Goal: Task Accomplishment & Management: Manage account settings

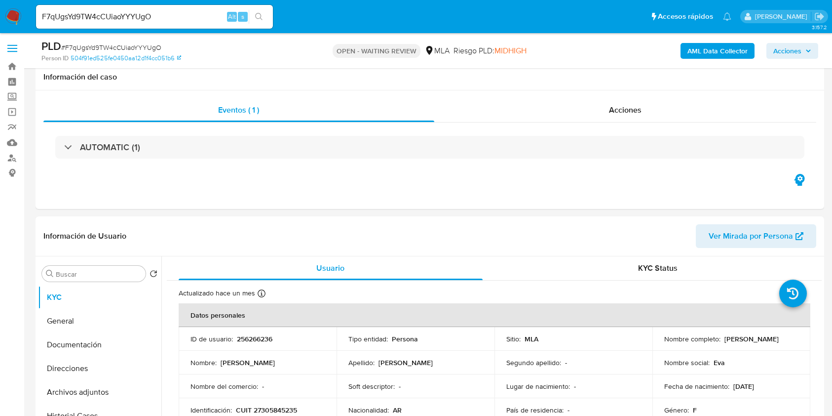
select select "10"
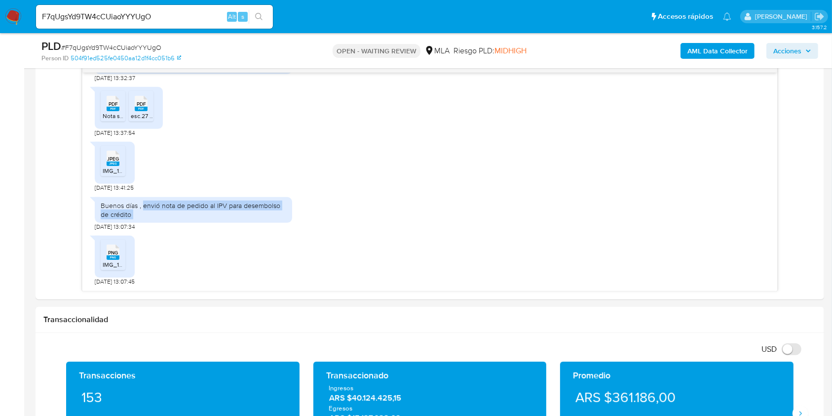
scroll to position [460, 0]
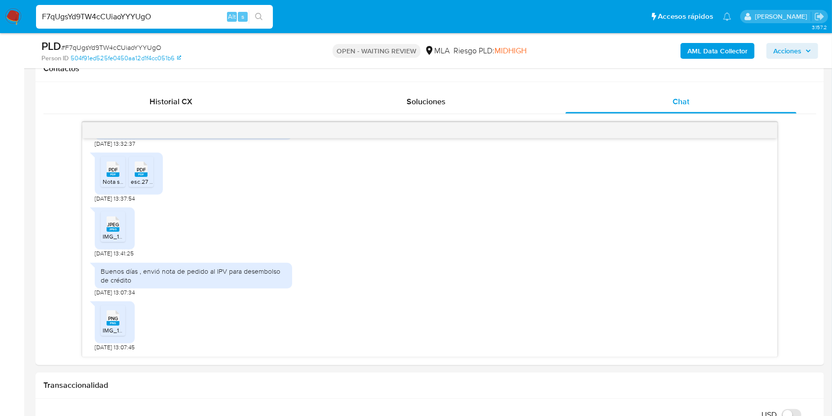
click at [181, 16] on input "F7qUgsYd9TW4cCUiaoYYYUgO" at bounding box center [154, 16] width 237 height 13
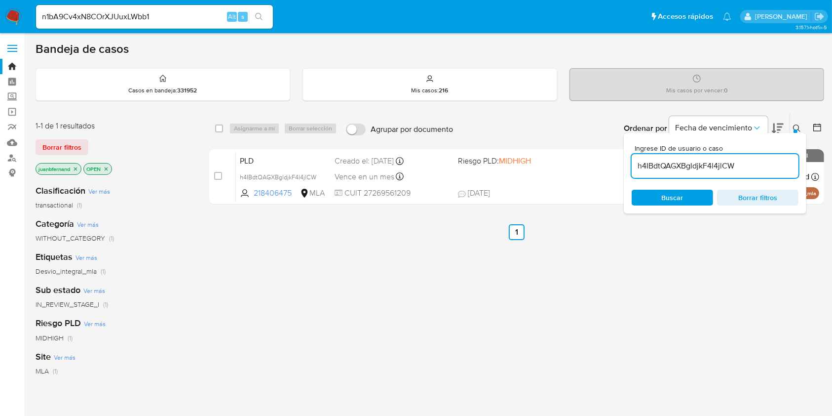
click at [761, 161] on input "h4IBdtQAGXBgldjkF4l4jlCW" at bounding box center [715, 165] width 167 height 13
paste input "F7qUgsYd9TW4cCUiaoYYYUgO"
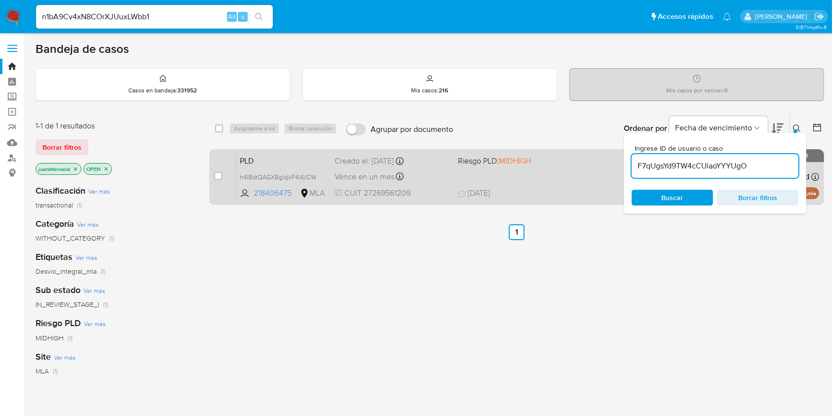
type input "F7qUgsYd9TW4cCUiaoYYYUgO"
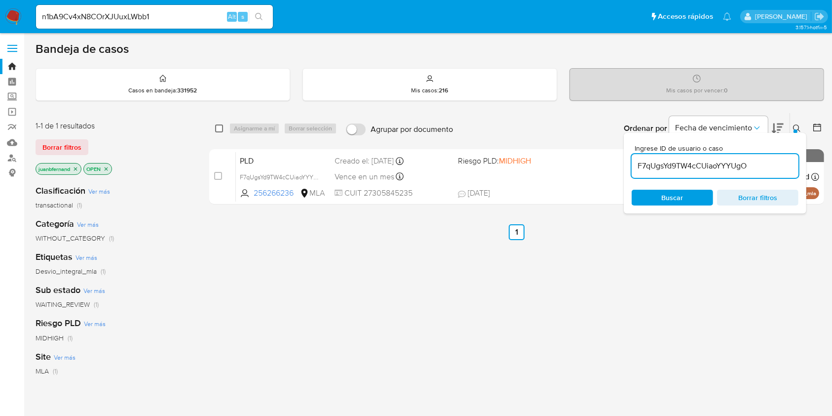
click at [217, 126] on input "checkbox" at bounding box center [219, 128] width 8 height 8
checkbox input "true"
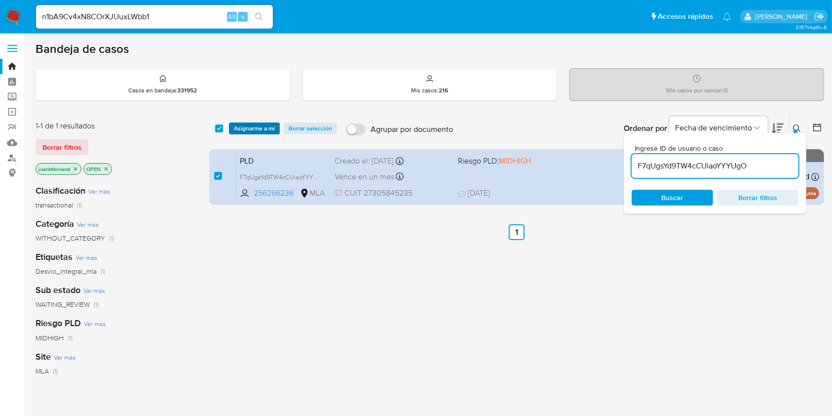
click at [248, 127] on span "Asignarme a mí" at bounding box center [254, 128] width 41 height 10
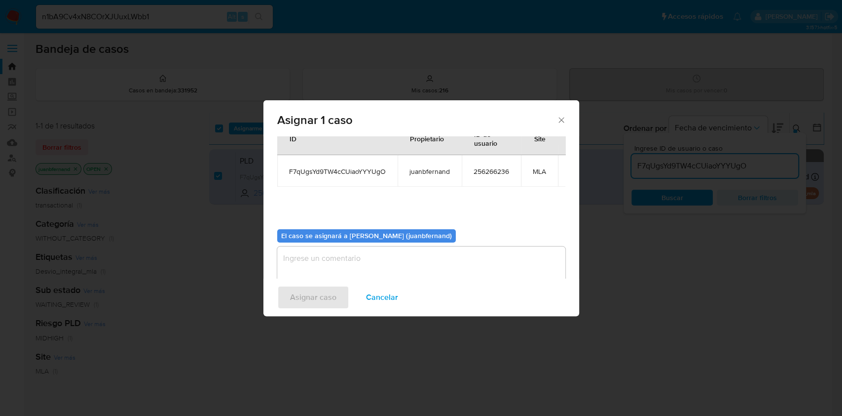
scroll to position [60, 0]
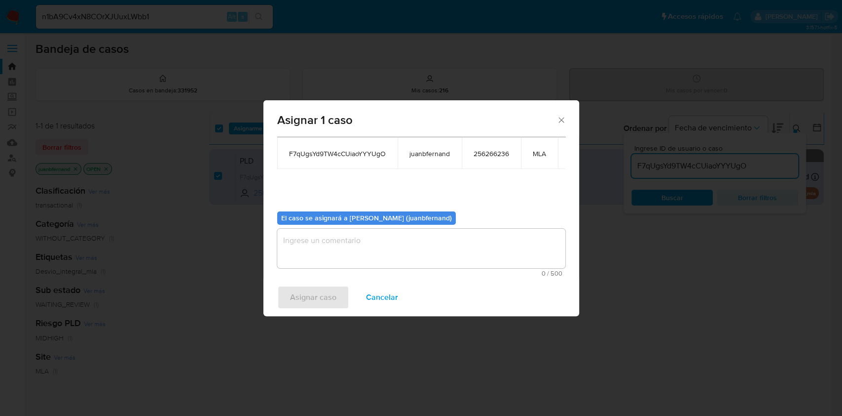
click at [391, 232] on textarea "assign-modal" at bounding box center [421, 247] width 288 height 39
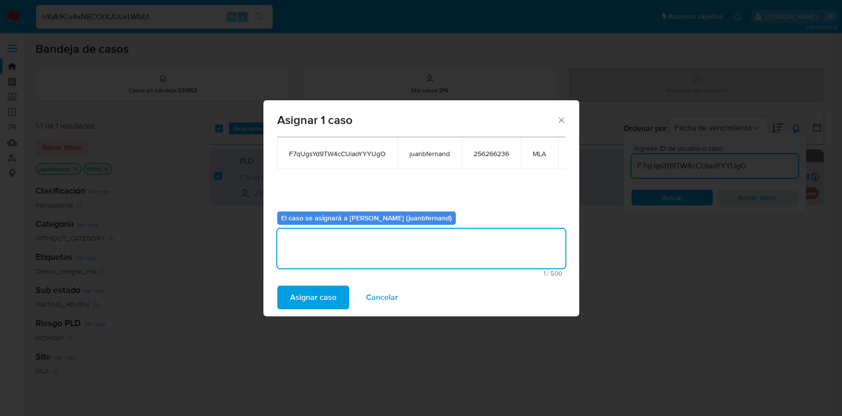
click at [320, 299] on span "Asignar caso" at bounding box center [313, 297] width 46 height 22
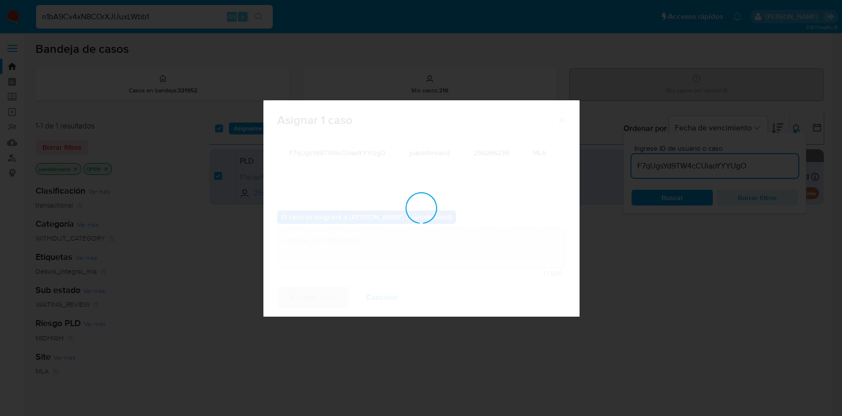
scroll to position [59, 0]
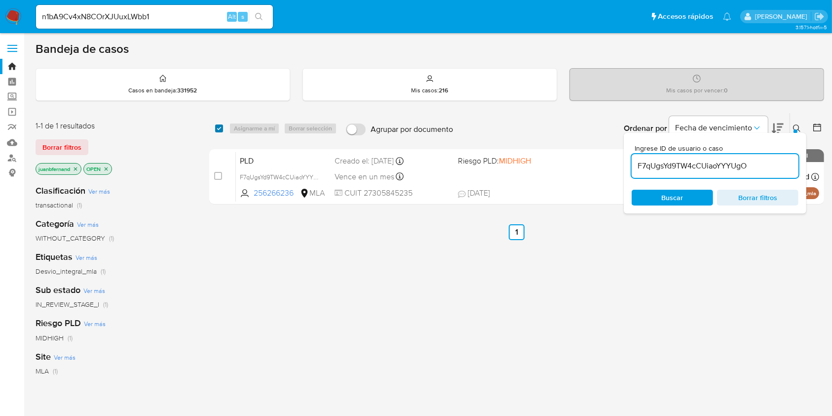
click at [220, 127] on input "checkbox" at bounding box center [219, 128] width 8 height 8
checkbox input "true"
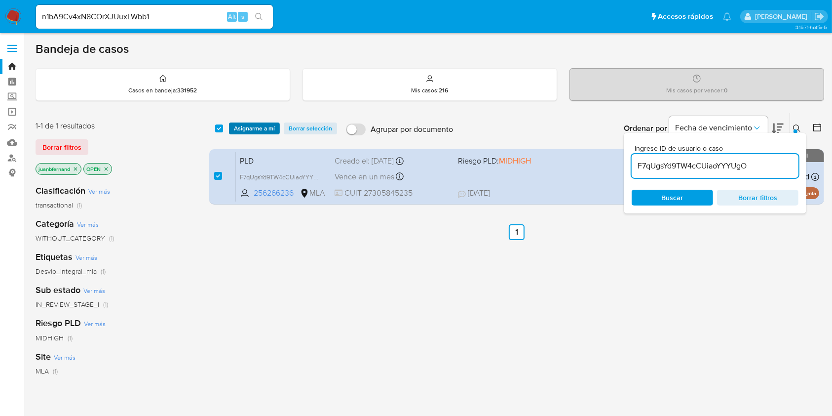
click at [239, 128] on span "Asignarme a mí" at bounding box center [254, 128] width 41 height 10
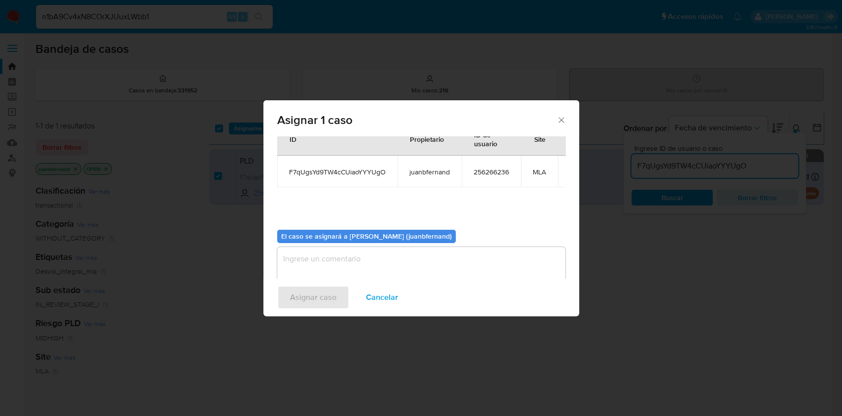
scroll to position [60, 0]
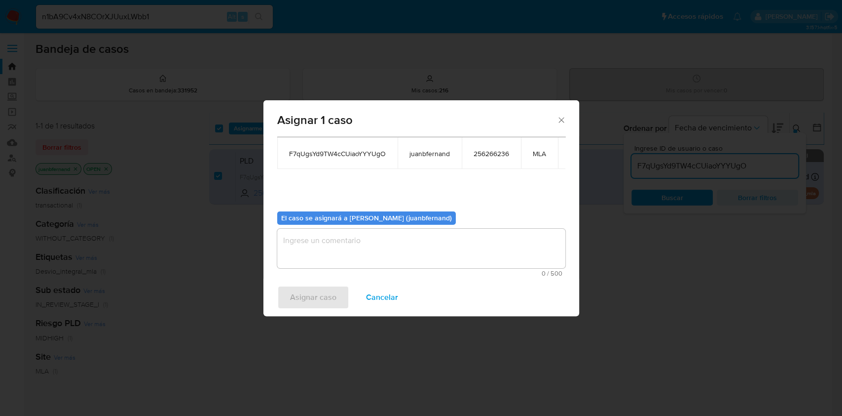
click at [348, 235] on textarea "assign-modal" at bounding box center [421, 247] width 288 height 39
click at [312, 292] on span "Asignar caso" at bounding box center [313, 297] width 46 height 22
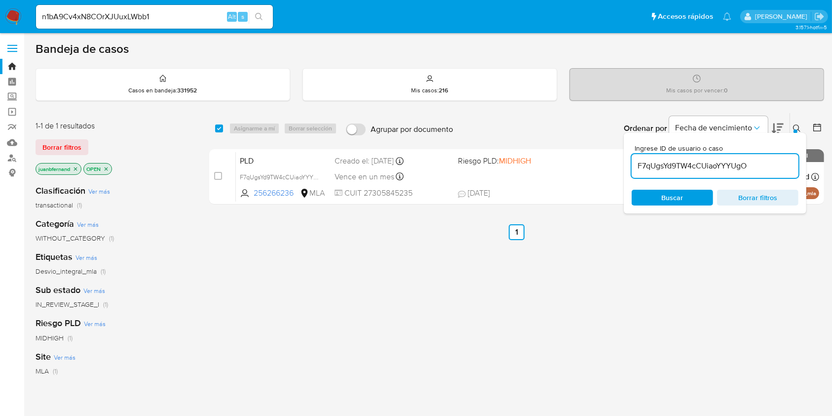
click at [728, 168] on input "F7qUgsYd9TW4cCUiaoYYYUgO" at bounding box center [715, 165] width 167 height 13
paste input "lF75pZjsJVpGpYBsrIxA32B"
type input "lF75pZjsJVpGpYBsrIxA32BO"
click at [220, 130] on input "checkbox" at bounding box center [219, 128] width 8 height 8
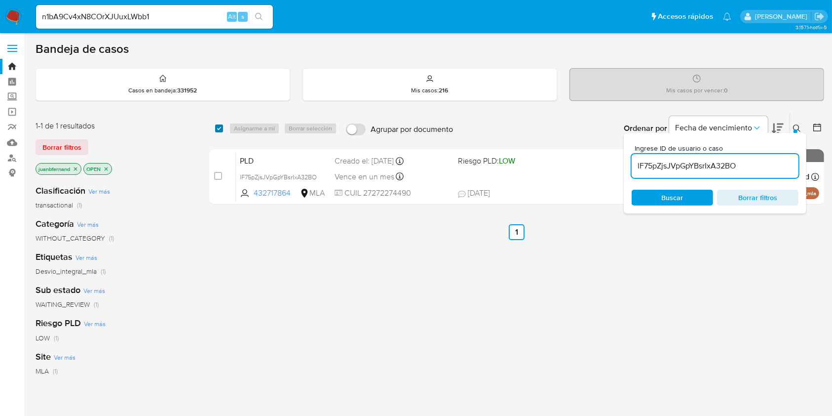
checkbox input "true"
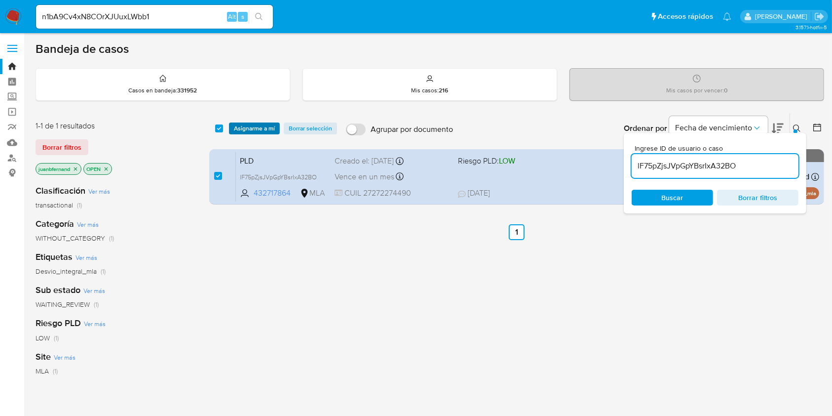
click at [249, 128] on span "Asignarme a mí" at bounding box center [254, 128] width 41 height 10
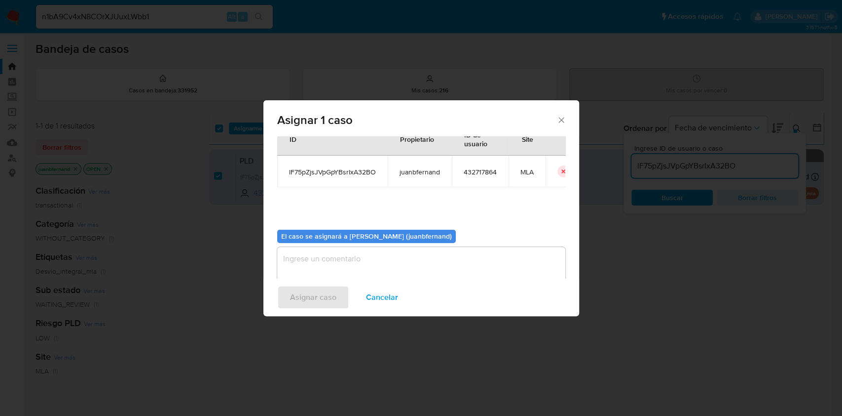
scroll to position [50, 0]
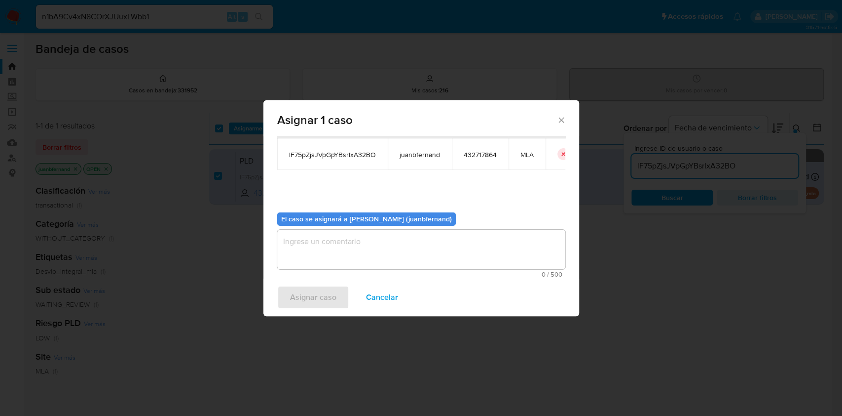
click at [332, 240] on textarea "assign-modal" at bounding box center [421, 248] width 288 height 39
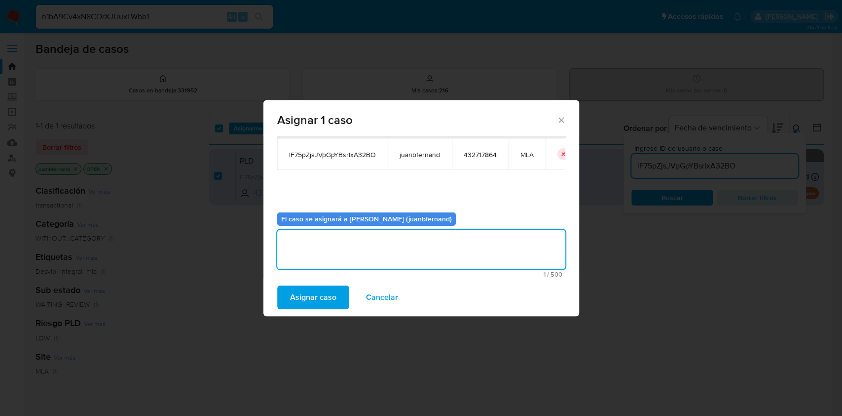
click at [324, 300] on span "Asignar caso" at bounding box center [313, 297] width 46 height 22
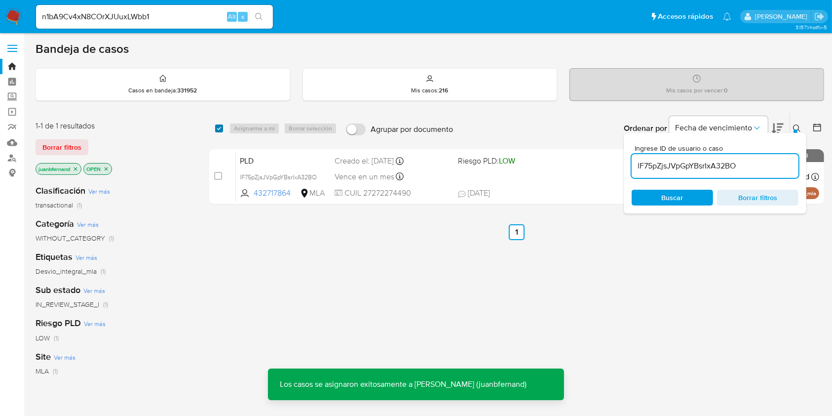
click at [216, 128] on input "checkbox" at bounding box center [219, 128] width 8 height 8
checkbox input "true"
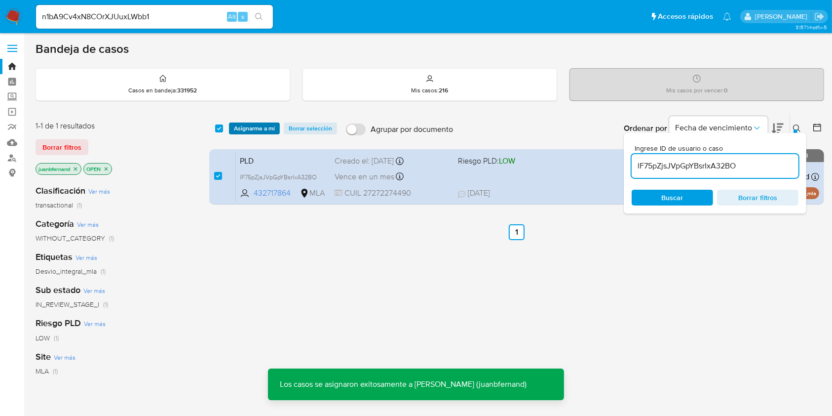
click at [234, 128] on span "Asignarme a mí" at bounding box center [254, 128] width 41 height 10
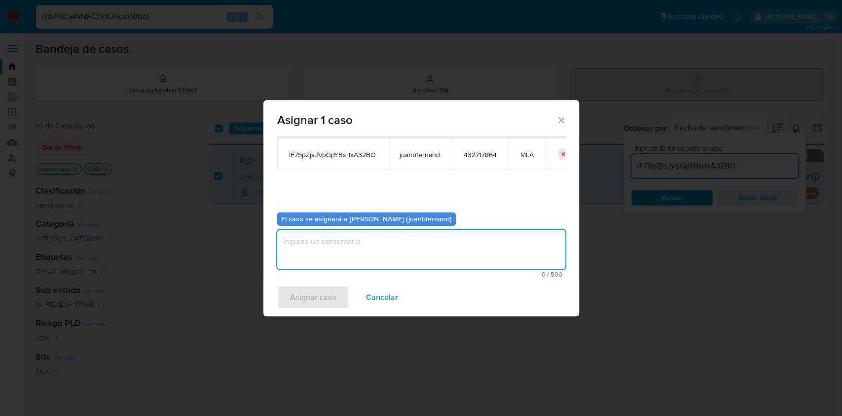
click at [328, 238] on textarea "assign-modal" at bounding box center [421, 248] width 288 height 39
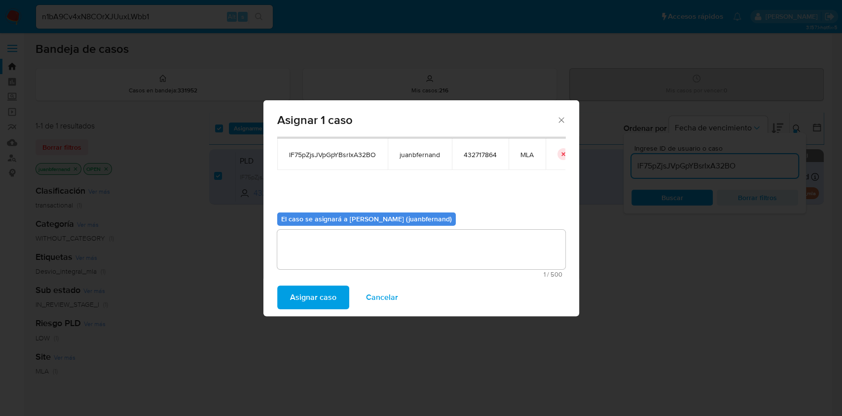
click at [323, 293] on span "Asignar caso" at bounding box center [313, 297] width 46 height 22
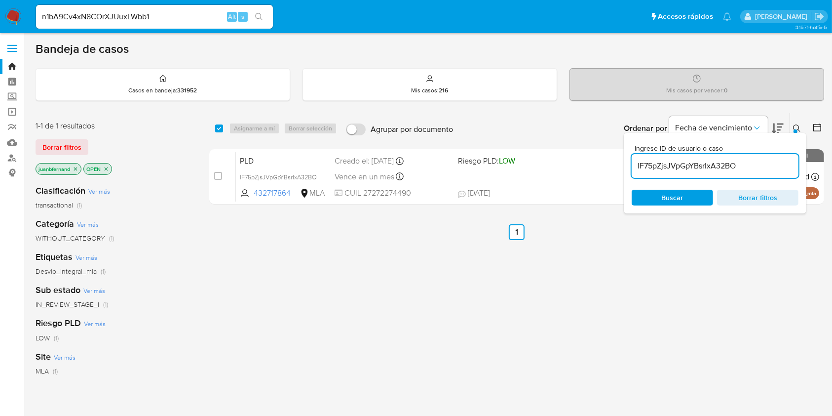
click at [747, 160] on input "lF75pZjsJVpGpYBsrIxA32BO" at bounding box center [715, 165] width 167 height 13
click at [746, 160] on input "lF75pZjsJVpGpYBsrIxA32BO" at bounding box center [715, 165] width 167 height 13
paste input "k3h8R2K06hZMjdNrA3G17dTi"
type input "k3h8R2K06hZMjdNrA3G17dTi"
click at [220, 128] on input "checkbox" at bounding box center [219, 128] width 8 height 8
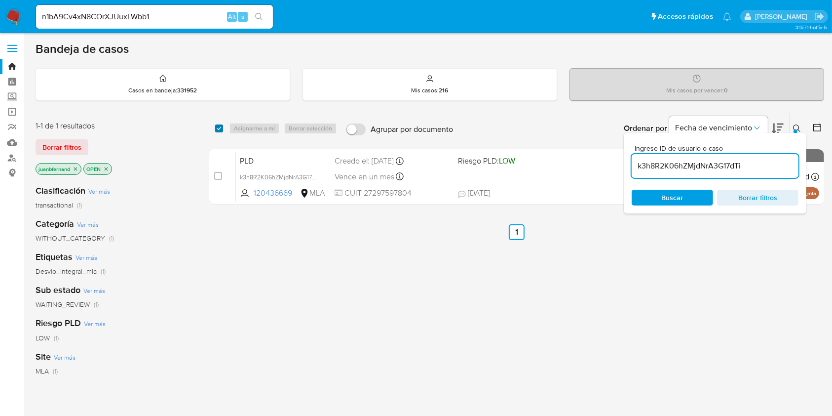
checkbox input "true"
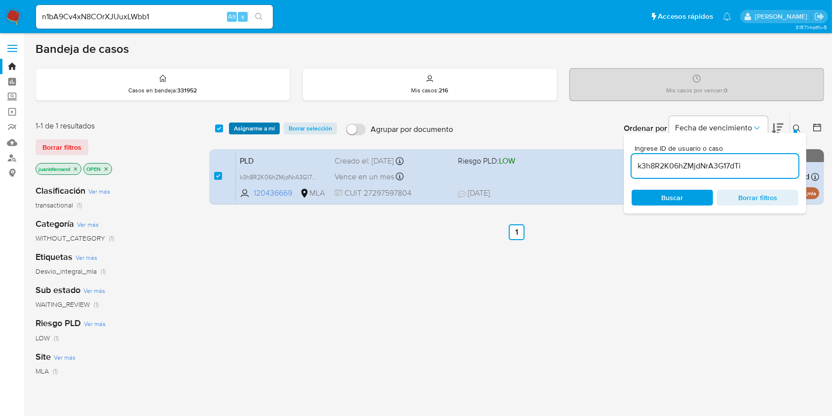
click at [265, 123] on span "Asignarme a mí" at bounding box center [254, 128] width 41 height 10
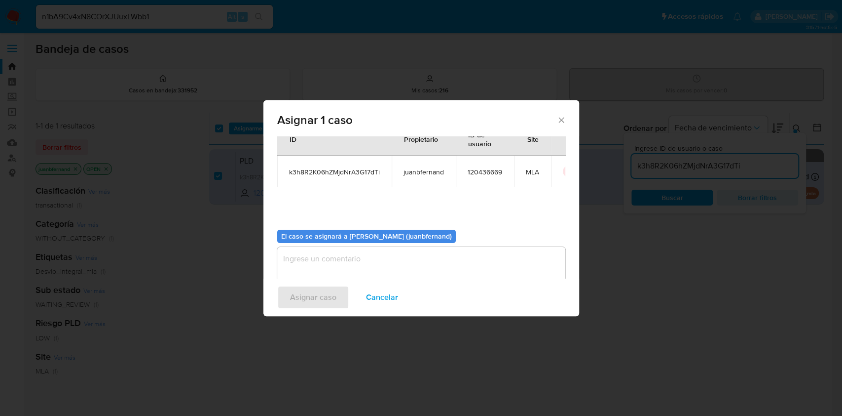
scroll to position [50, 0]
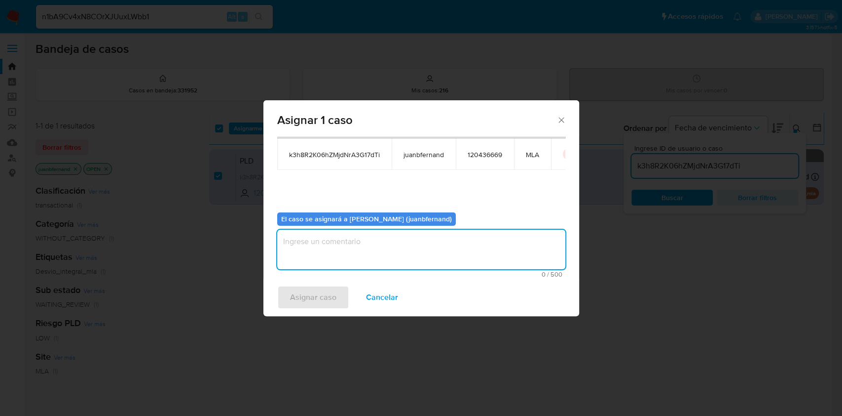
click at [364, 245] on textarea "assign-modal" at bounding box center [421, 248] width 288 height 39
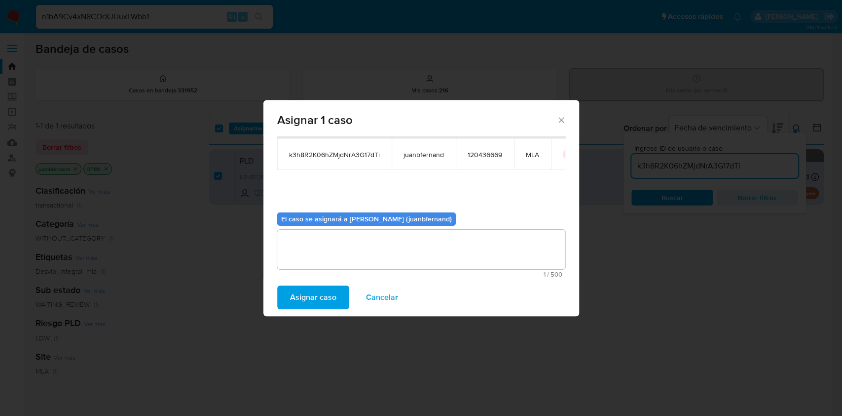
click at [335, 298] on span "Asignar caso" at bounding box center [313, 297] width 46 height 22
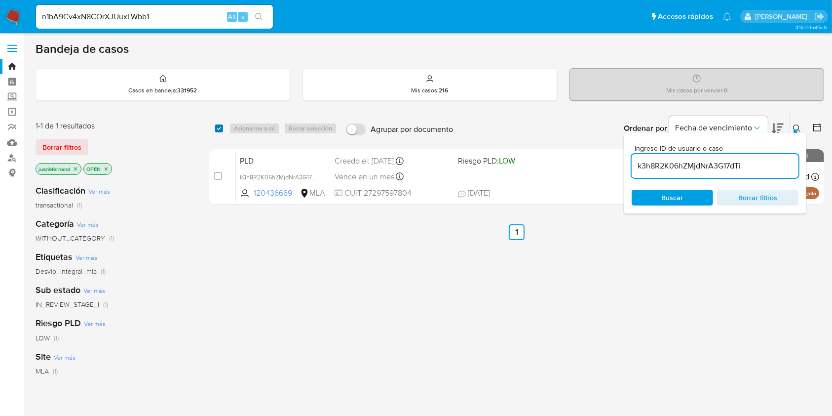
click at [219, 128] on input "checkbox" at bounding box center [219, 128] width 8 height 8
checkbox input "true"
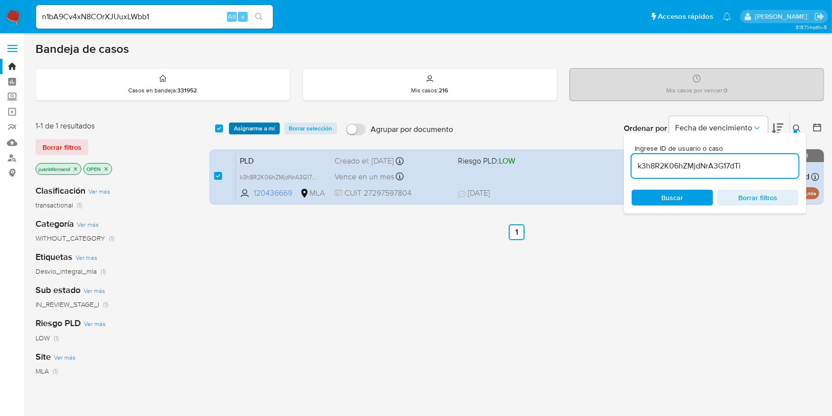
click at [272, 129] on span "Asignarme a mí" at bounding box center [254, 128] width 41 height 10
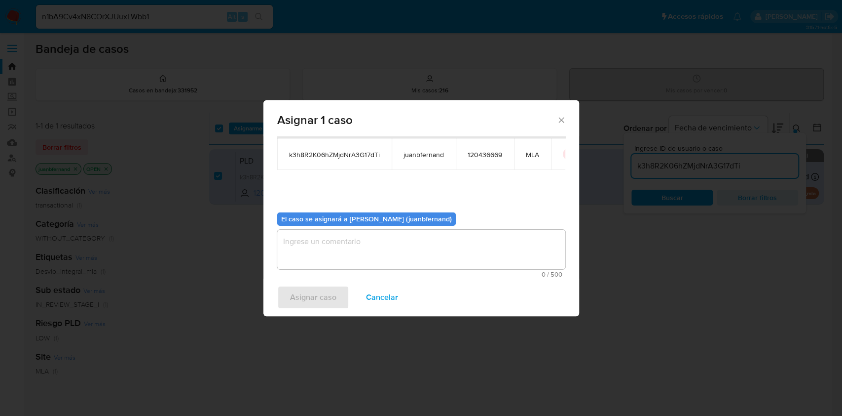
click at [326, 234] on textarea "assign-modal" at bounding box center [421, 248] width 288 height 39
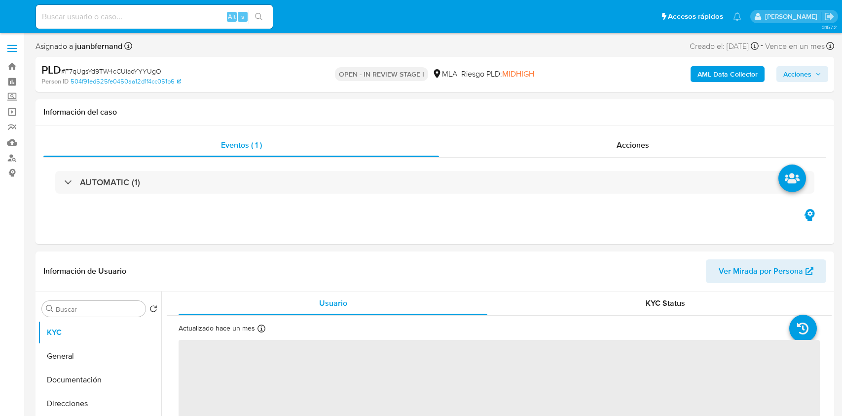
select select "10"
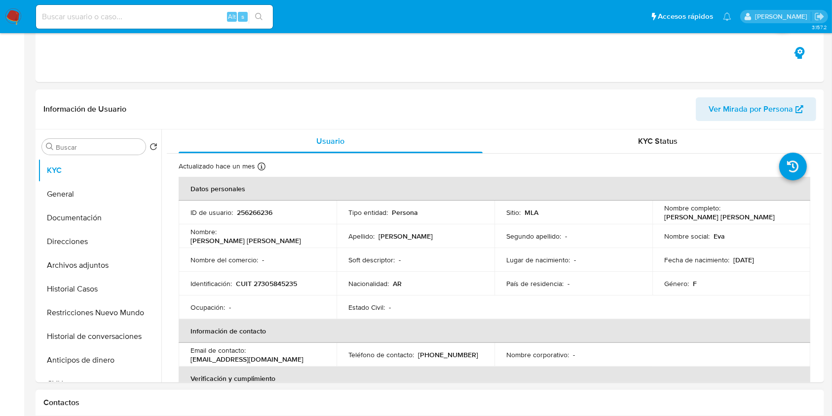
scroll to position [329, 0]
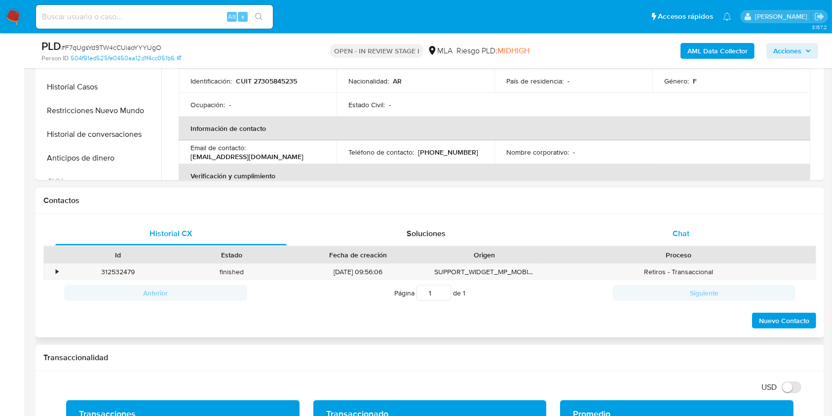
click at [726, 237] on div "Chat" at bounding box center [681, 234] width 231 height 24
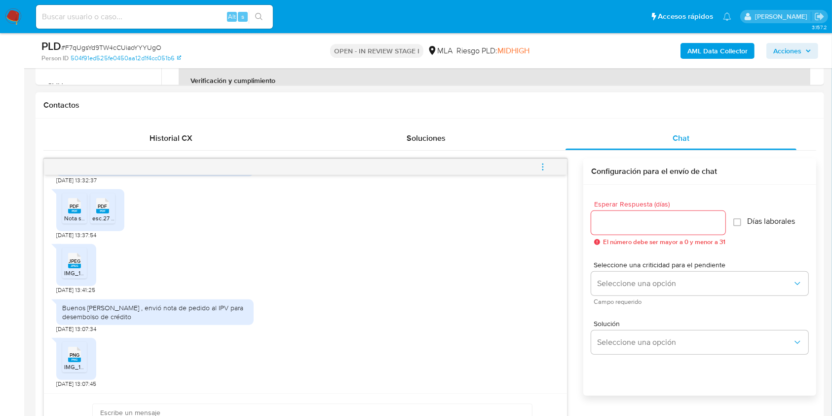
scroll to position [526, 0]
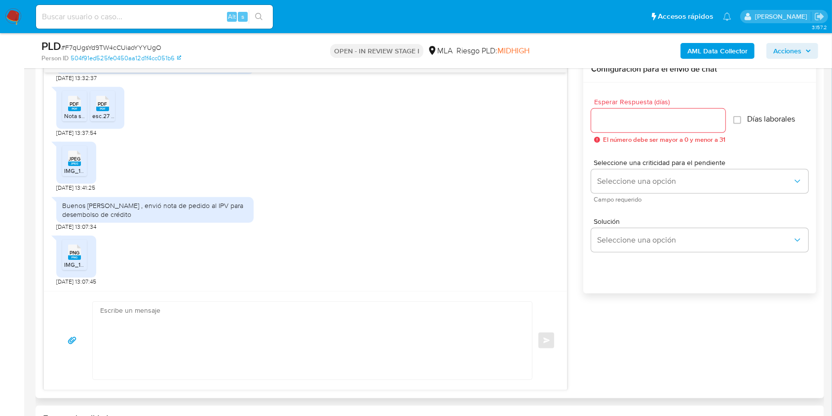
click at [158, 343] on textarea at bounding box center [309, 340] width 419 height 77
paste textarea "Hola. ¡Muchas gracias por tu respuesta! Confirmamos la recepción de la document…"
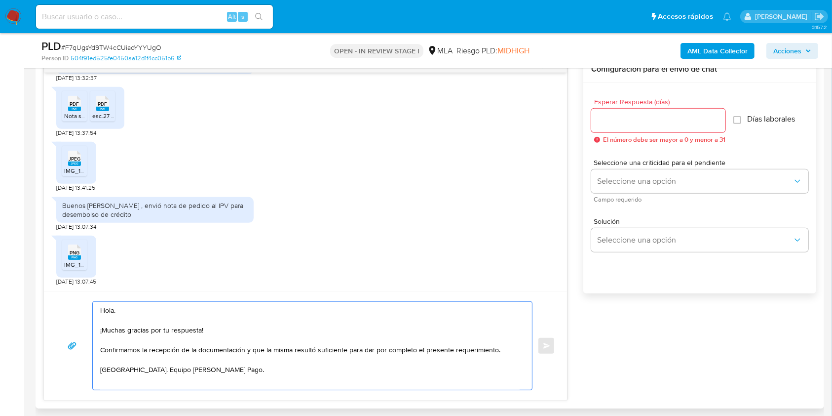
type textarea "Hola. ¡Muchas gracias por tu respuesta! Confirmamos la recepción de la document…"
click at [659, 125] on input "Esperar Respuesta (días)" at bounding box center [658, 120] width 134 height 13
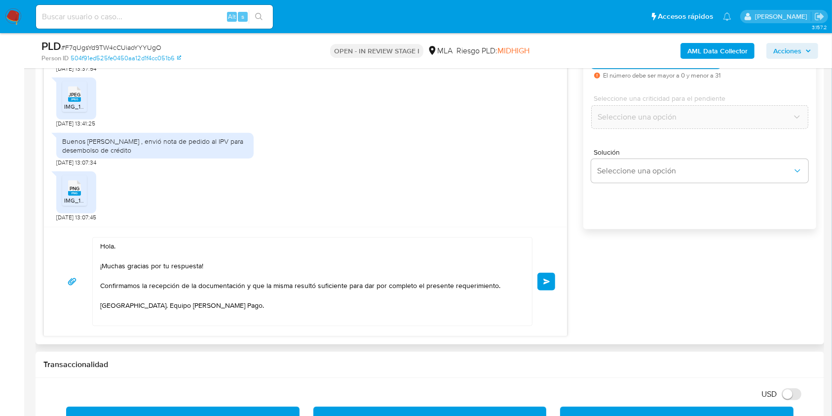
scroll to position [592, 0]
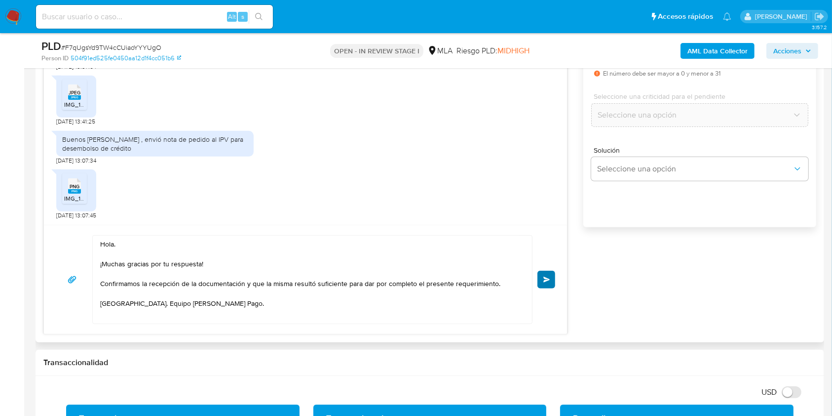
type input "0"
click at [552, 281] on button "Enviar" at bounding box center [546, 279] width 18 height 18
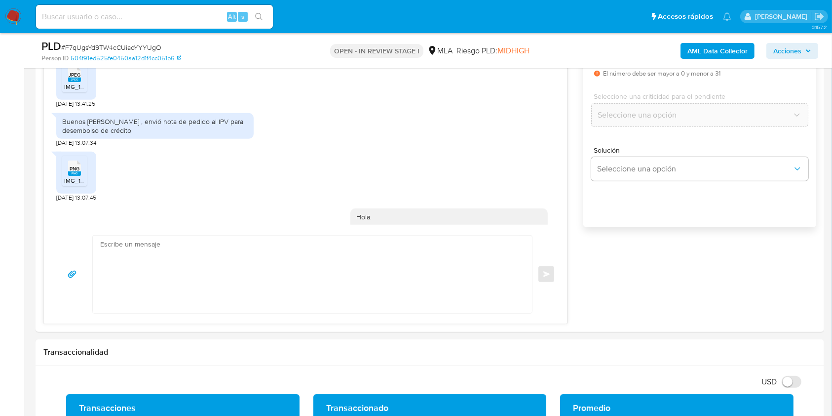
scroll to position [918, 0]
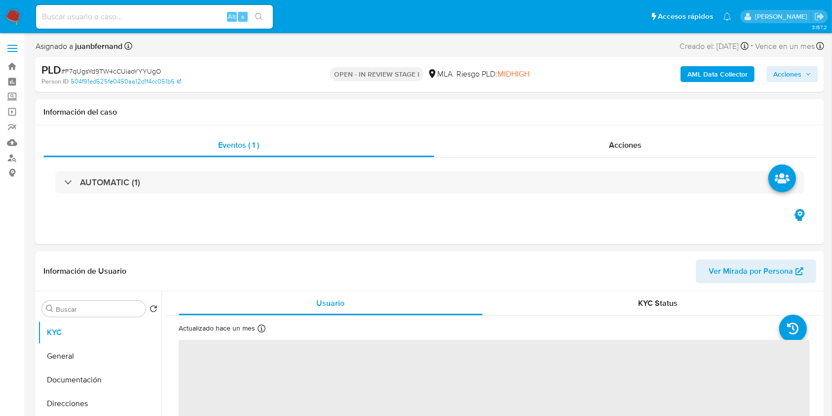
select select "10"
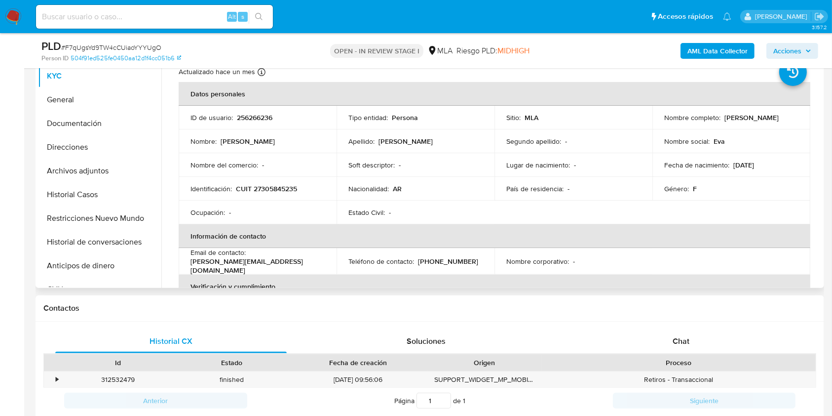
scroll to position [329, 0]
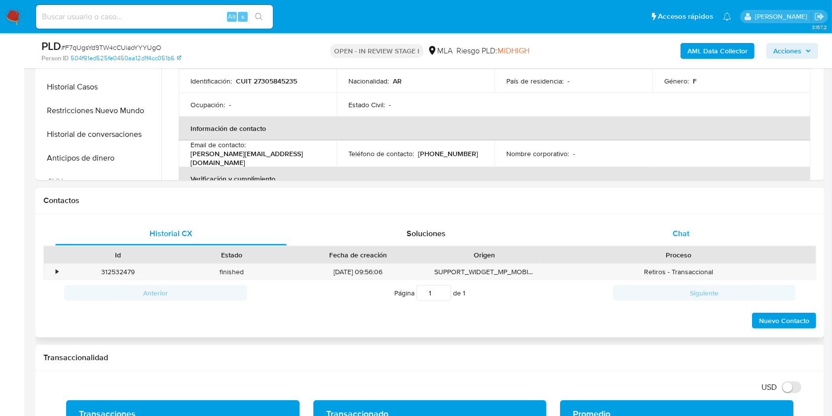
click at [722, 233] on div "Chat" at bounding box center [681, 234] width 231 height 24
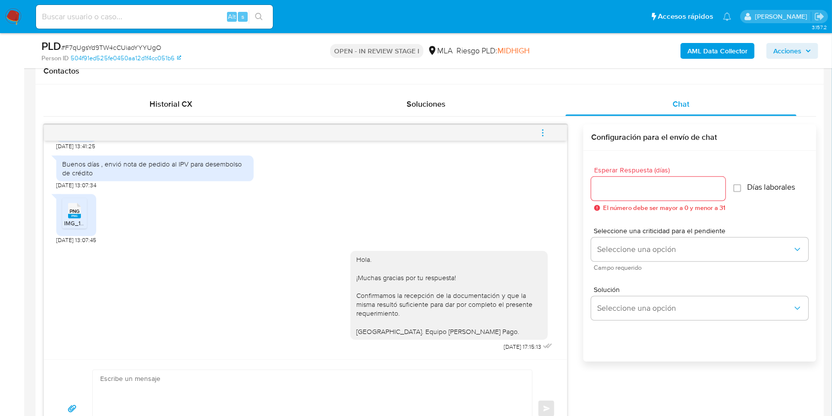
scroll to position [460, 0]
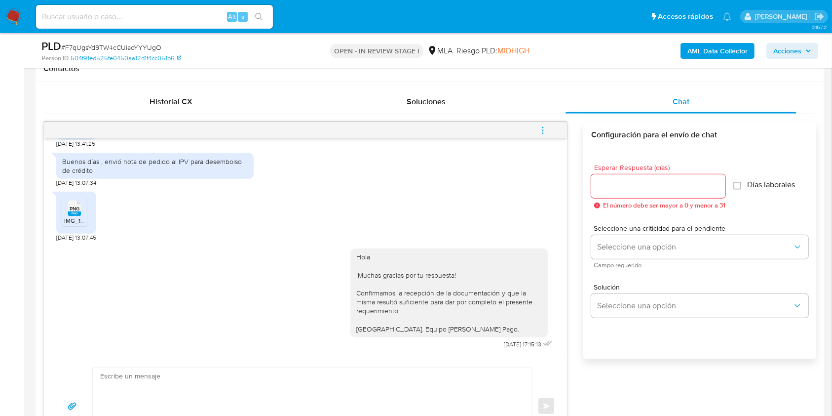
click at [540, 134] on span "menu-action" at bounding box center [542, 130] width 9 height 24
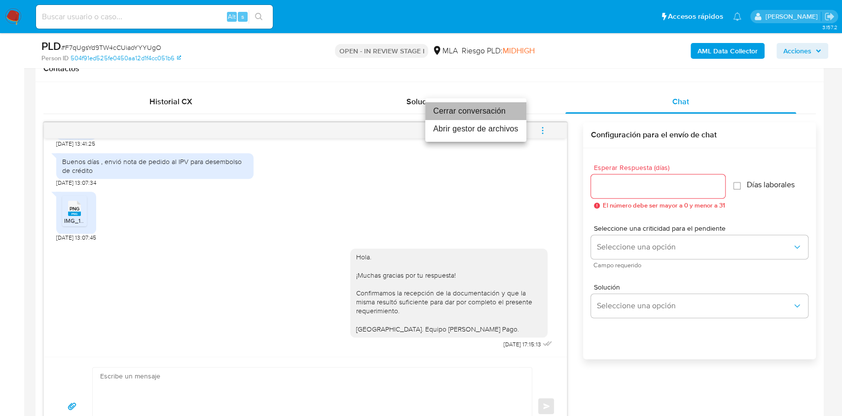
click at [462, 113] on li "Cerrar conversación" at bounding box center [475, 111] width 101 height 18
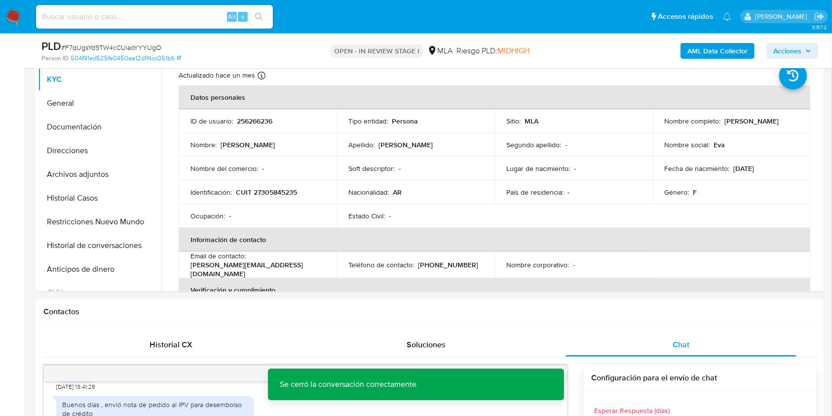
scroll to position [197, 0]
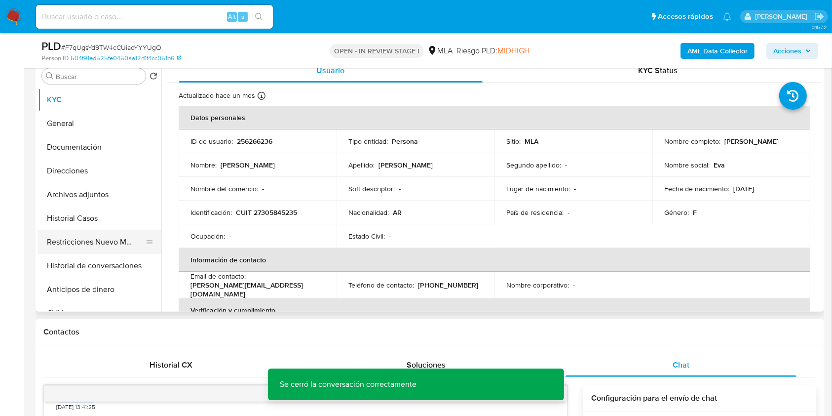
click at [101, 242] on button "Restricciones Nuevo Mundo" at bounding box center [95, 242] width 115 height 24
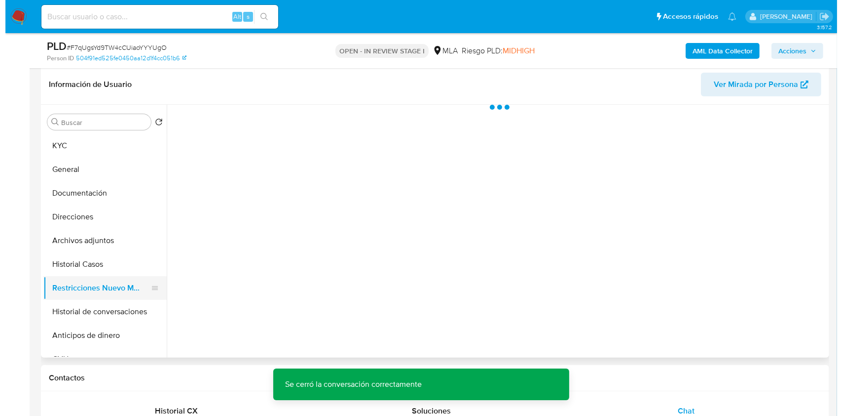
scroll to position [131, 0]
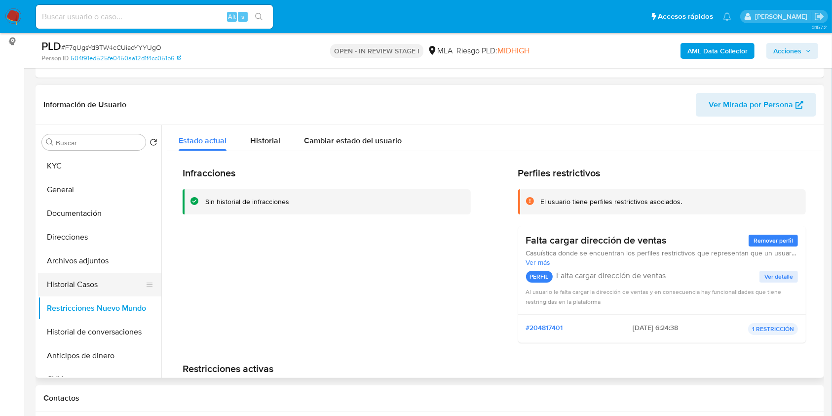
click at [82, 285] on button "Historial Casos" at bounding box center [95, 284] width 115 height 24
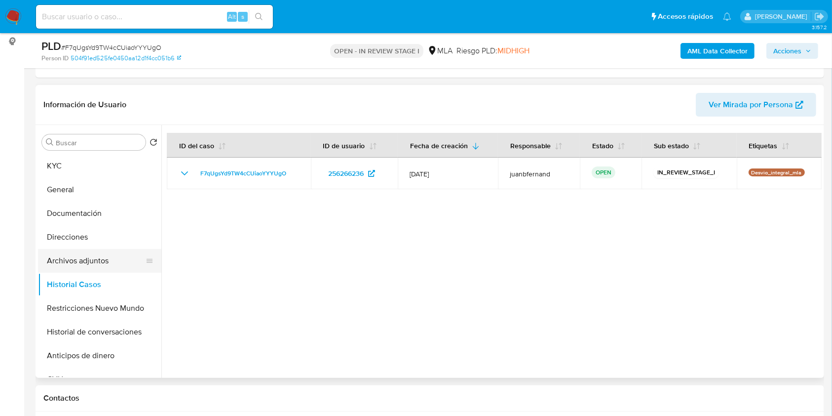
click at [55, 255] on button "Archivos adjuntos" at bounding box center [95, 261] width 115 height 24
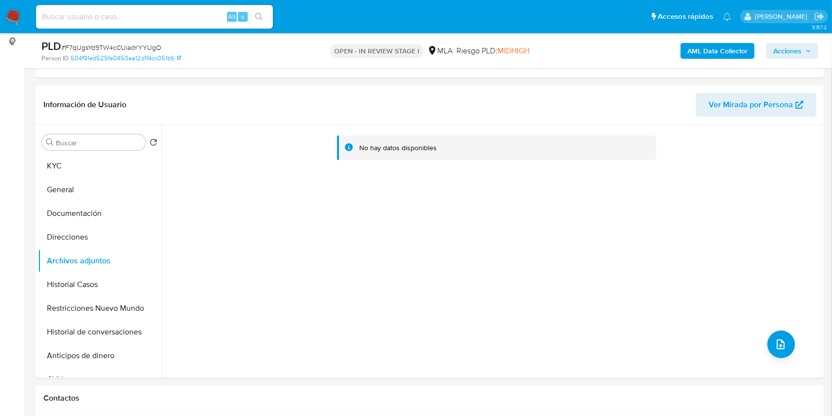
click at [722, 49] on b "AML Data Collector" at bounding box center [717, 51] width 60 height 16
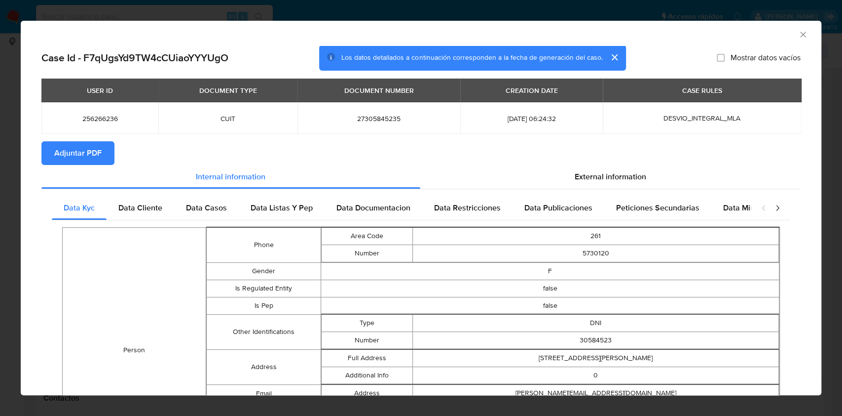
click at [93, 140] on div "USER ID DOCUMENT TYPE DOCUMENT NUMBER CREATION DATE CASE RULES 256266236 CUIT 2…" at bounding box center [421, 109] width 760 height 63
click at [87, 153] on span "Adjuntar PDF" at bounding box center [77, 153] width 47 height 22
click at [800, 34] on icon "Cerrar ventana" at bounding box center [802, 34] width 5 height 5
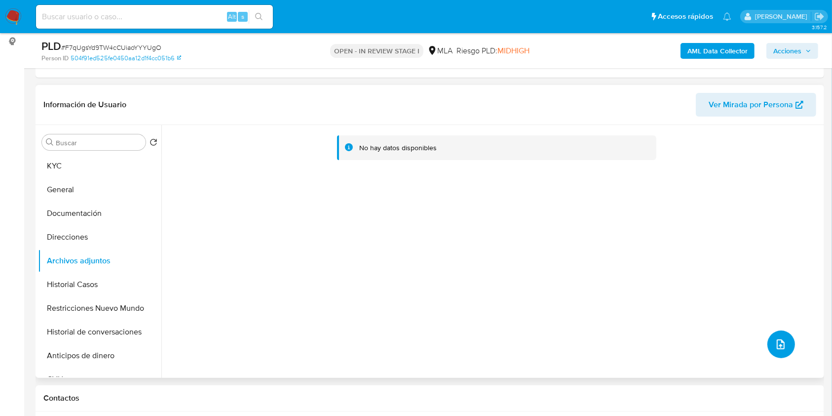
click at [775, 345] on icon "upload-file" at bounding box center [781, 344] width 12 height 12
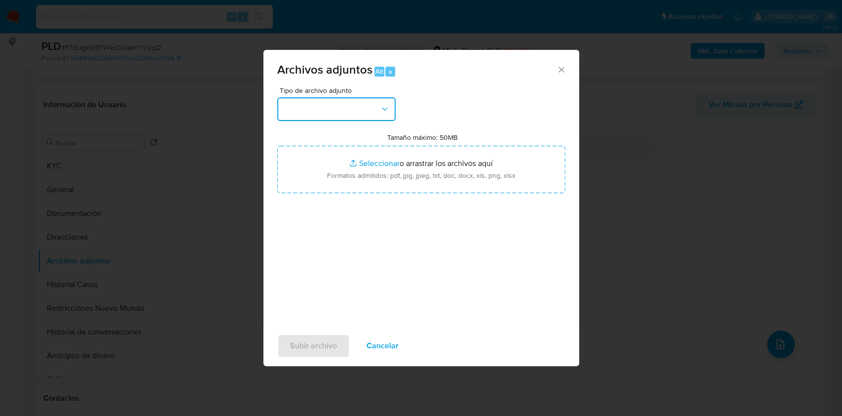
click at [354, 110] on button "button" at bounding box center [336, 109] width 118 height 24
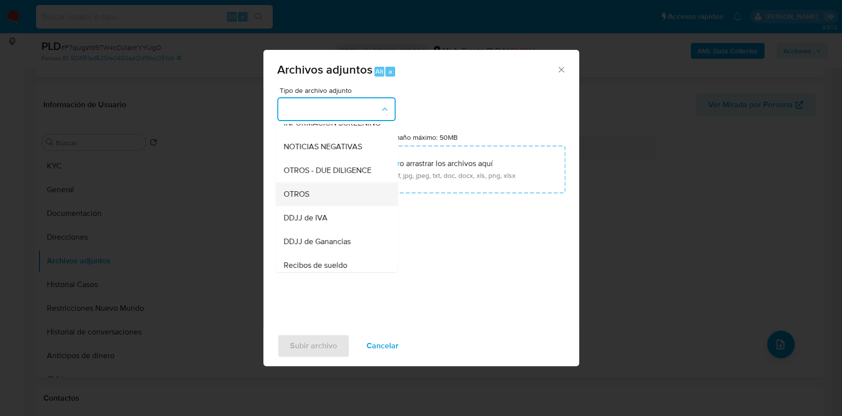
click at [318, 199] on div "OTROS" at bounding box center [333, 194] width 101 height 24
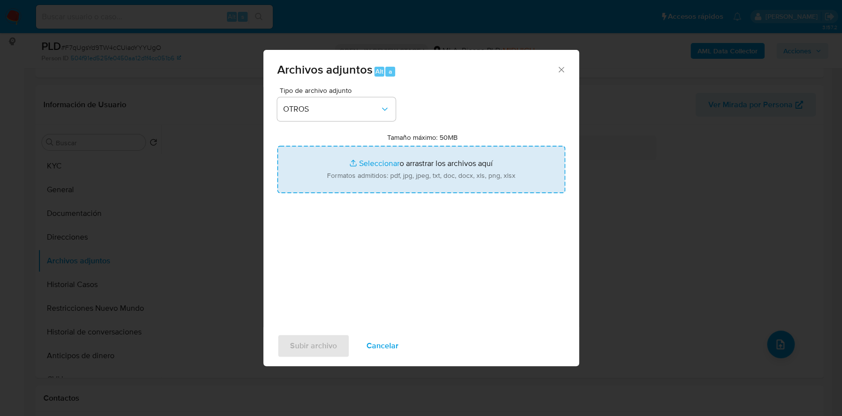
type input "C:\fakepath\Caselog F7qUgsYd9TW4cCUiaoYYYUgO_2025_07_17_22_29_03.docx"
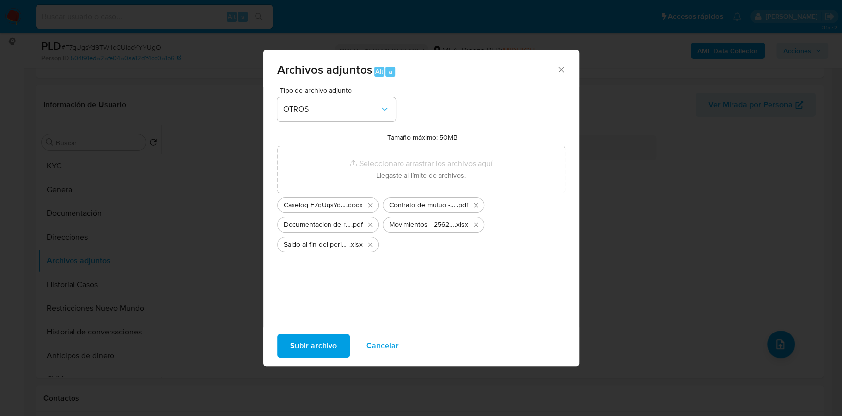
click at [327, 346] on span "Subir archivo" at bounding box center [313, 346] width 47 height 22
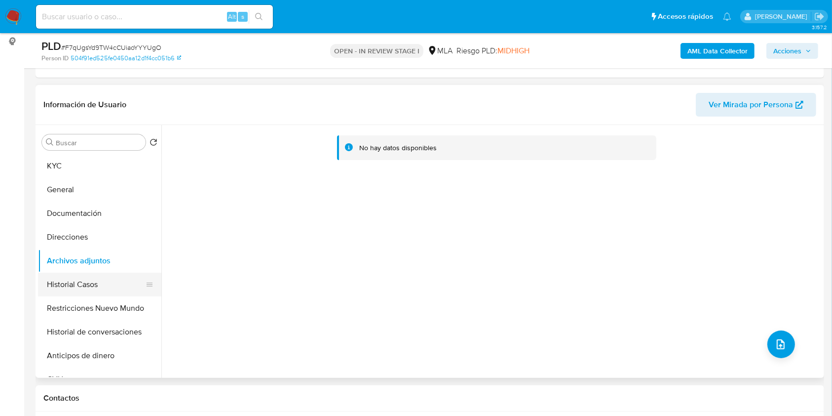
click at [87, 276] on button "Historial Casos" at bounding box center [95, 284] width 115 height 24
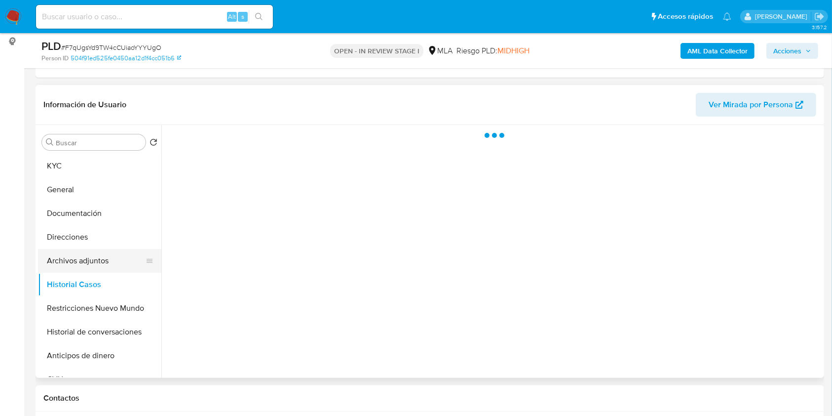
click at [86, 266] on button "Archivos adjuntos" at bounding box center [95, 261] width 115 height 24
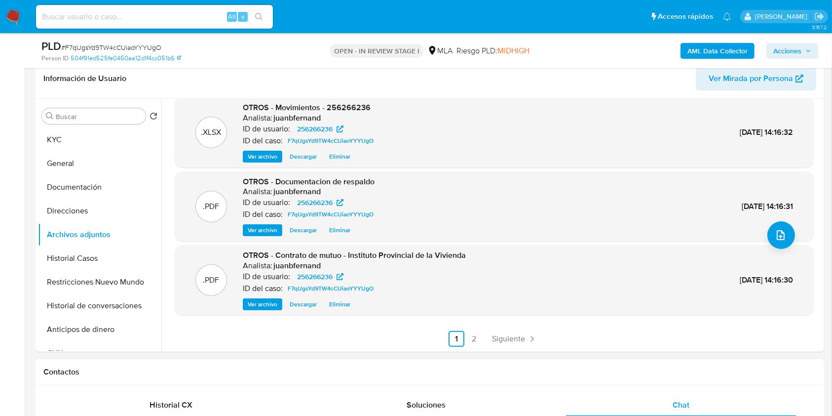
scroll to position [197, 0]
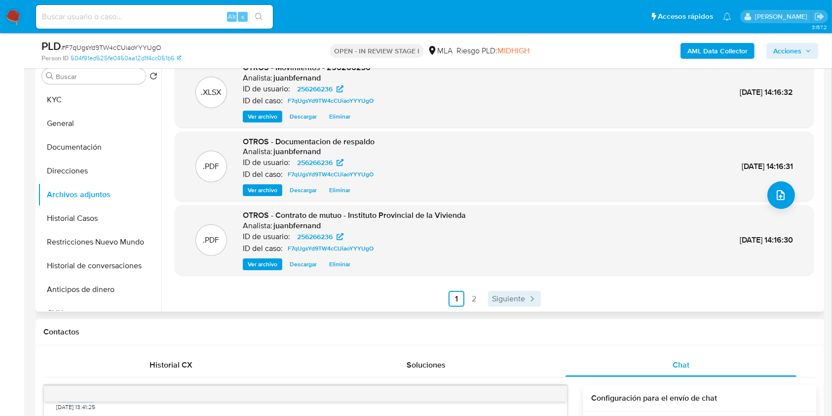
click at [496, 300] on span "Siguiente" at bounding box center [508, 299] width 33 height 8
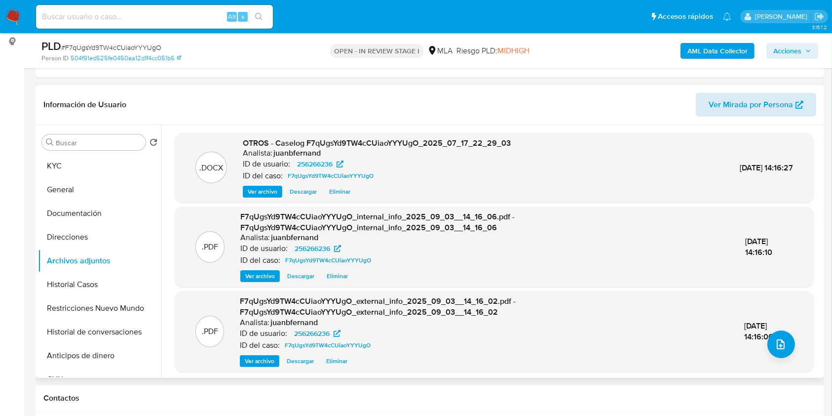
scroll to position [66, 0]
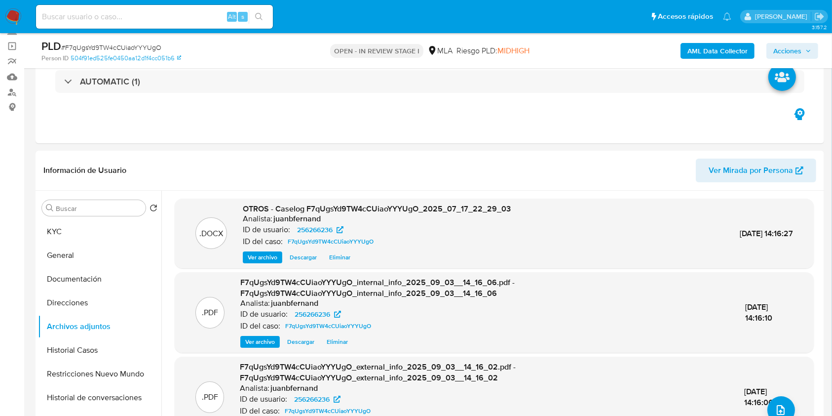
click at [802, 52] on span "Acciones" at bounding box center [792, 51] width 38 height 14
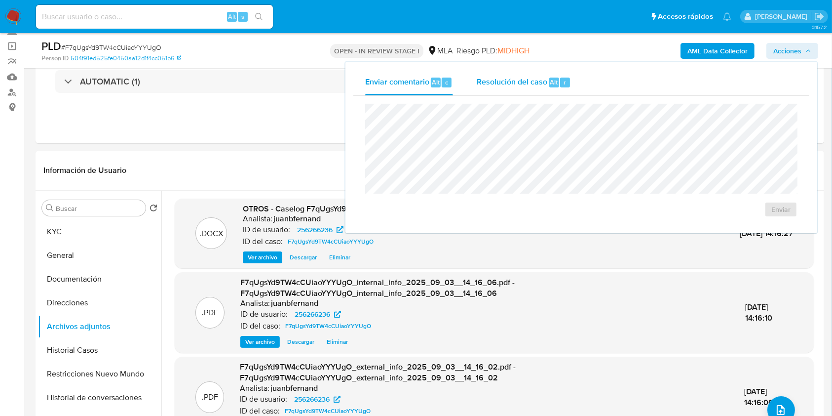
click at [530, 85] on span "Resolución del caso" at bounding box center [512, 81] width 71 height 11
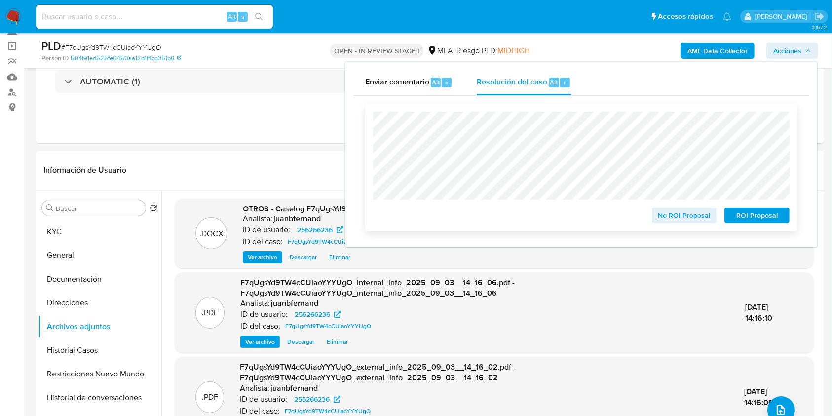
click at [682, 211] on span "No ROI Proposal" at bounding box center [684, 215] width 51 height 14
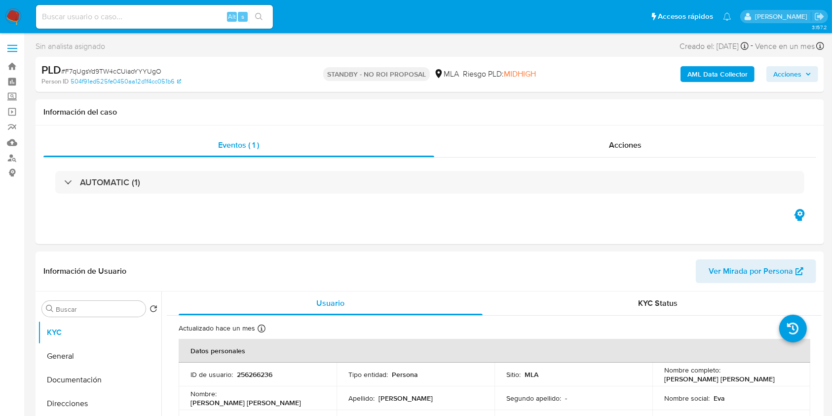
select select "10"
drag, startPoint x: 199, startPoint y: 17, endPoint x: 230, endPoint y: 30, distance: 34.1
click at [199, 17] on input at bounding box center [154, 16] width 237 height 13
paste input "lF75pZjsJVpGpYBsrIxA32BO"
type input "lF75pZjsJVpGpYBsrIxA32BO"
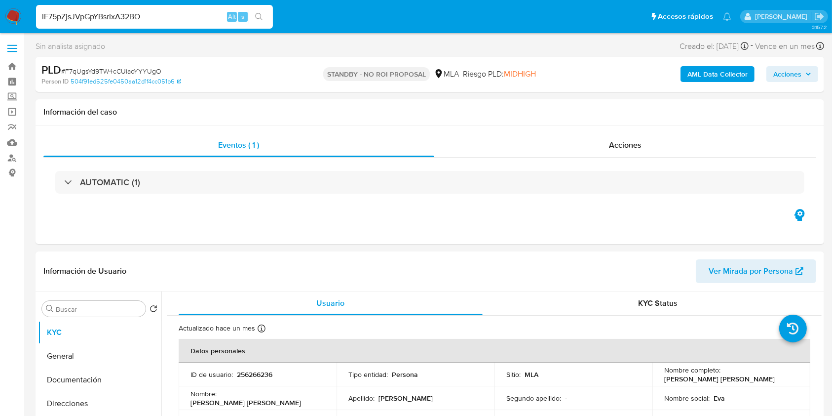
click at [257, 18] on icon "search-icon" at bounding box center [259, 17] width 8 height 8
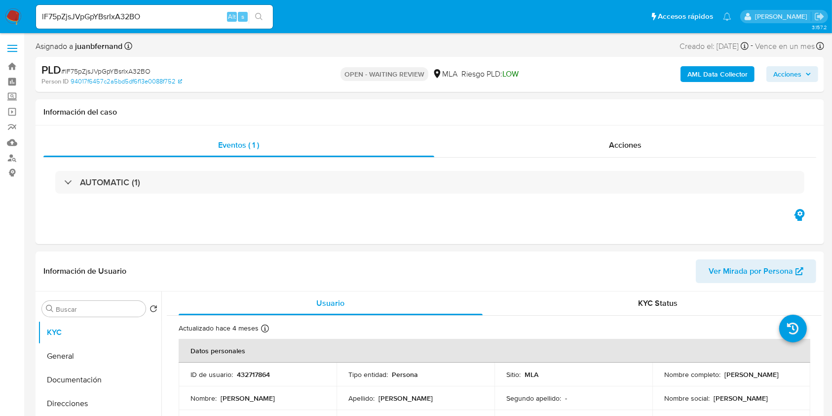
select select "10"
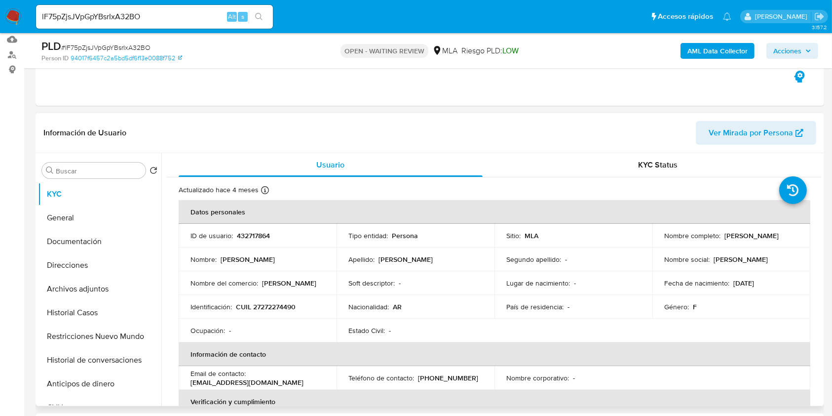
scroll to position [263, 0]
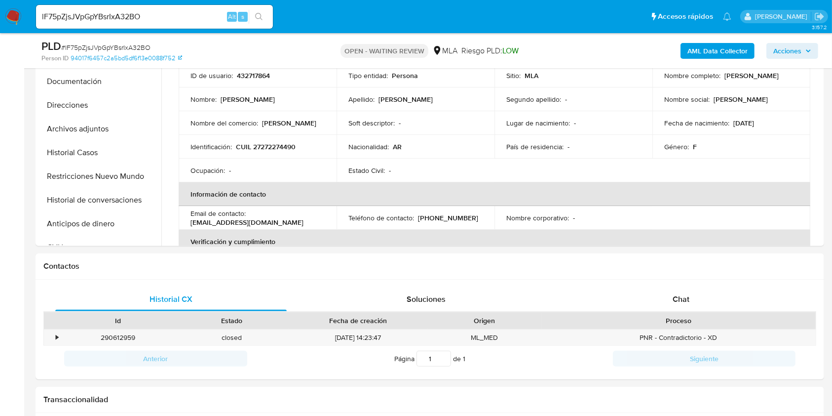
click at [180, 11] on input "lF75pZjsJVpGpYBsrIxA32BO" at bounding box center [154, 16] width 237 height 13
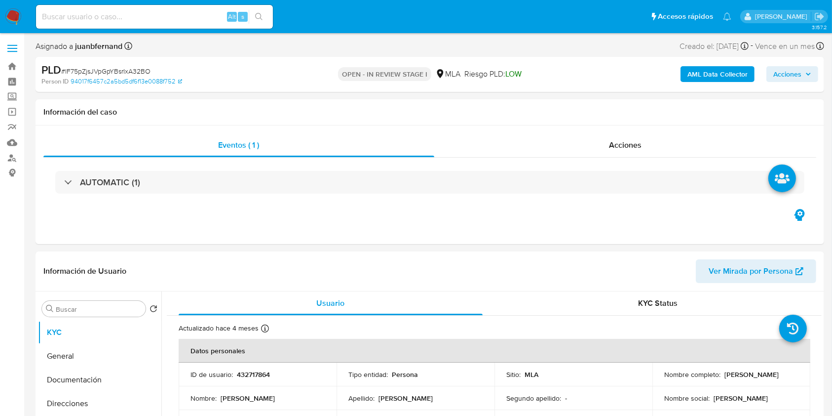
select select "10"
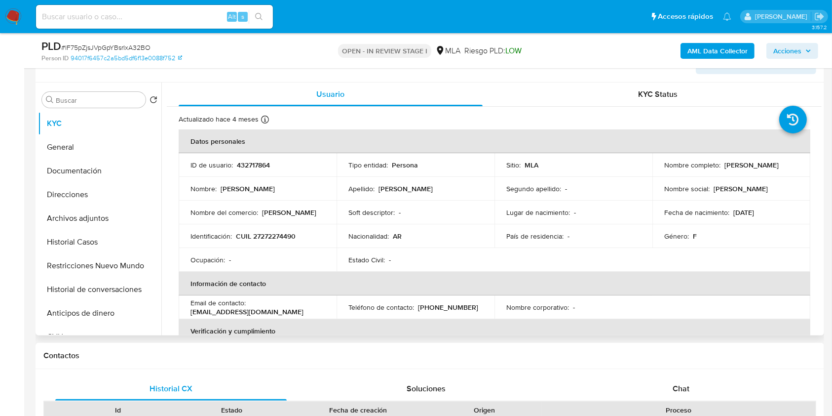
scroll to position [197, 0]
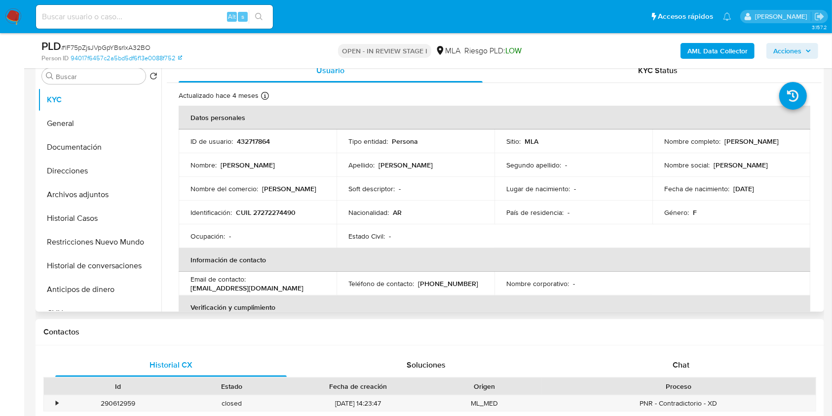
click at [278, 289] on p "[EMAIL_ADDRESS][DOMAIN_NAME]" at bounding box center [246, 287] width 113 height 9
drag, startPoint x: 278, startPoint y: 289, endPoint x: 195, endPoint y: 288, distance: 82.4
click at [197, 289] on p "[EMAIL_ADDRESS][DOMAIN_NAME]" at bounding box center [246, 287] width 113 height 9
click at [195, 288] on p "[EMAIL_ADDRESS][DOMAIN_NAME]" at bounding box center [246, 287] width 113 height 9
drag, startPoint x: 195, startPoint y: 288, endPoint x: 270, endPoint y: 286, distance: 75.0
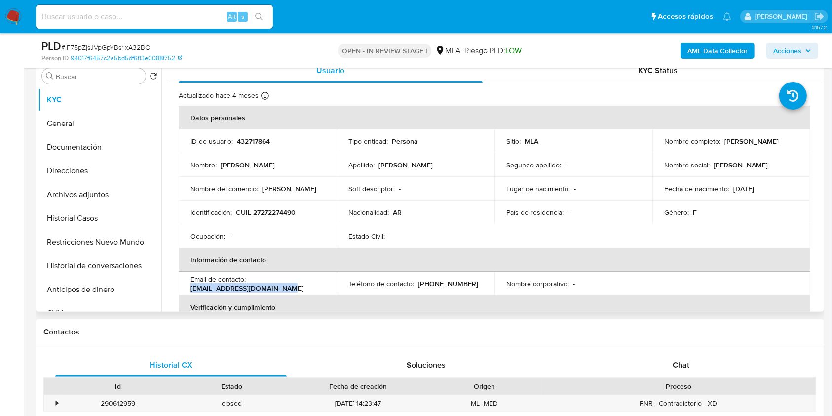
click at [270, 286] on p "[EMAIL_ADDRESS][DOMAIN_NAME]" at bounding box center [246, 287] width 113 height 9
copy p "[EMAIL_ADDRESS][DOMAIN_NAME]"
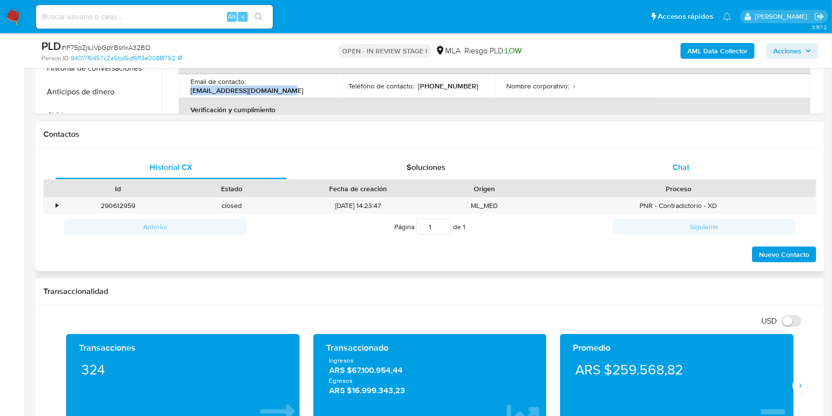
click at [733, 160] on div "Chat" at bounding box center [681, 167] width 231 height 24
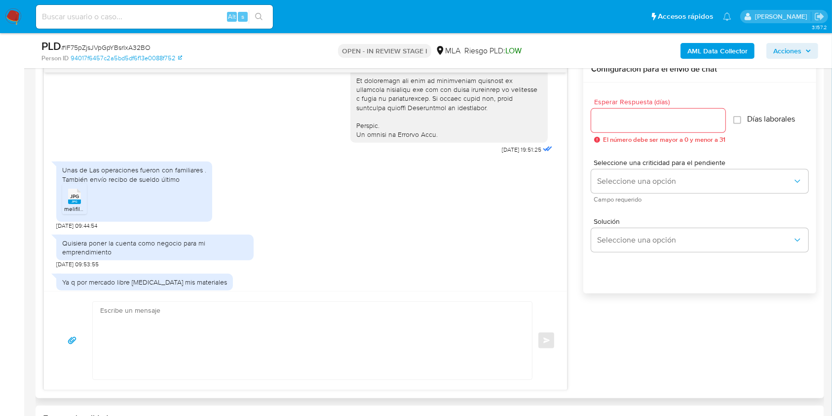
scroll to position [542, 0]
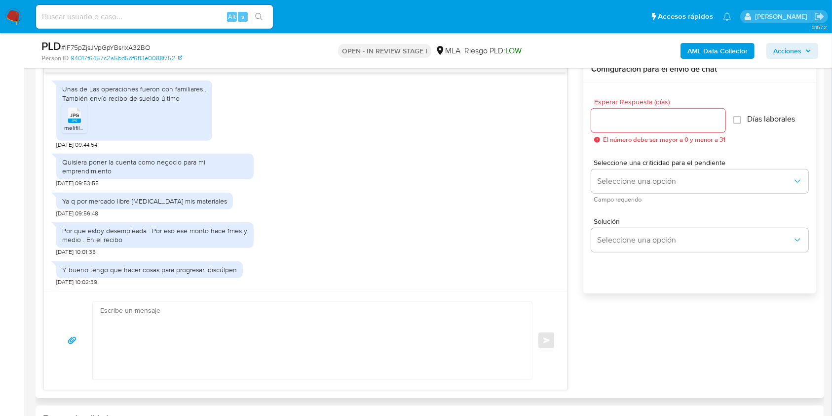
click at [57, 149] on span "[DATE] 09:44:54" at bounding box center [76, 145] width 41 height 8
drag, startPoint x: 57, startPoint y: 189, endPoint x: 76, endPoint y: 190, distance: 19.3
click at [76, 149] on span "[DATE] 09:44:54" at bounding box center [76, 145] width 41 height 8
copy span "19/07/2025"
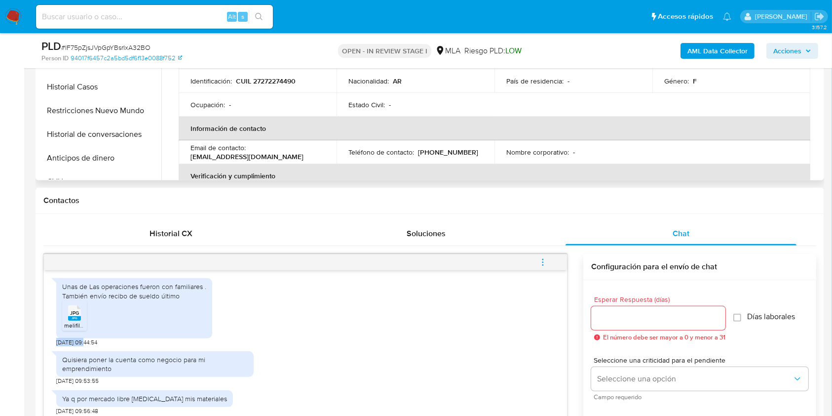
scroll to position [263, 0]
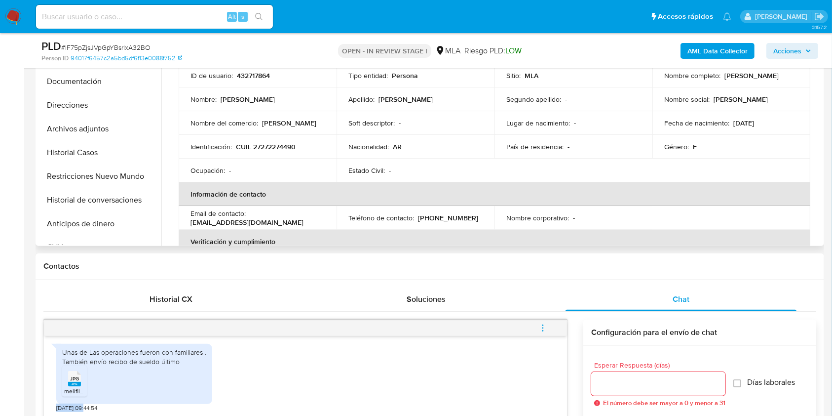
click at [275, 144] on p "CUIL 27272274490" at bounding box center [266, 146] width 60 height 9
copy p "27272274490"
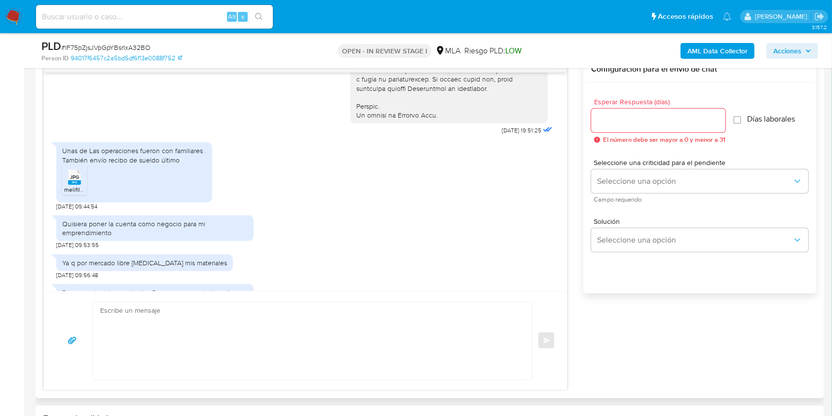
scroll to position [476, 0]
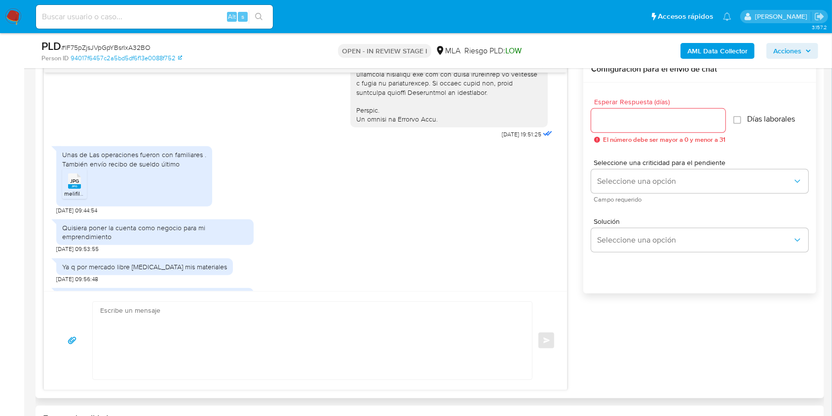
click at [67, 168] on div "Unas de Las operaciones fueron con familiares . También envío recibo de sueldo …" at bounding box center [134, 159] width 144 height 18
drag, startPoint x: 67, startPoint y: 173, endPoint x: 166, endPoint y: 183, distance: 99.6
click at [166, 168] on div "Unas de Las operaciones fueron con familiares . También envío recibo de sueldo …" at bounding box center [134, 159] width 144 height 18
copy div "Unas de Las operaciones fueron con familiares . También envío recibo de sueldo …"
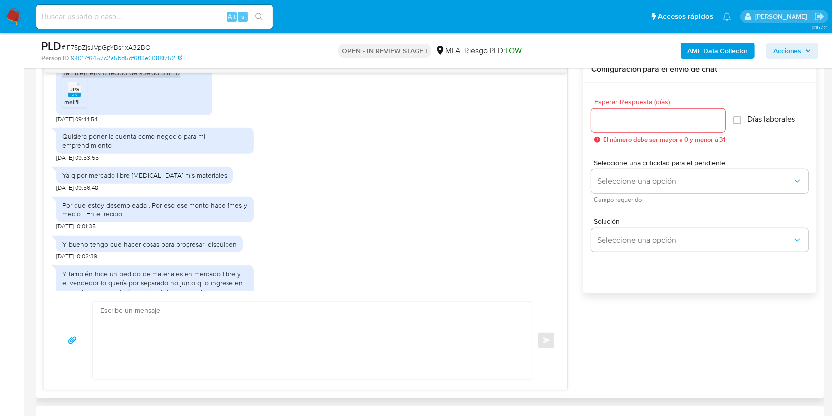
scroll to position [608, 0]
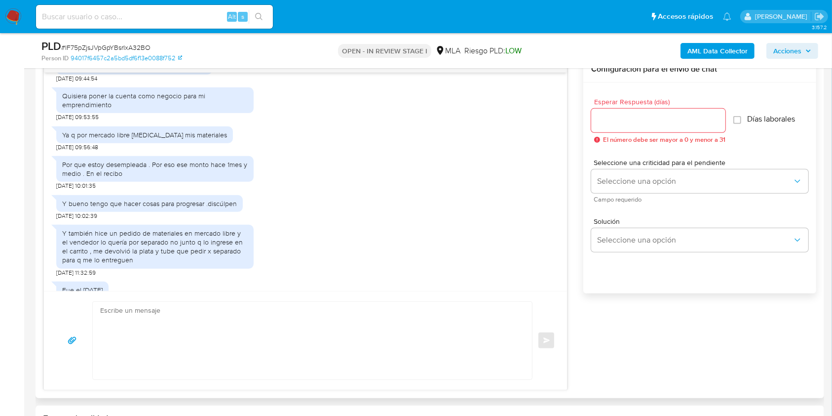
click at [67, 178] on div "Por que estoy desempleada . Por eso ese monto hace 1mes y medio . En el recibo" at bounding box center [155, 169] width 186 height 18
click at [156, 178] on div "Por que estoy desempleada . Por eso ese monto hace 1mes y medio . En el recibo" at bounding box center [155, 169] width 186 height 18
drag, startPoint x: 156, startPoint y: 210, endPoint x: 185, endPoint y: 218, distance: 30.2
click at [185, 178] on div "Por que estoy desempleada . Por eso ese monto hace 1mes y medio . En el recibo" at bounding box center [155, 169] width 186 height 18
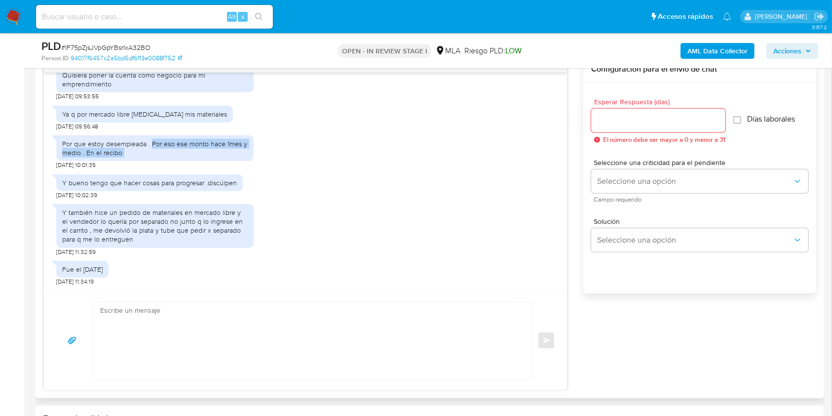
scroll to position [674, 0]
copy div "Por eso ese monto hace 1mes y medio . En el recibo"
click at [67, 143] on div "Por que estoy desempleada . Por eso ese monto hace 1mes y medio . En el recibo" at bounding box center [155, 148] width 186 height 18
drag, startPoint x: 67, startPoint y: 143, endPoint x: 110, endPoint y: 140, distance: 43.5
click at [110, 140] on div "Por que estoy desempleada . Por eso ese monto hace 1mes y medio . En el recibo" at bounding box center [155, 148] width 186 height 18
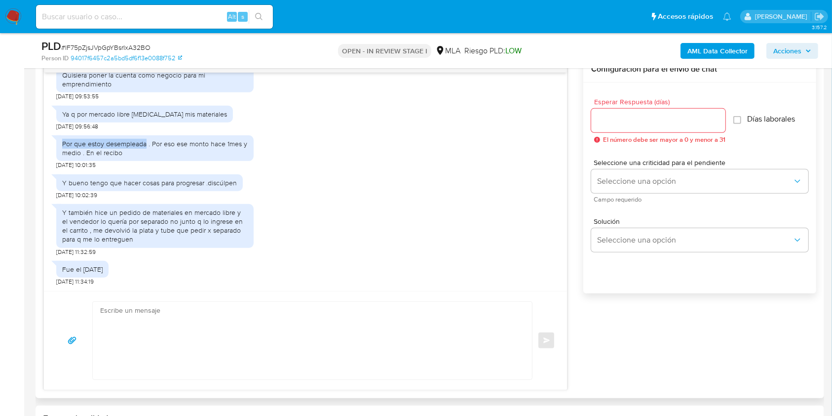
copy div "Por que estoy desempleada"
click at [150, 340] on textarea at bounding box center [309, 340] width 419 height 77
click at [232, 333] on textarea at bounding box center [309, 340] width 419 height 77
paste textarea "Hola. ¡Muchas gracias por tu respuesta! Confirmamos la recepción de la document…"
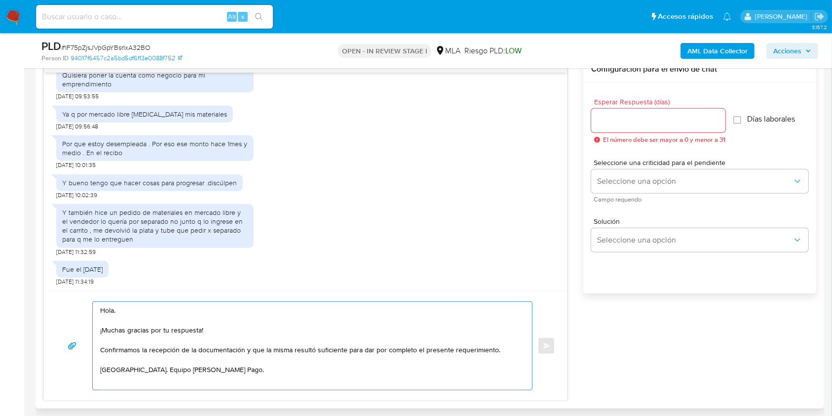
click at [198, 319] on textarea "Hola. ¡Muchas gracias por tu respuesta! Confirmamos la recepción de la document…" at bounding box center [309, 346] width 419 height 88
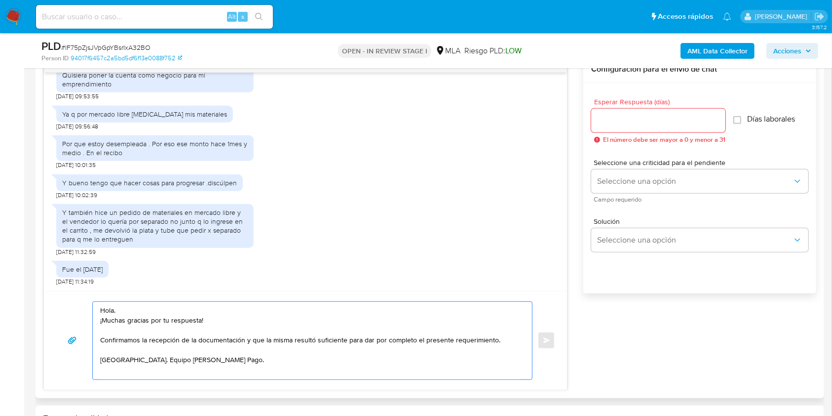
click at [504, 335] on textarea "Hola. ¡Muchas gracias por tu respuesta! Confirmamos la recepción de la document…" at bounding box center [309, 340] width 419 height 77
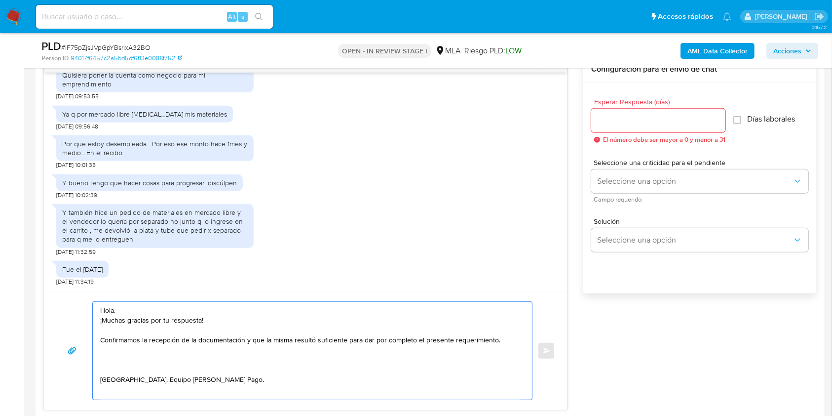
click at [135, 359] on textarea "Hola. ¡Muchas gracias por tu respuesta! Confirmamos la recepción de la document…" at bounding box center [309, 351] width 419 height 98
paste textarea "Desafortunadamente, por este medio no podemos atender tu consulta. Te pedimos q…"
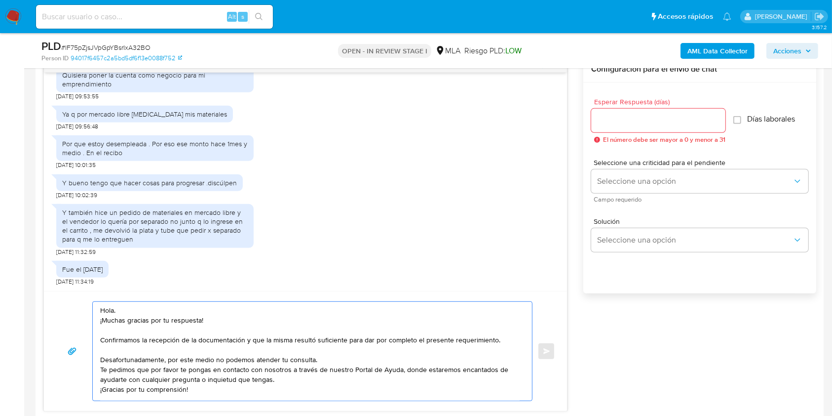
scroll to position [658, 0]
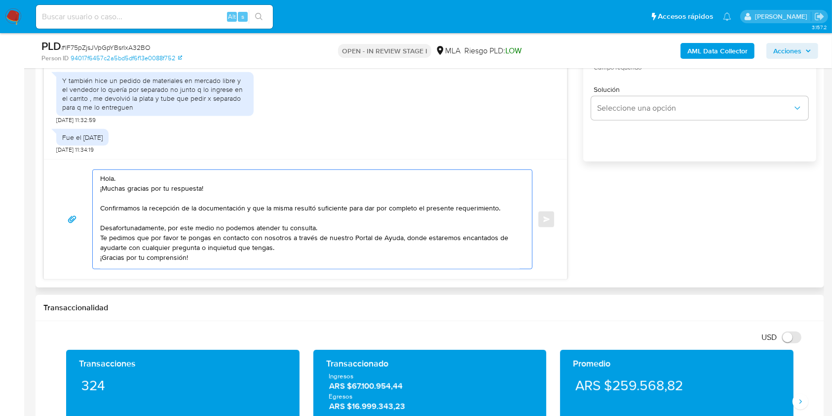
click at [335, 226] on textarea "Hola. ¡Muchas gracias por tu respuesta! Confirmamos la recepción de la document…" at bounding box center [309, 219] width 419 height 99
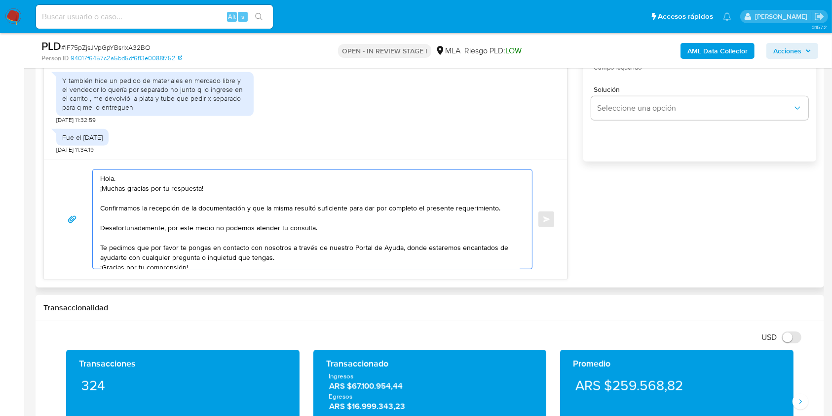
scroll to position [49, 0]
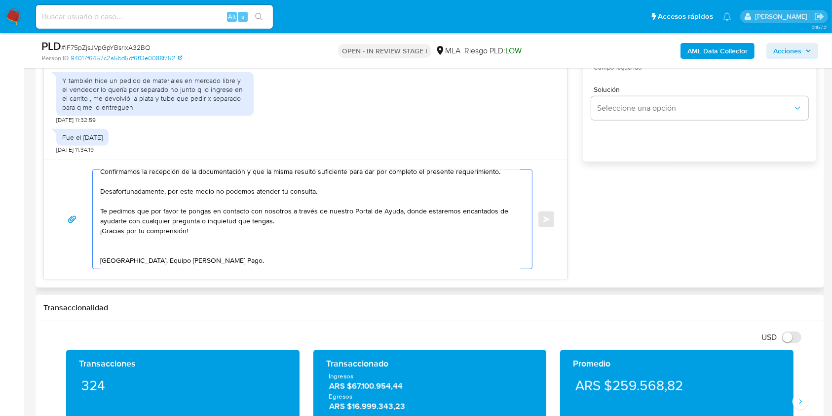
click at [264, 234] on textarea "Hola. ¡Muchas gracias por tu respuesta! Confirmamos la recepción de la document…" at bounding box center [309, 219] width 419 height 99
click at [296, 210] on textarea "Hola. ¡Muchas gracias por tu respuesta! Confirmamos la recepción de la document…" at bounding box center [309, 219] width 419 height 99
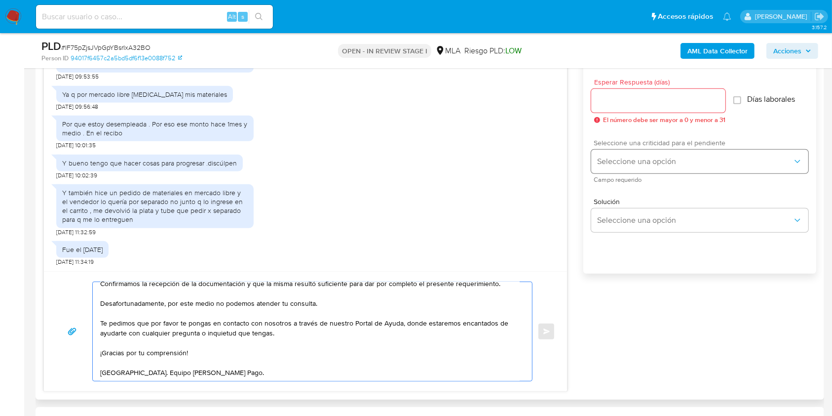
scroll to position [526, 0]
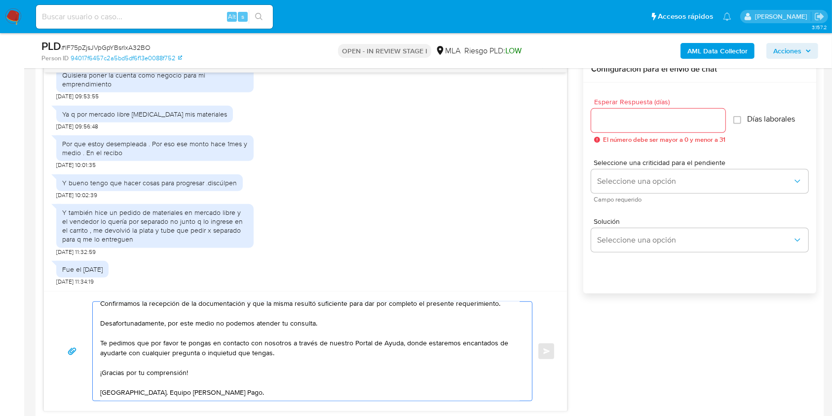
type textarea "Hola. ¡Muchas gracias por tu respuesta! Confirmamos la recepción de la document…"
click at [628, 122] on input "Esperar Respuesta (días)" at bounding box center [658, 120] width 134 height 13
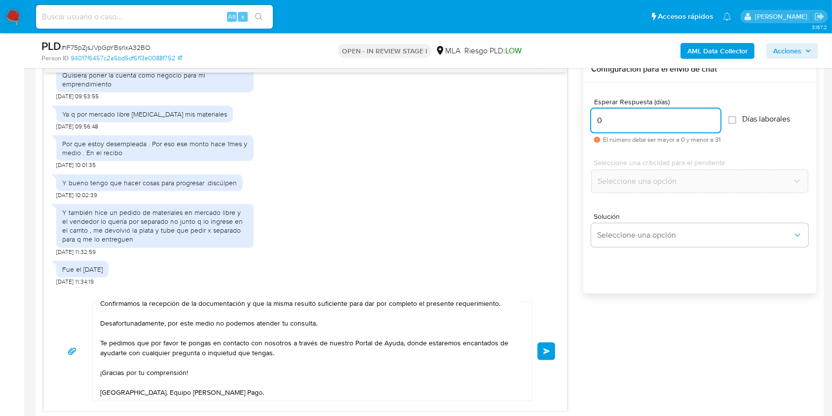
type input "0"
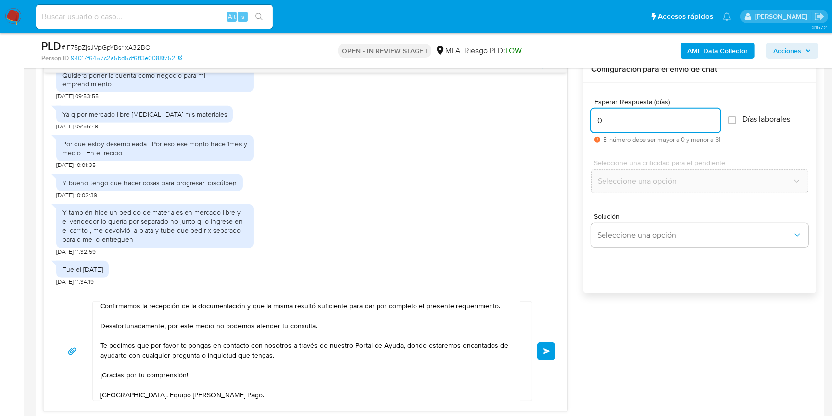
scroll to position [49, 0]
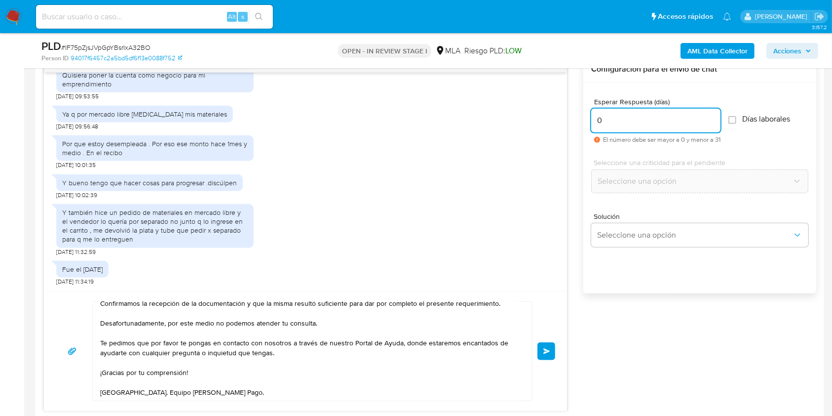
click at [543, 353] on button "Enviar" at bounding box center [546, 351] width 18 height 18
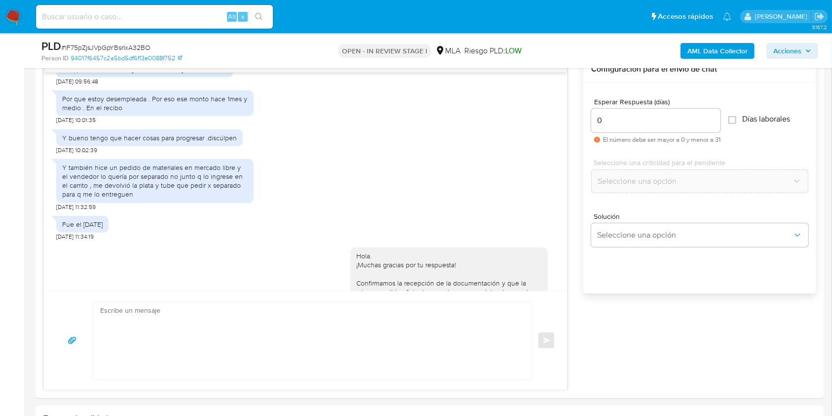
scroll to position [864, 0]
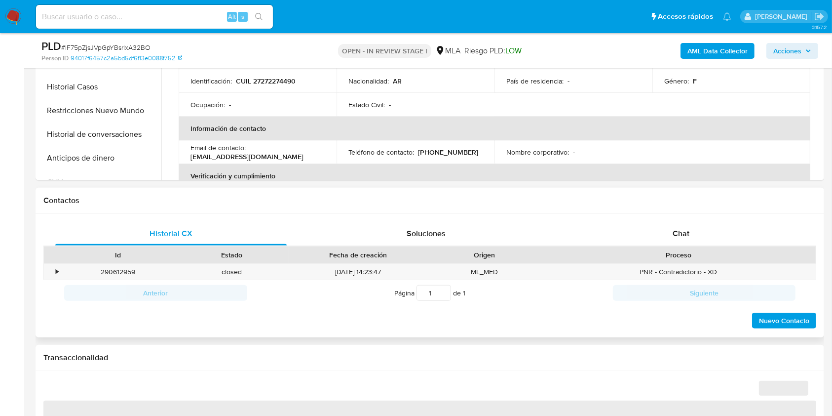
select select "10"
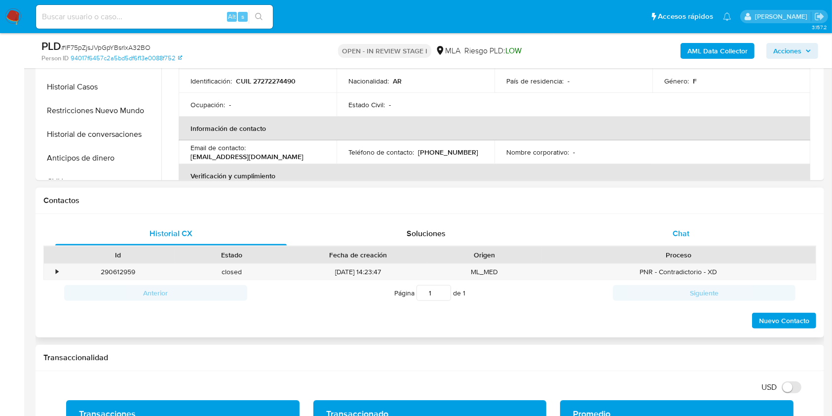
click at [675, 240] on div "Chat" at bounding box center [681, 234] width 231 height 24
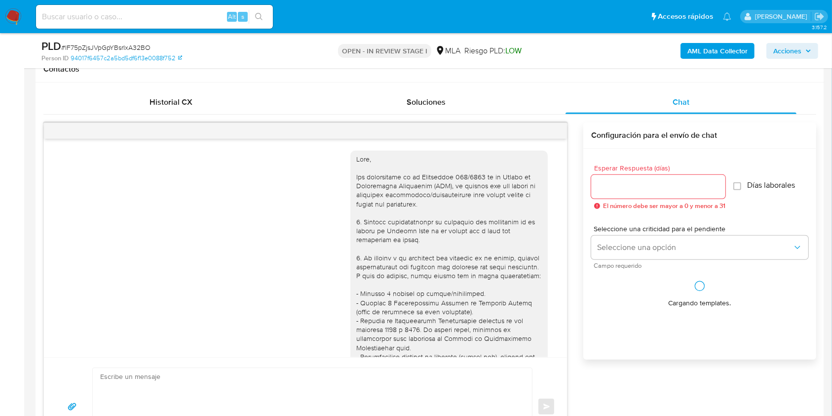
scroll to position [864, 0]
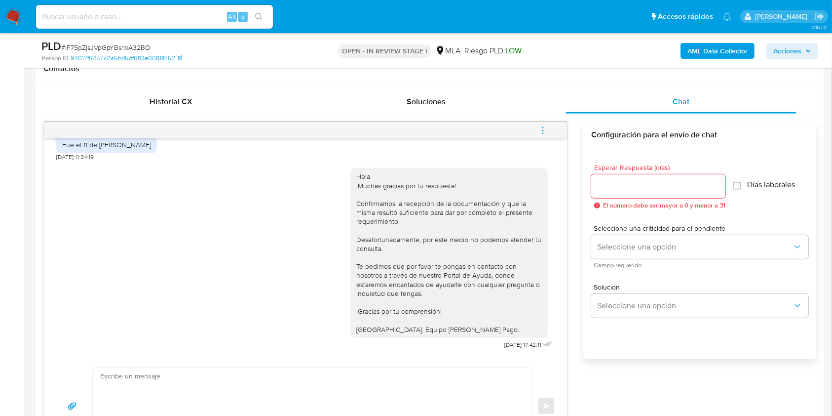
click at [545, 126] on icon "menu-action" at bounding box center [542, 130] width 9 height 9
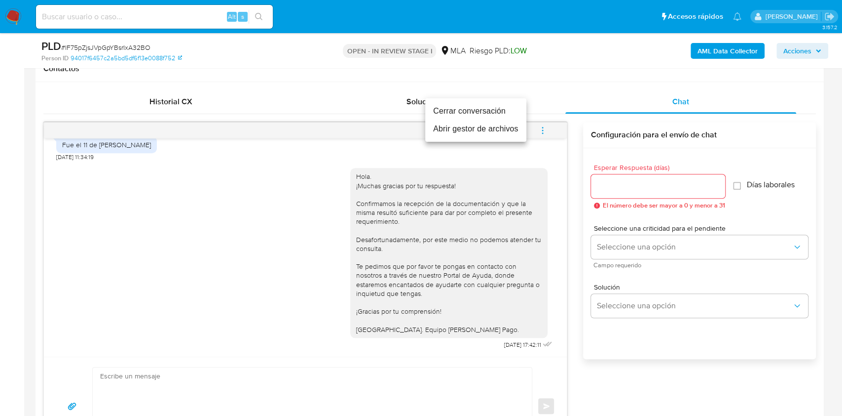
drag, startPoint x: 485, startPoint y: 114, endPoint x: 400, endPoint y: 124, distance: 86.1
click at [485, 113] on li "Cerrar conversación" at bounding box center [475, 111] width 101 height 18
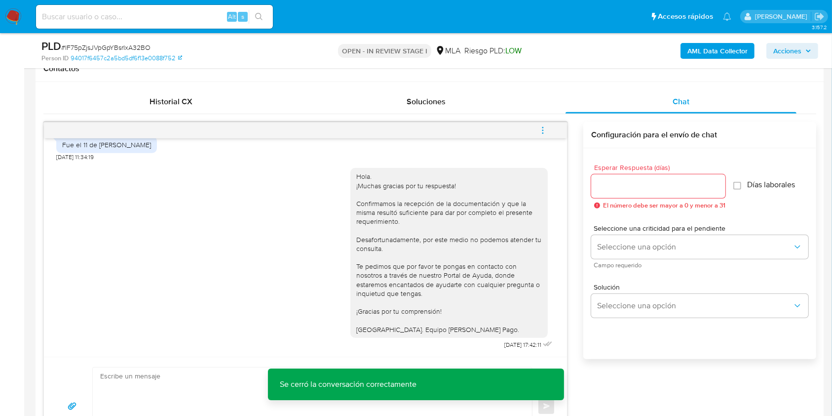
scroll to position [263, 0]
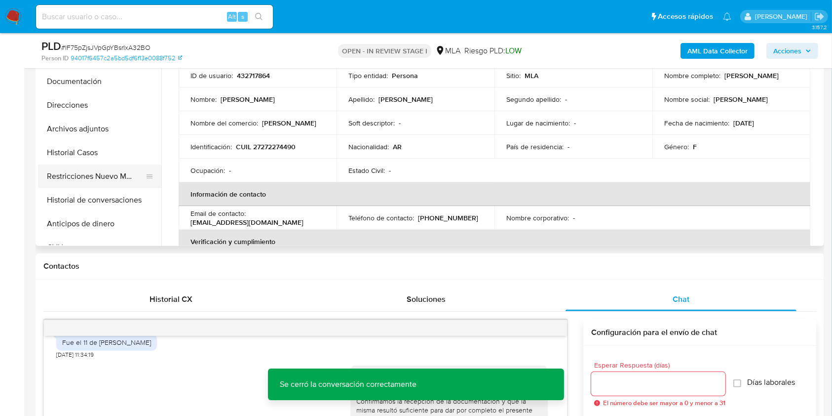
click at [91, 176] on button "Restricciones Nuevo Mundo" at bounding box center [95, 176] width 115 height 24
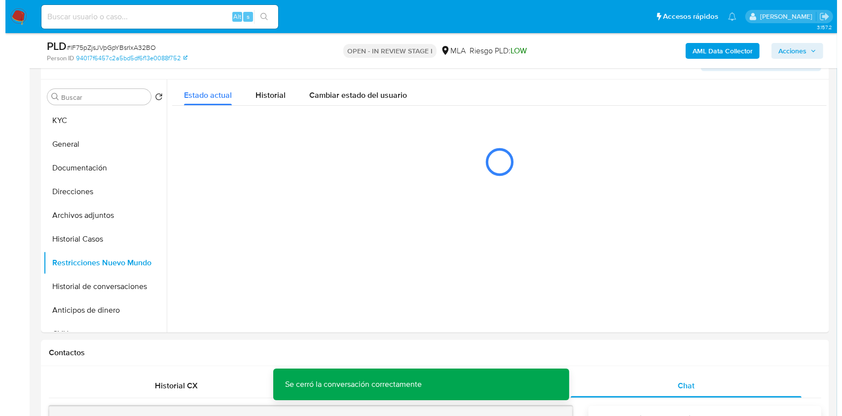
scroll to position [197, 0]
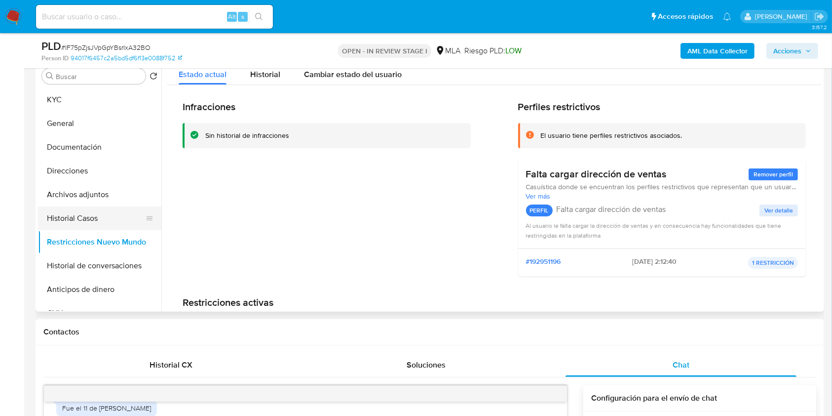
click at [85, 220] on button "Historial Casos" at bounding box center [95, 218] width 115 height 24
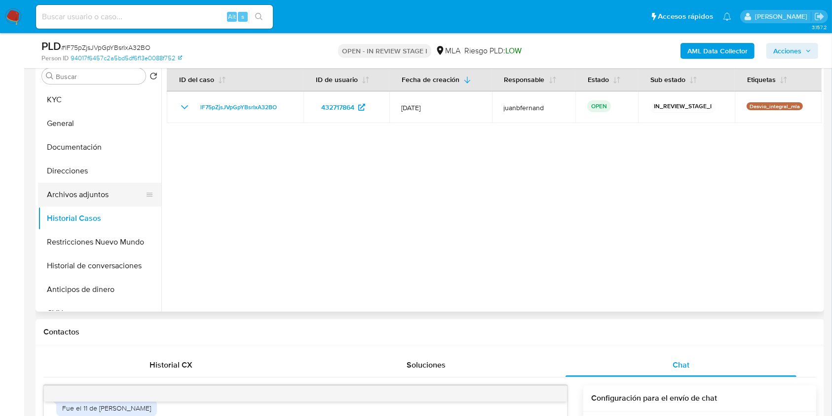
click at [91, 200] on button "Archivos adjuntos" at bounding box center [95, 195] width 115 height 24
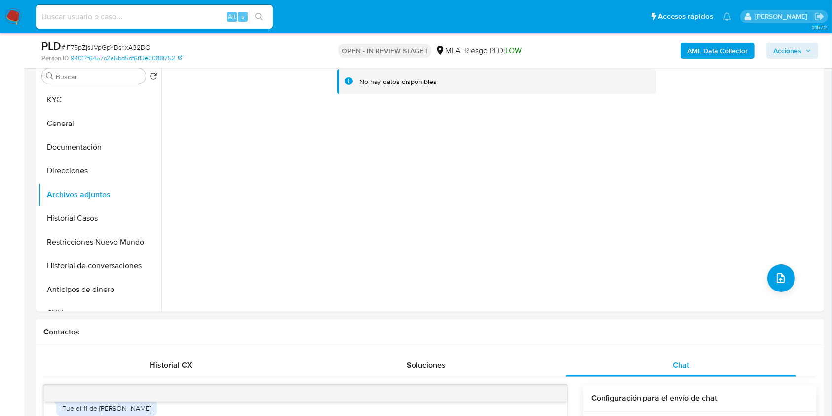
click at [724, 46] on b "AML Data Collector" at bounding box center [717, 51] width 60 height 16
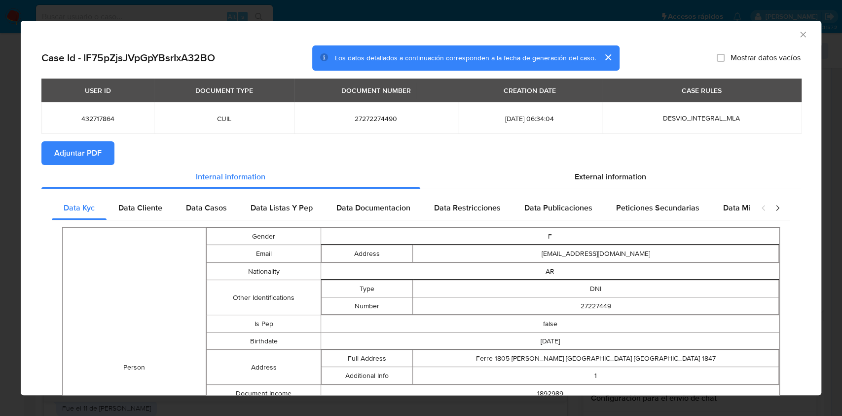
click at [102, 158] on button "Adjuntar PDF" at bounding box center [77, 153] width 73 height 24
click at [798, 37] on icon "Cerrar ventana" at bounding box center [803, 35] width 10 height 10
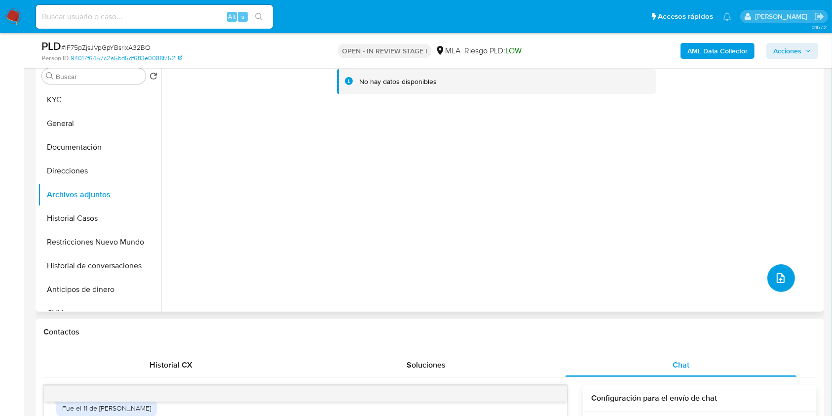
click at [775, 278] on icon "upload-file" at bounding box center [781, 278] width 12 height 12
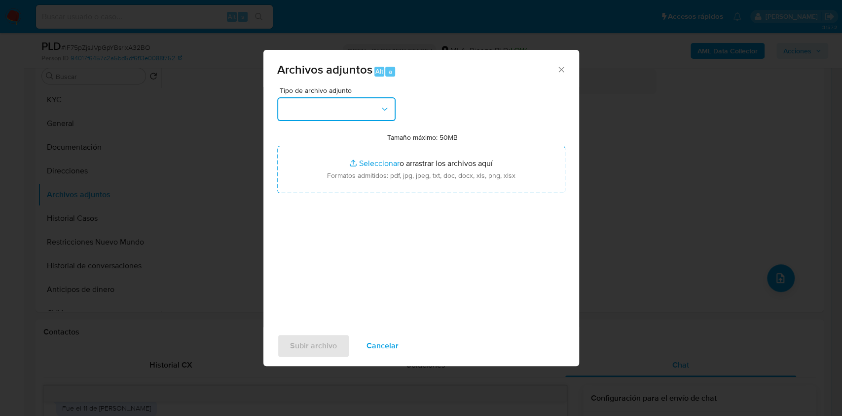
click at [357, 107] on button "button" at bounding box center [336, 109] width 118 height 24
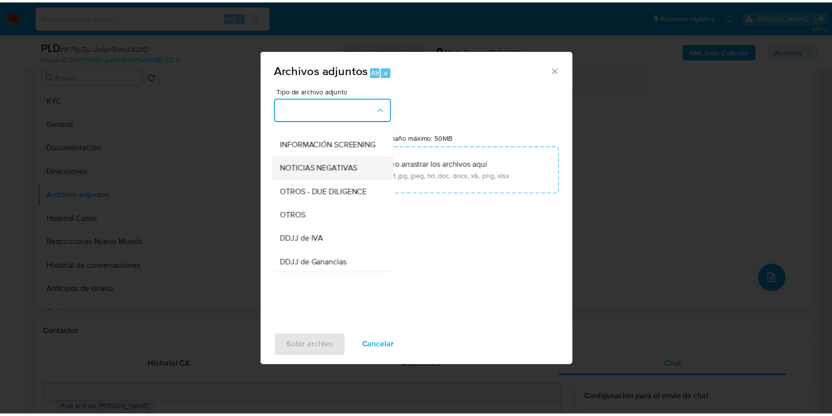
scroll to position [131, 0]
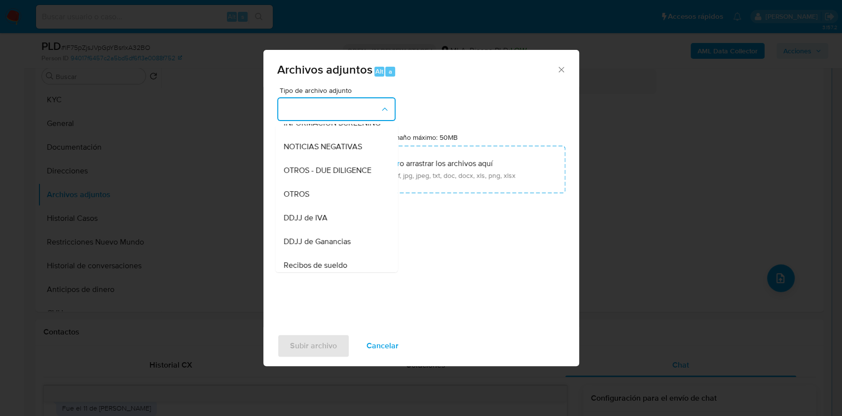
click at [309, 201] on div "OTROS" at bounding box center [333, 194] width 101 height 24
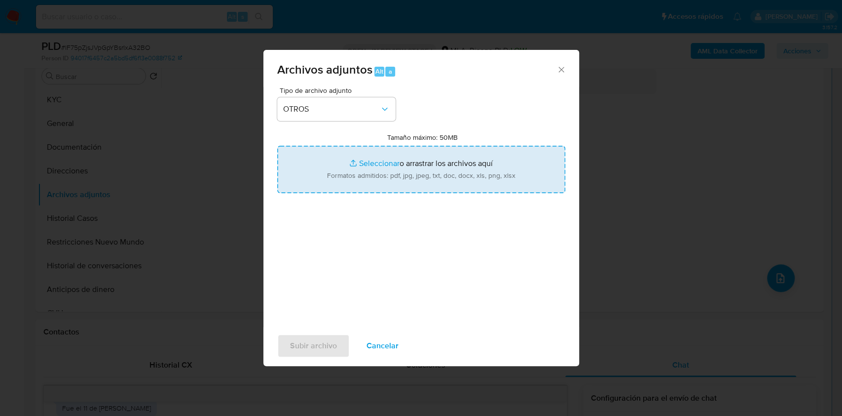
type input "C:\fakepath\Caselog lF75pZjsJVpGpYBsrIxA32BO_2025_07_18_00_54_37.docx"
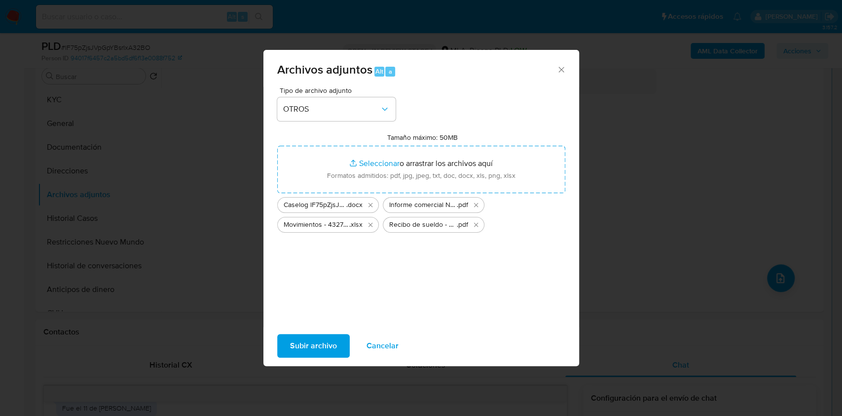
click at [328, 347] on span "Subir archivo" at bounding box center [313, 346] width 47 height 22
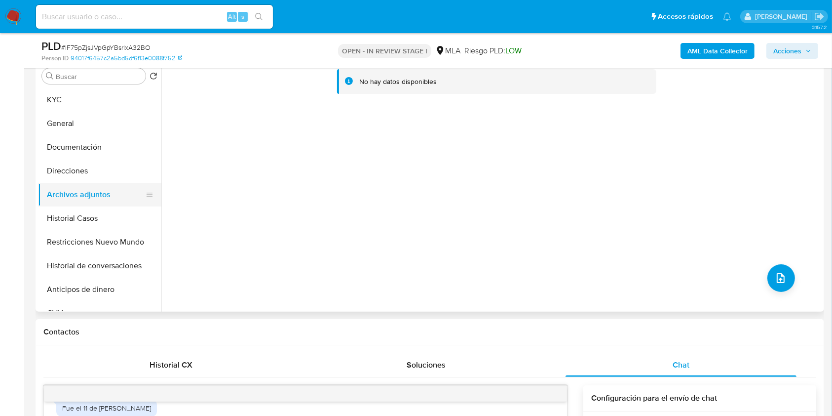
drag, startPoint x: 87, startPoint y: 210, endPoint x: 87, endPoint y: 198, distance: 11.9
click at [86, 210] on button "Historial Casos" at bounding box center [99, 218] width 123 height 24
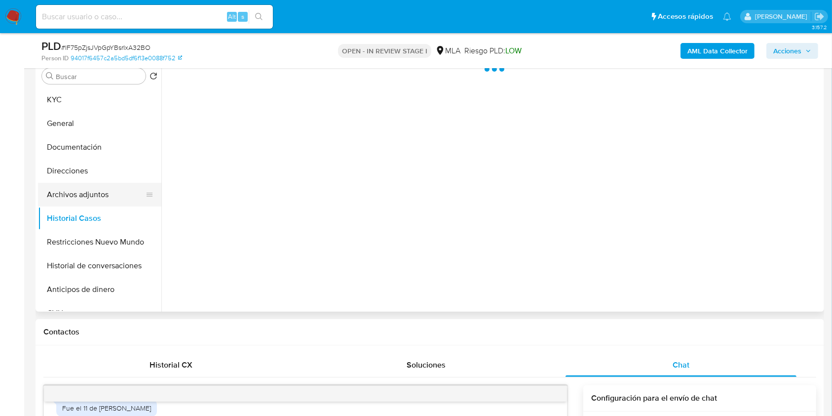
click at [87, 198] on button "Archivos adjuntos" at bounding box center [95, 195] width 115 height 24
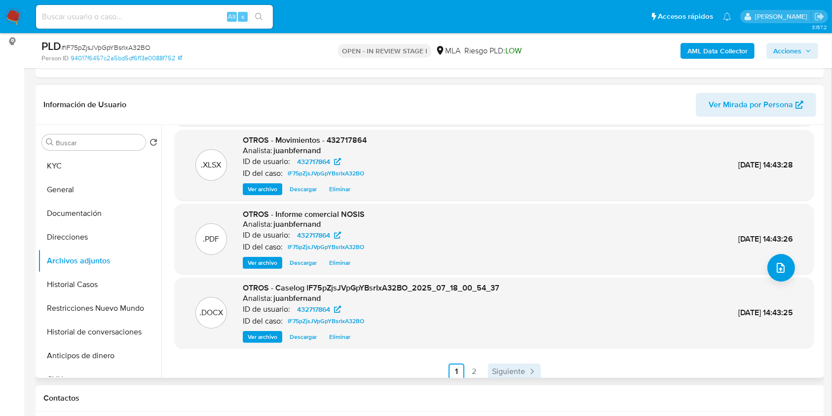
scroll to position [83, 0]
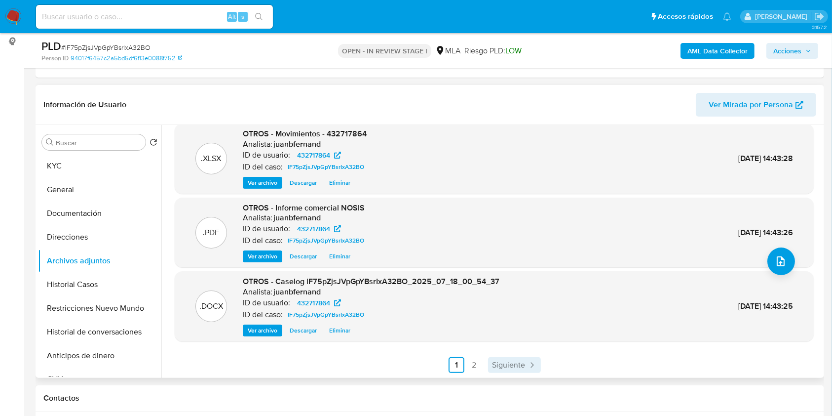
click at [494, 363] on span "Siguiente" at bounding box center [508, 365] width 33 height 8
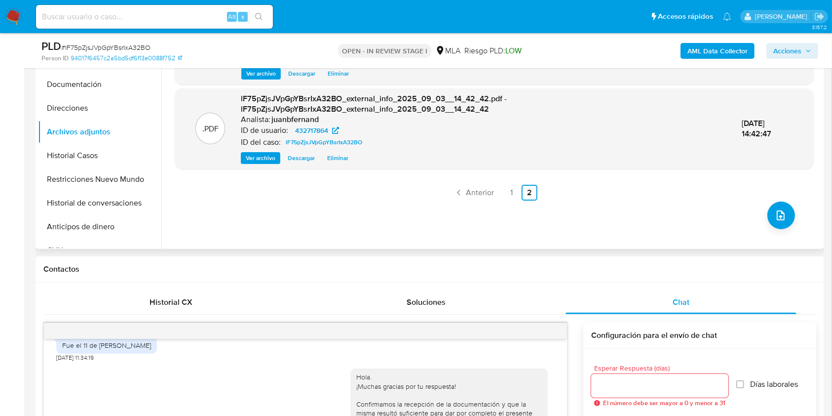
scroll to position [131, 0]
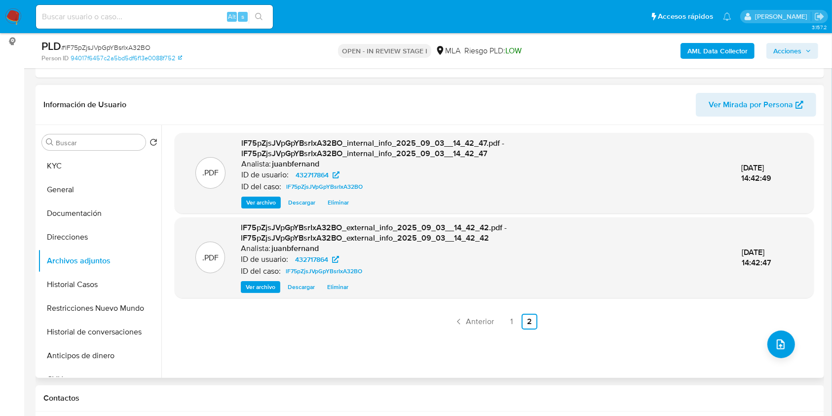
click at [781, 50] on span "Acciones" at bounding box center [787, 51] width 28 height 16
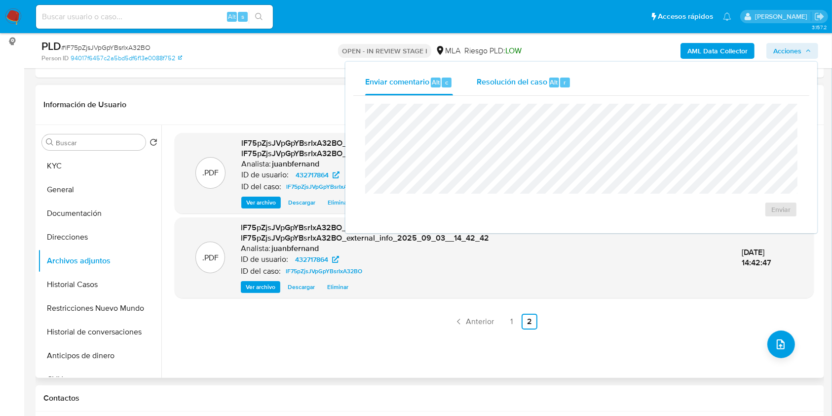
click at [531, 86] on span "Resolución del caso" at bounding box center [512, 81] width 71 height 11
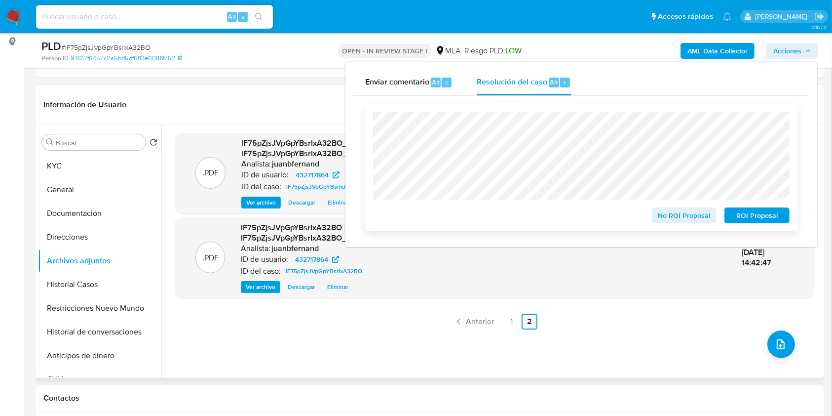
click at [692, 216] on span "No ROI Proposal" at bounding box center [684, 215] width 51 height 14
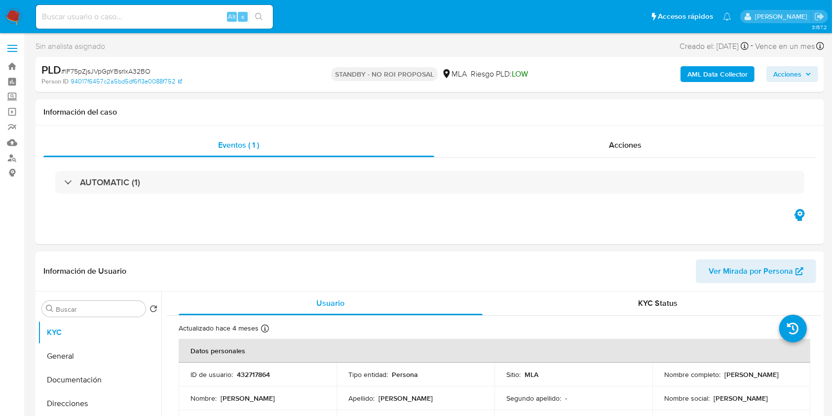
select select "10"
click at [221, 14] on input at bounding box center [154, 16] width 237 height 13
paste input "k3h8R2K06hZMjdNrA3G17dTi"
type input "k3h8R2K06hZMjdNrA3G17dTi"
click at [259, 15] on icon "search-icon" at bounding box center [259, 17] width 8 height 8
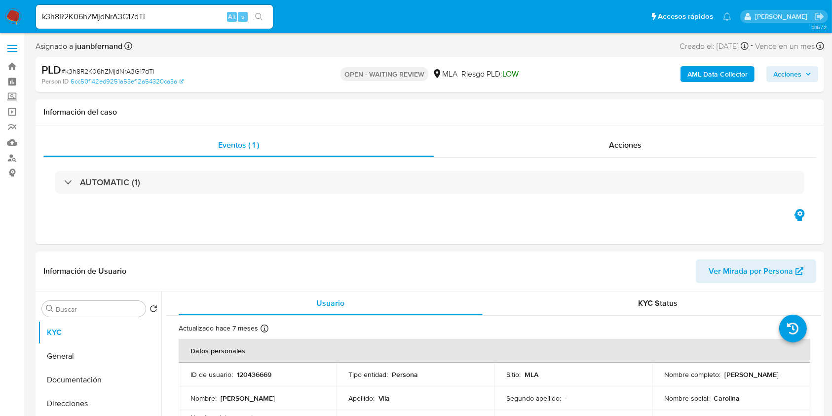
select select "10"
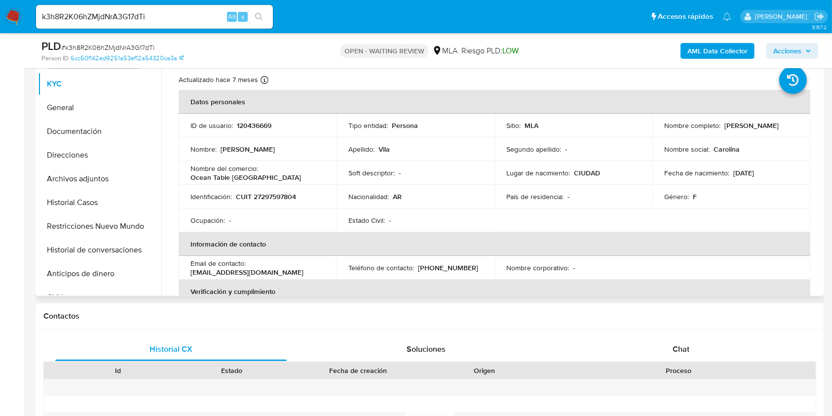
scroll to position [197, 0]
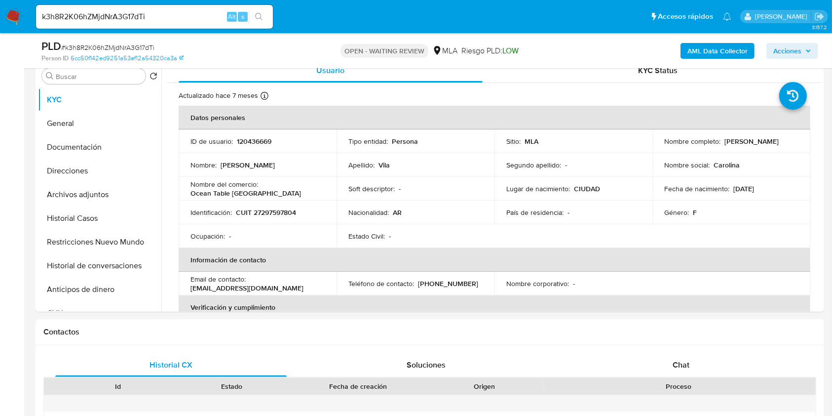
click at [174, 13] on input "k3h8R2K06hZMjdNrA3G17dTi" at bounding box center [154, 16] width 237 height 13
drag, startPoint x: 169, startPoint y: 23, endPoint x: 150, endPoint y: 19, distance: 19.6
click at [150, 19] on input "k3h8R2K06hZMjdNrA3G17dTi" at bounding box center [154, 16] width 237 height 13
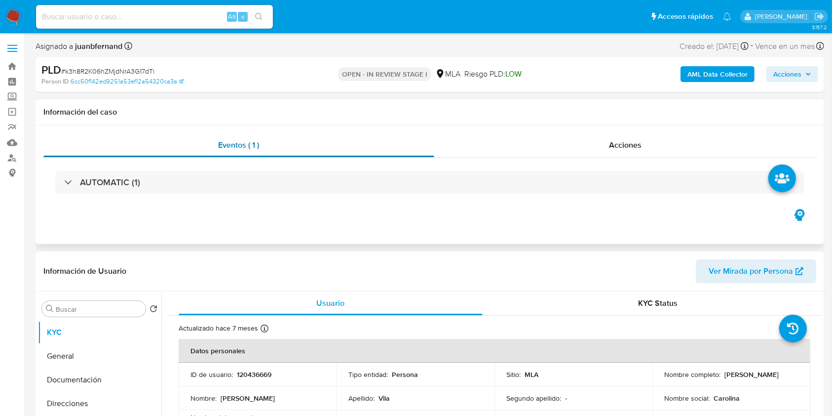
select select "10"
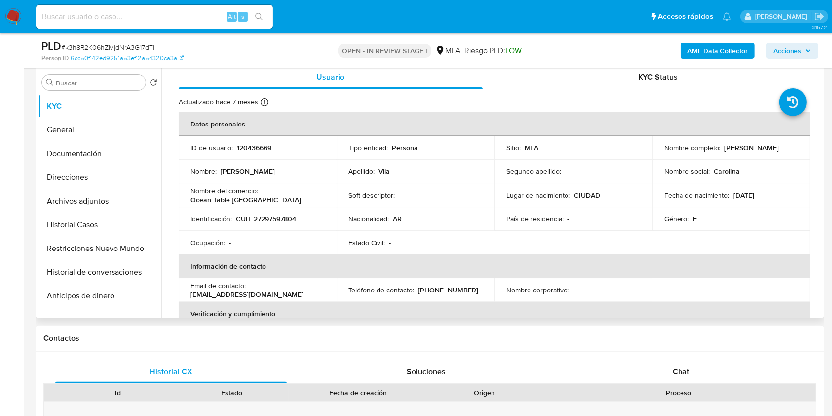
scroll to position [197, 0]
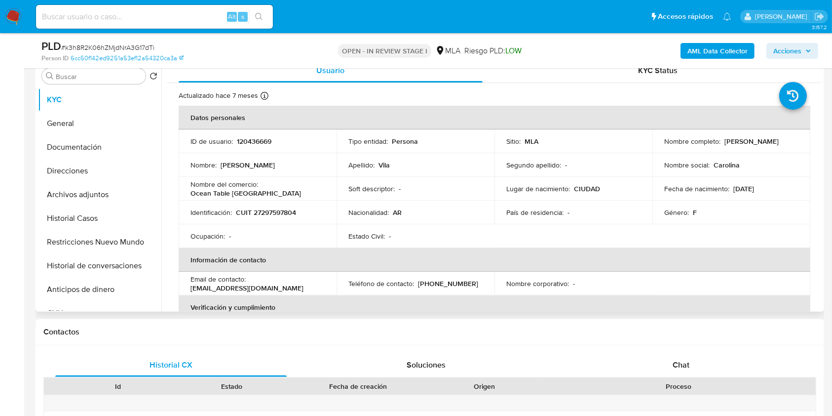
click at [435, 284] on p "[PHONE_NUMBER]" at bounding box center [448, 283] width 60 height 9
copy p "66126819"
click at [64, 220] on button "Historial Casos" at bounding box center [95, 218] width 115 height 24
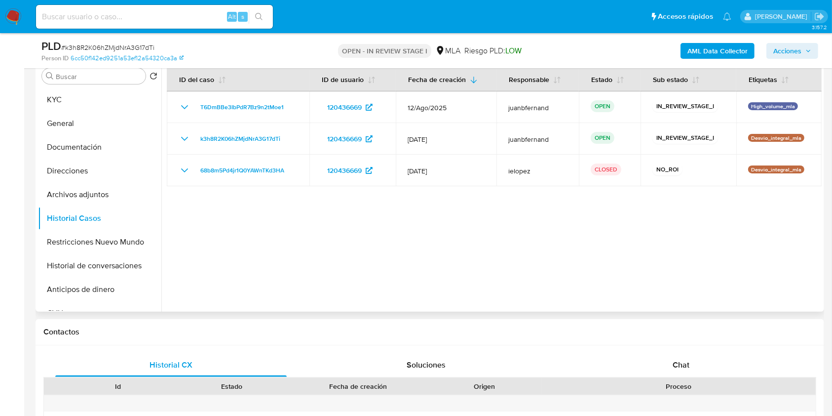
click at [213, 246] on div at bounding box center [491, 185] width 660 height 253
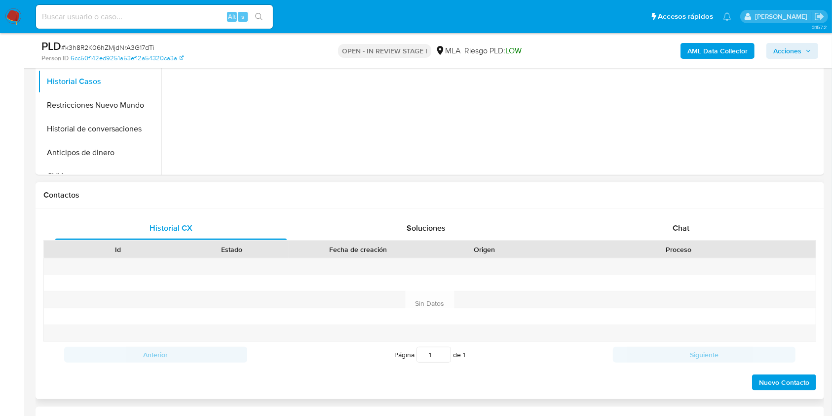
scroll to position [329, 0]
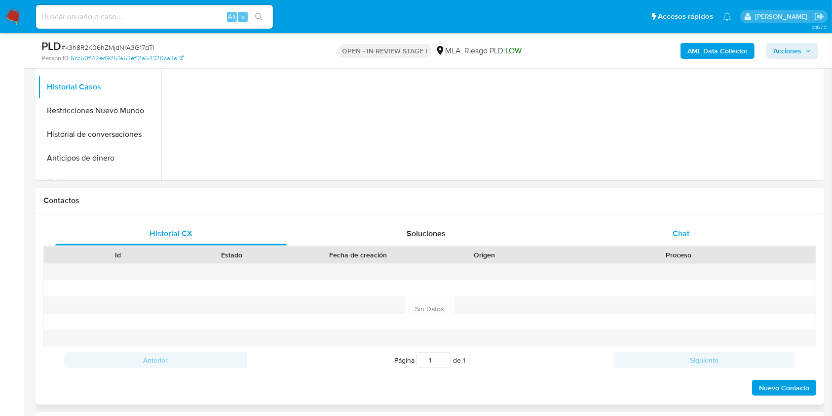
click at [711, 231] on div "Chat" at bounding box center [681, 234] width 231 height 24
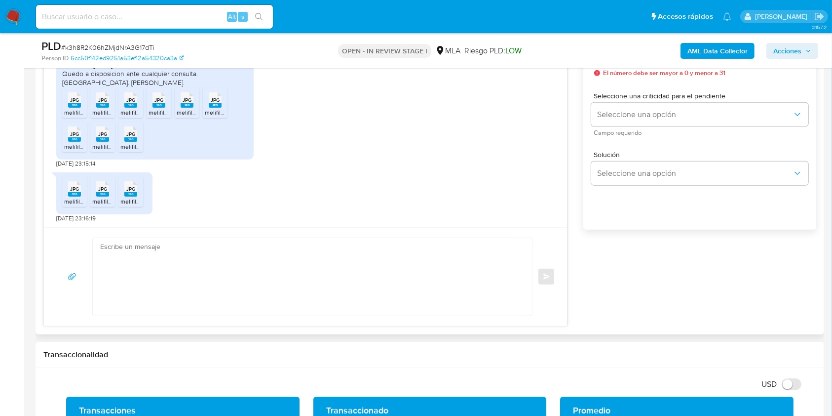
scroll to position [460, 0]
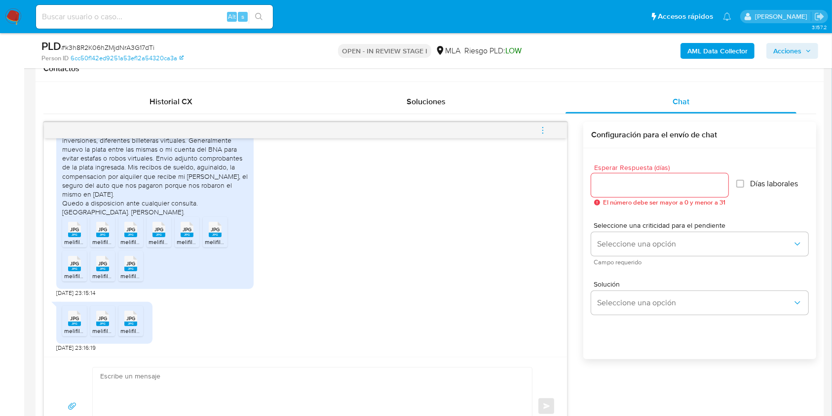
click at [57, 290] on span "[DATE] 23:15:14" at bounding box center [75, 293] width 39 height 8
drag, startPoint x: 57, startPoint y: 290, endPoint x: 73, endPoint y: 290, distance: 15.8
click at [73, 290] on span "[DATE] 23:15:14" at bounding box center [75, 293] width 39 height 8
copy span "18/07/2025"
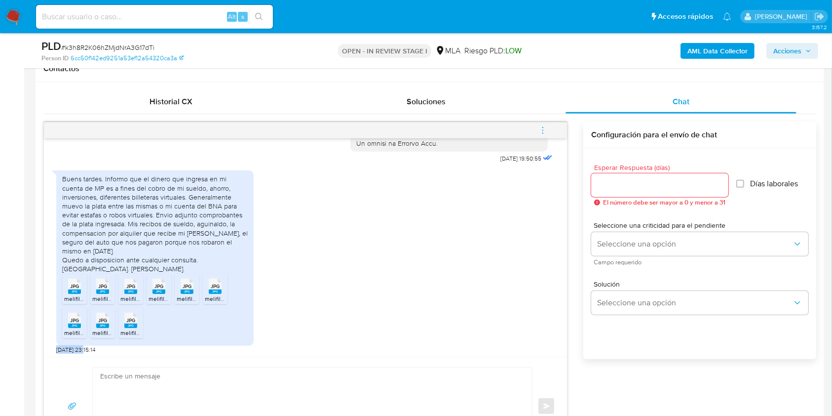
scroll to position [592, 0]
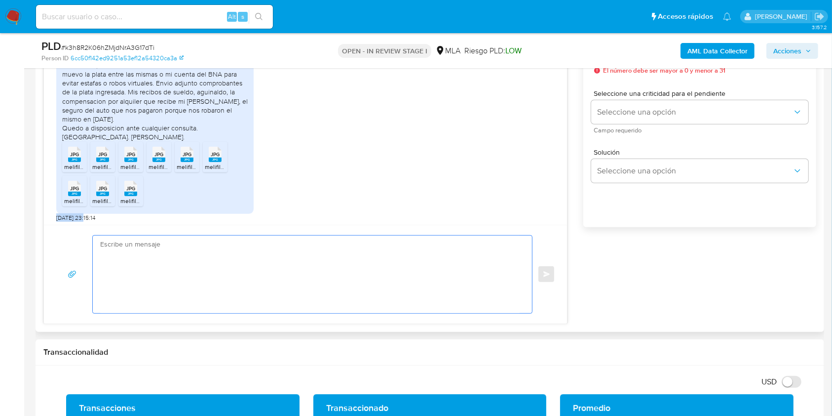
click at [189, 278] on textarea at bounding box center [309, 273] width 419 height 77
paste textarea "Hola, esperamos que te encuentres muy bien. Muchas gracias por tu respuesta. Co…"
click at [192, 283] on textarea "Hola, esperamos que te encuentres muy bien. Muchas gracias por tu respuesta. Co…" at bounding box center [309, 273] width 419 height 77
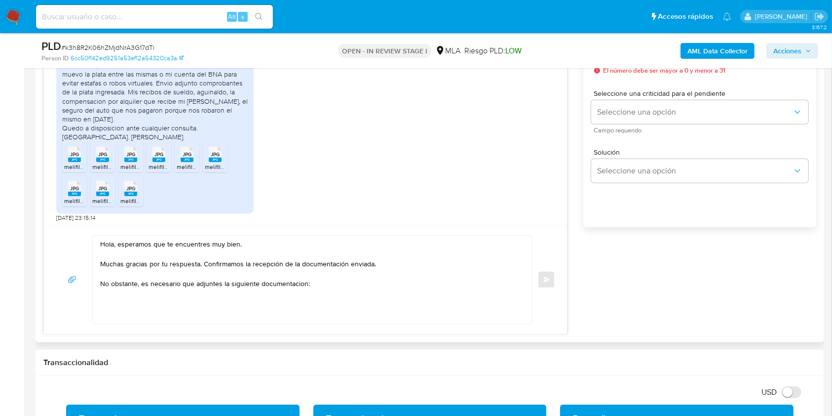
click at [265, 285] on textarea "Hola, esperamos que te encuentres muy bien. Muchas gracias por tu respuesta. Co…" at bounding box center [309, 279] width 419 height 88
click at [284, 283] on textarea "Hola, esperamos que te encuentres muy bien. Muchas gracias por tu respuesta. Co…" at bounding box center [309, 279] width 419 height 88
click at [0, 0] on lt-span "documentaci ó n" at bounding box center [0, 0] width 0 height 0
click at [124, 304] on textarea "Hola, esperamos que te encuentres muy bien. Muchas gracias por tu respuesta. Co…" at bounding box center [309, 279] width 419 height 88
paste textarea "De acuerdo a la actividad que realices en tu cuenta, adjunta la siguiente docum…"
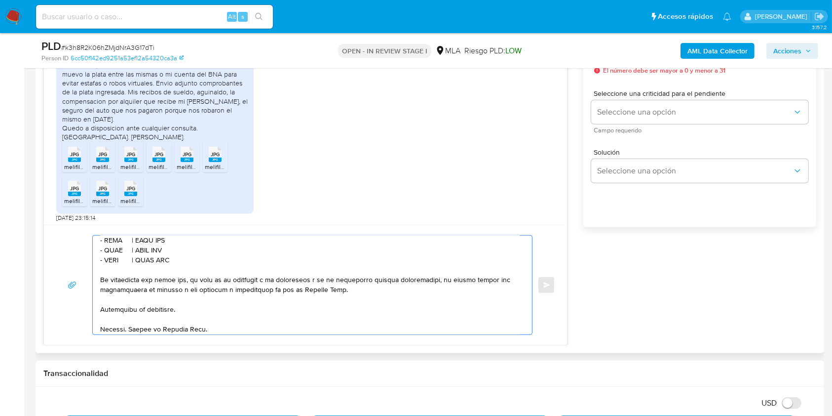
scroll to position [232, 0]
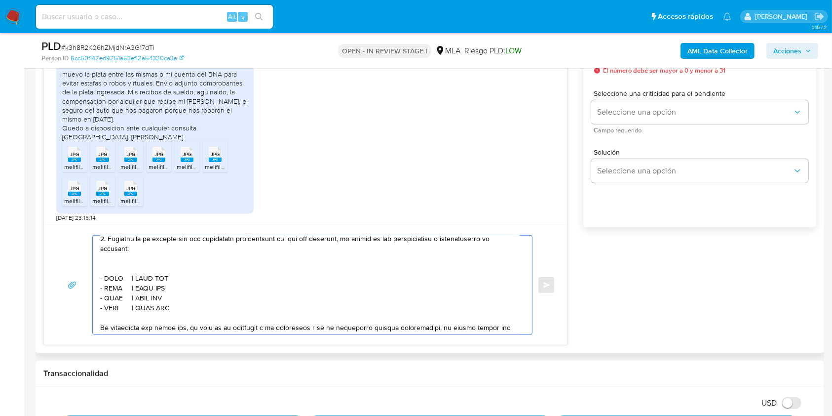
drag, startPoint x: 181, startPoint y: 311, endPoint x: 84, endPoint y: 243, distance: 118.0
click at [84, 243] on div "Enviar" at bounding box center [305, 285] width 499 height 100
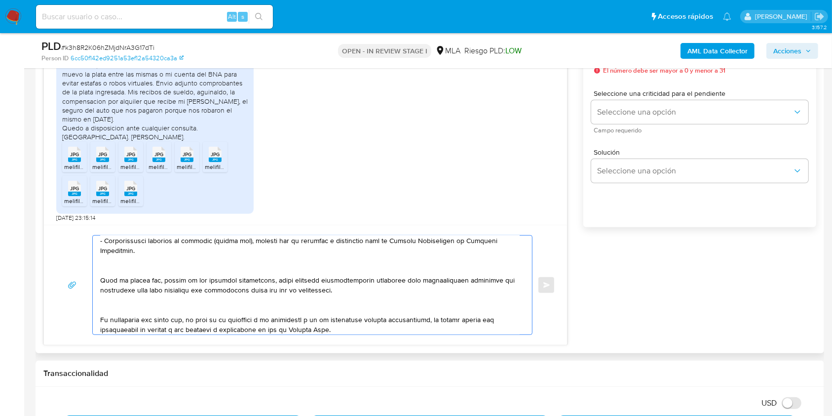
scroll to position [142, 0]
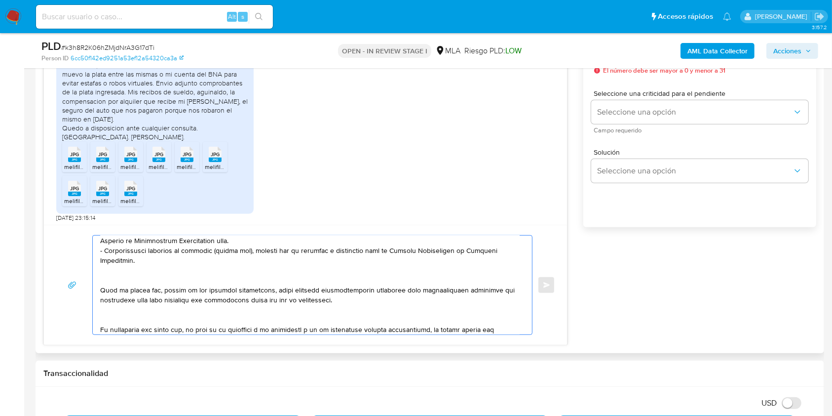
click at [145, 282] on textarea at bounding box center [309, 284] width 419 height 99
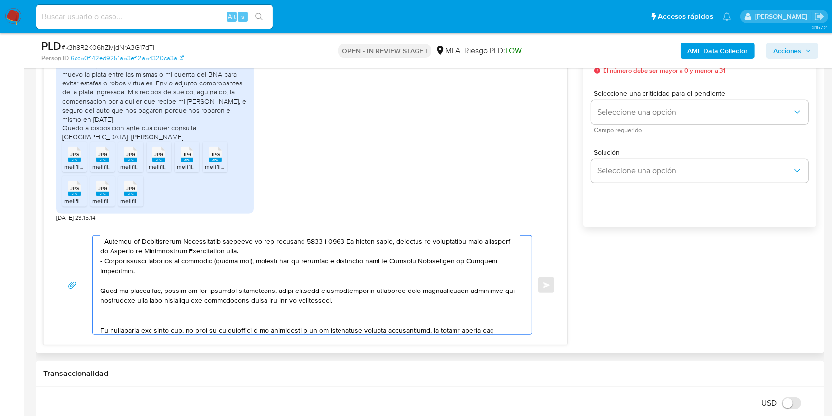
scroll to position [66, 0]
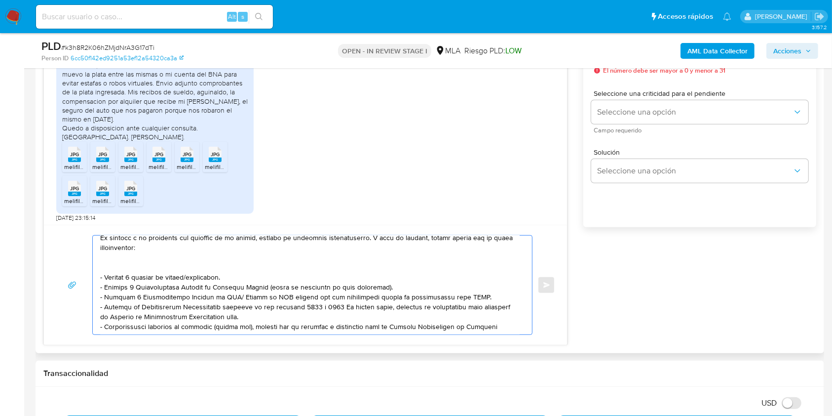
click at [133, 264] on textarea at bounding box center [309, 284] width 419 height 99
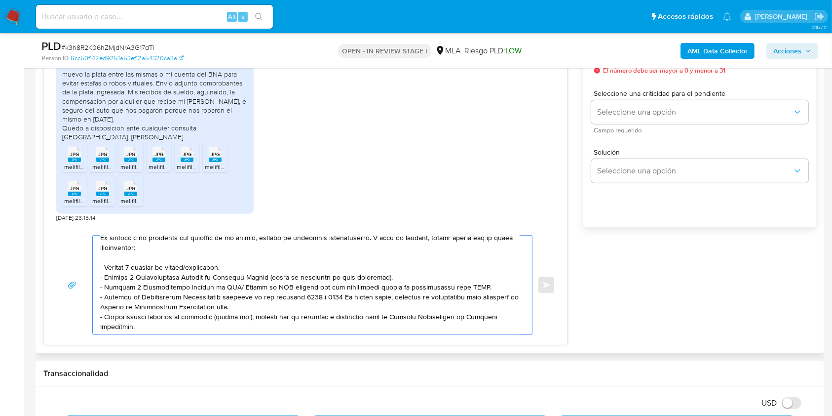
click at [206, 270] on textarea at bounding box center [309, 284] width 419 height 99
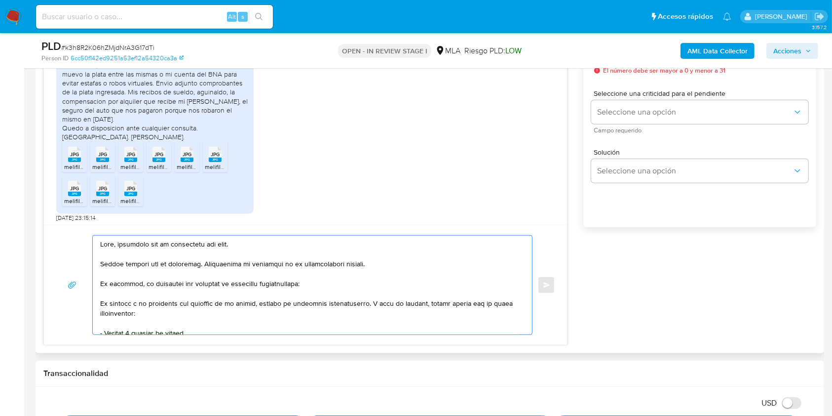
click at [135, 255] on textarea at bounding box center [309, 284] width 419 height 99
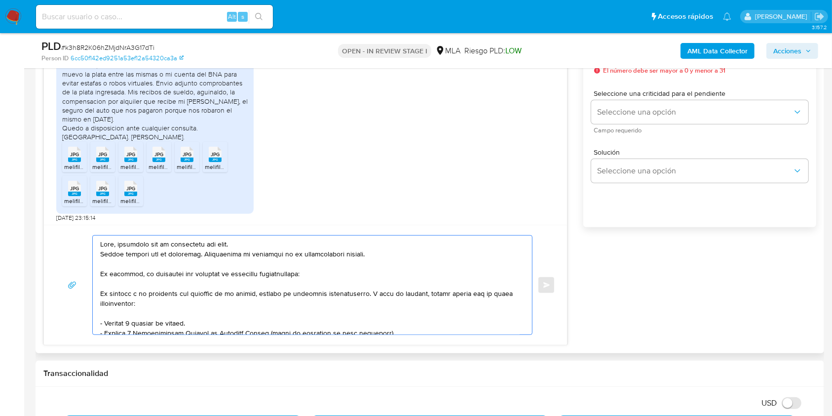
click at [102, 294] on textarea at bounding box center [309, 284] width 419 height 99
drag, startPoint x: 111, startPoint y: 295, endPoint x: 328, endPoint y: 295, distance: 217.1
click at [328, 295] on textarea at bounding box center [309, 284] width 419 height 99
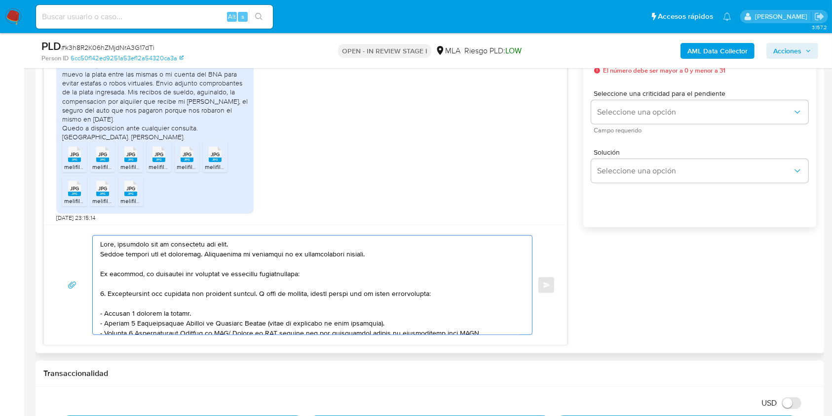
click at [111, 293] on textarea at bounding box center [309, 284] width 419 height 99
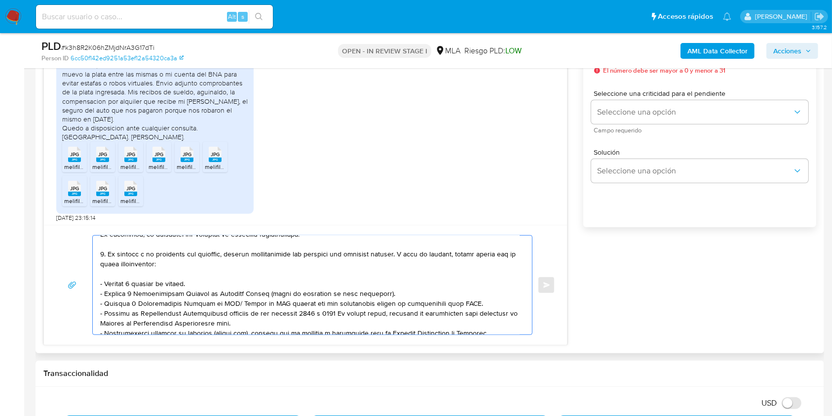
scroll to position [66, 0]
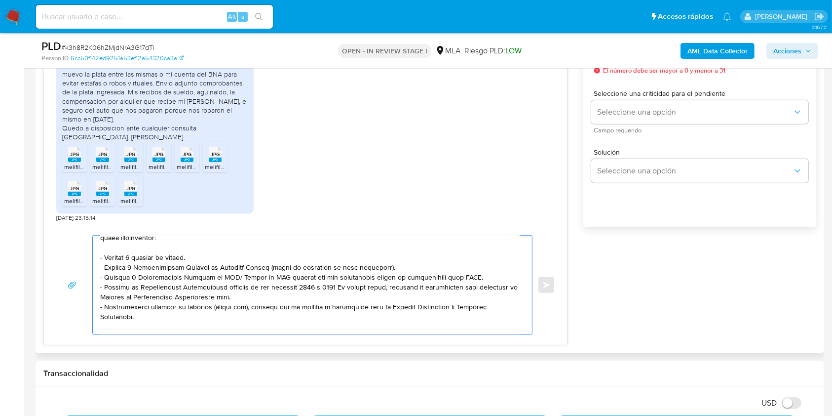
click at [275, 267] on textarea at bounding box center [309, 284] width 419 height 99
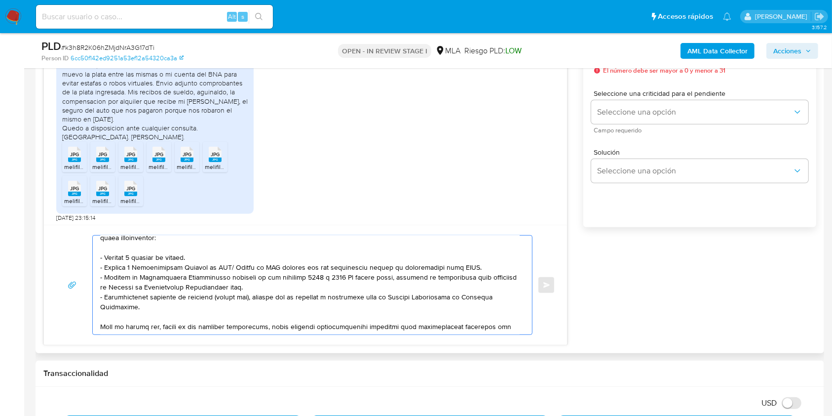
click at [255, 270] on textarea at bounding box center [309, 284] width 419 height 99
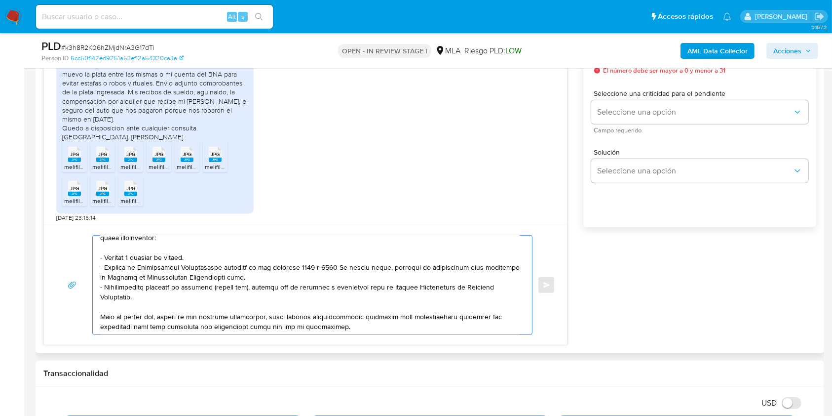
click at [184, 291] on textarea at bounding box center [309, 284] width 419 height 99
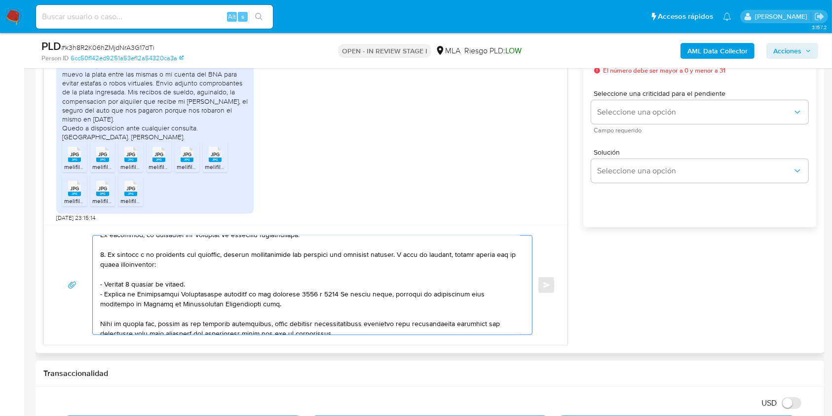
scroll to position [0, 0]
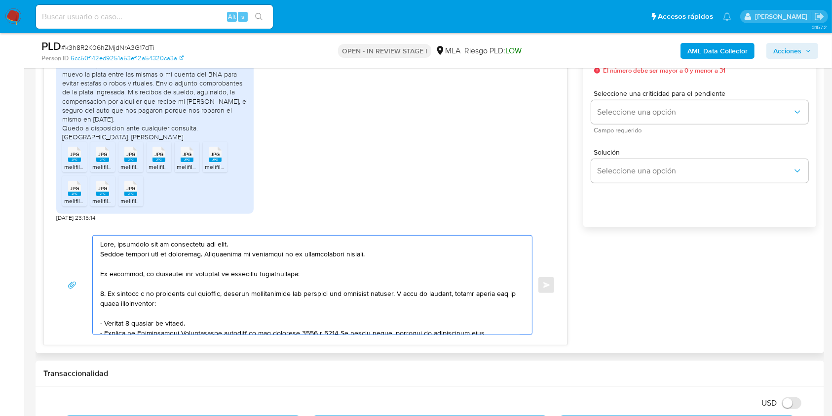
click at [232, 244] on textarea at bounding box center [309, 284] width 419 height 99
drag, startPoint x: 232, startPoint y: 244, endPoint x: 142, endPoint y: 245, distance: 90.3
click at [142, 245] on textarea at bounding box center [309, 284] width 419 height 99
click at [384, 255] on textarea at bounding box center [309, 284] width 419 height 99
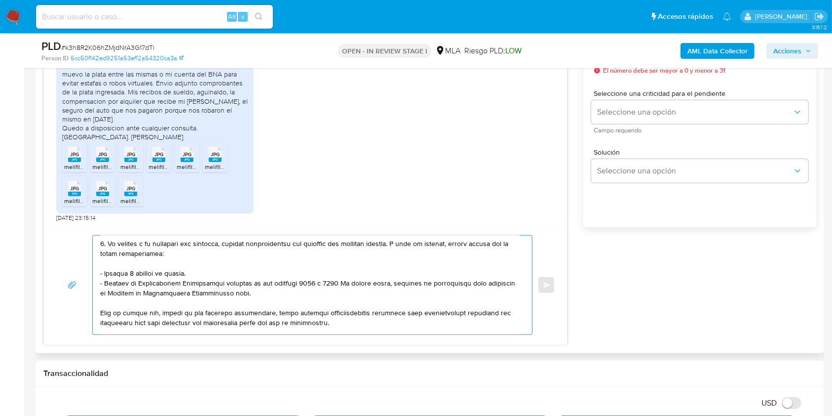
scroll to position [66, 0]
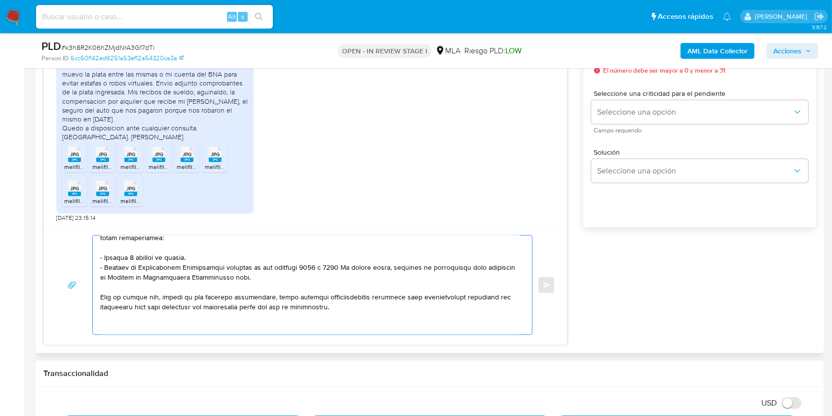
click at [223, 258] on textarea at bounding box center [309, 284] width 419 height 99
click at [196, 259] on textarea at bounding box center [309, 284] width 419 height 99
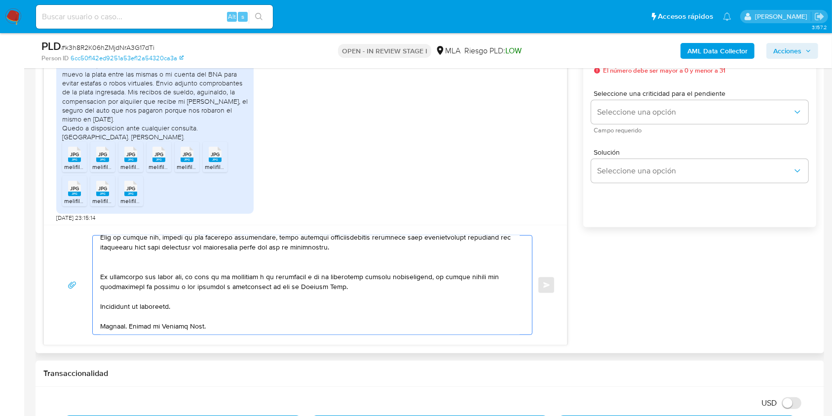
scroll to position [150, 0]
click at [276, 302] on textarea at bounding box center [309, 284] width 419 height 99
click at [289, 316] on textarea at bounding box center [309, 284] width 419 height 99
click at [281, 326] on textarea at bounding box center [309, 284] width 419 height 99
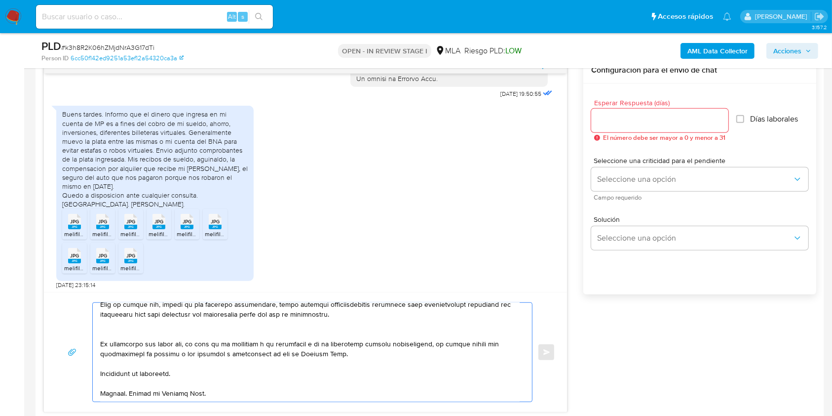
scroll to position [395, 0]
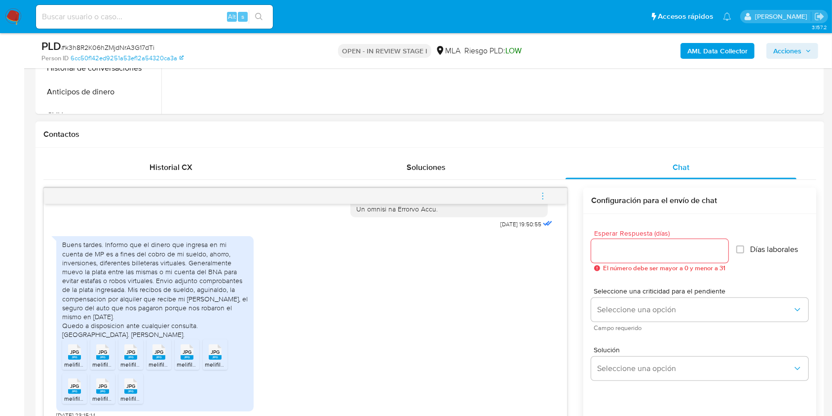
type textarea "Hola. Muchas gracias por tu respuesta. Confirmamos la recepción de la documenta…"
click at [629, 253] on input "Esperar Respuesta (días)" at bounding box center [659, 250] width 137 height 13
type input "1"
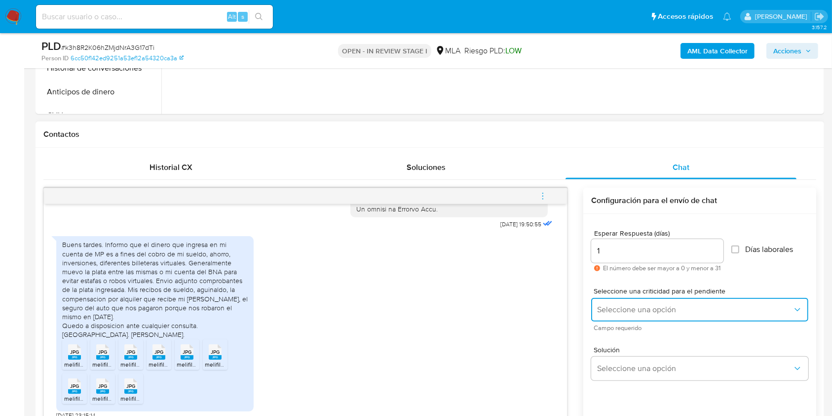
click at [627, 310] on span "Seleccione una opción" at bounding box center [694, 309] width 195 height 10
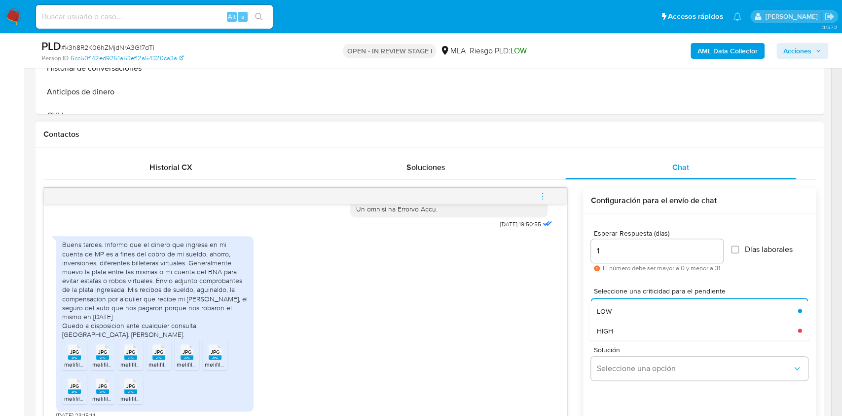
click at [619, 323] on div "HIGH" at bounding box center [694, 330] width 195 height 20
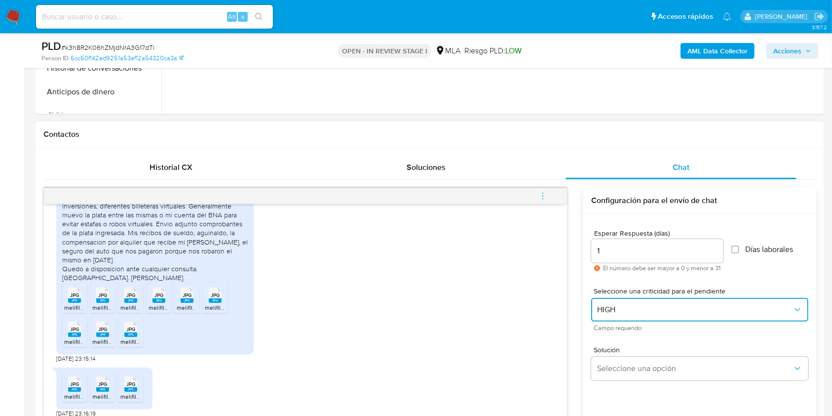
scroll to position [592, 0]
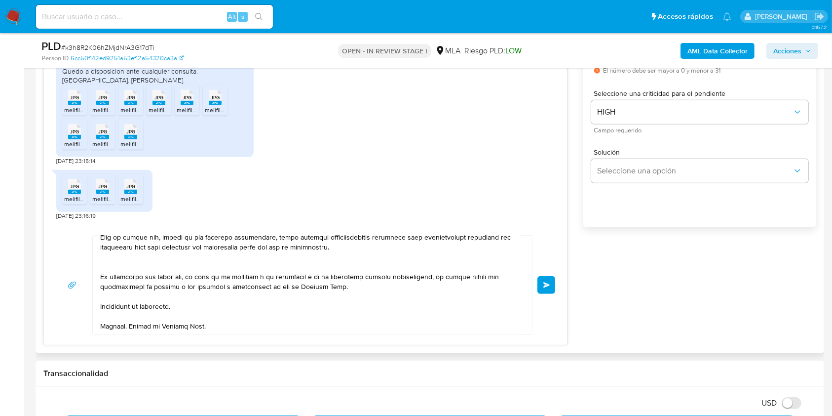
click at [545, 286] on span "Enviar" at bounding box center [546, 285] width 7 height 6
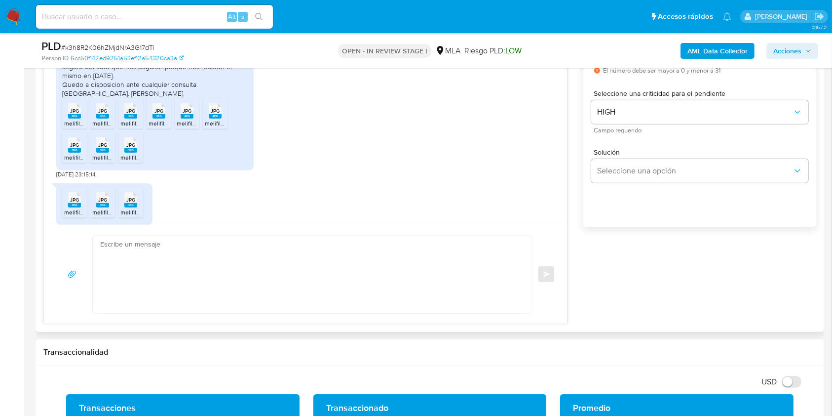
scroll to position [627, 0]
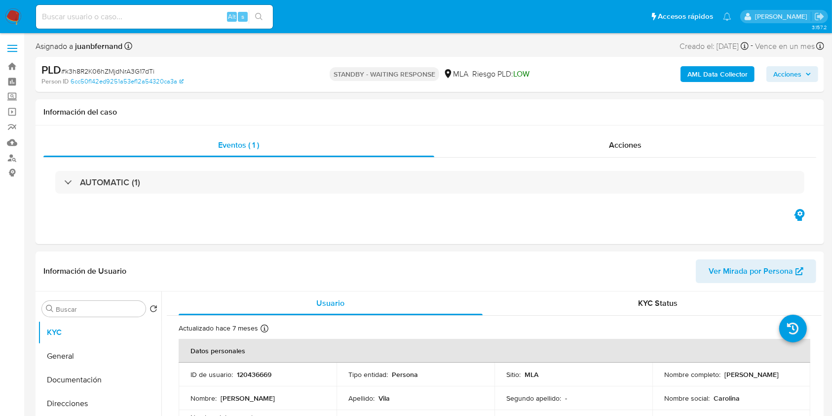
select select "10"
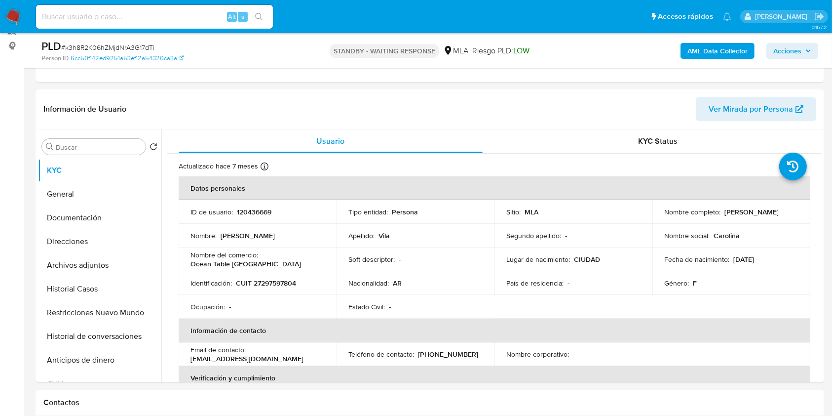
scroll to position [329, 0]
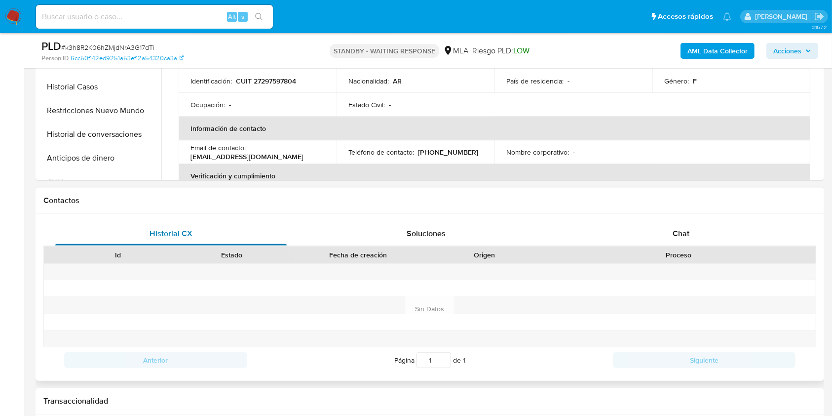
drag, startPoint x: 695, startPoint y: 221, endPoint x: 268, endPoint y: 222, distance: 426.4
click at [695, 222] on div "Chat" at bounding box center [681, 234] width 231 height 24
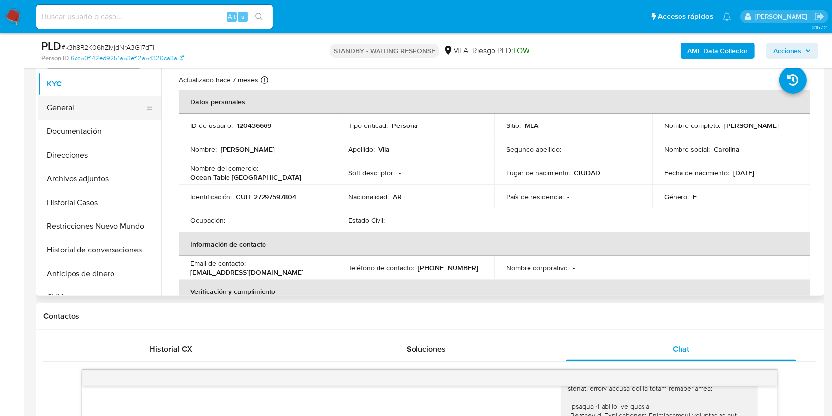
scroll to position [197, 0]
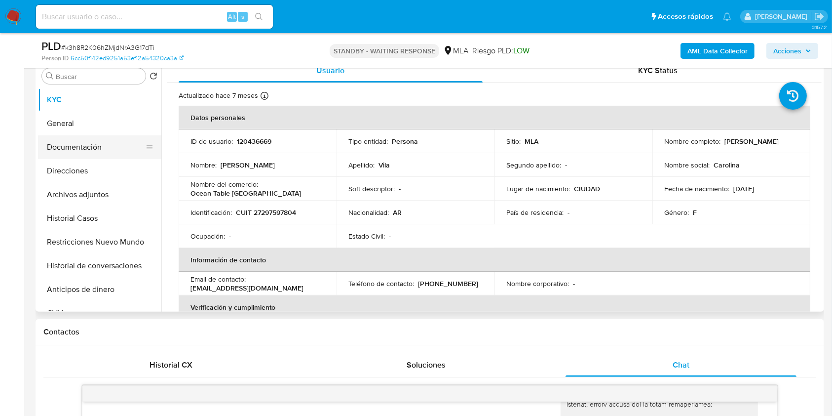
click at [73, 143] on button "Documentación" at bounding box center [95, 147] width 115 height 24
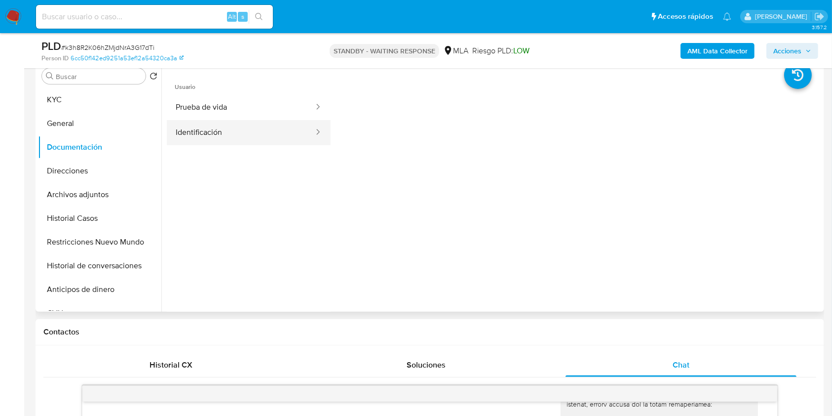
click at [263, 137] on button "Identificación" at bounding box center [241, 132] width 148 height 25
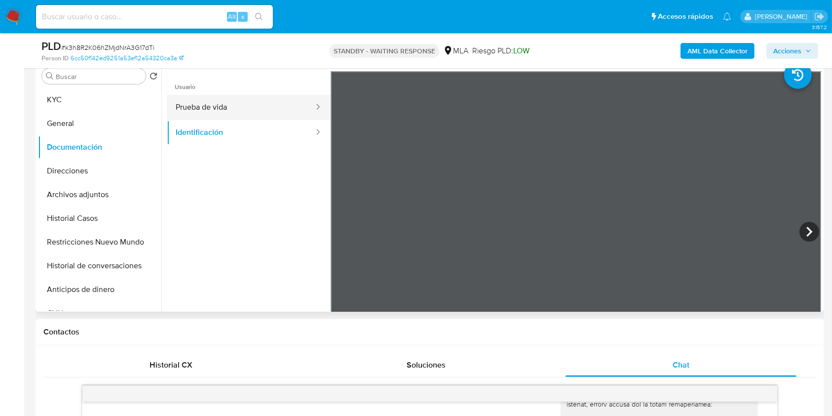
click at [278, 108] on button "Prueba de vida" at bounding box center [241, 107] width 148 height 25
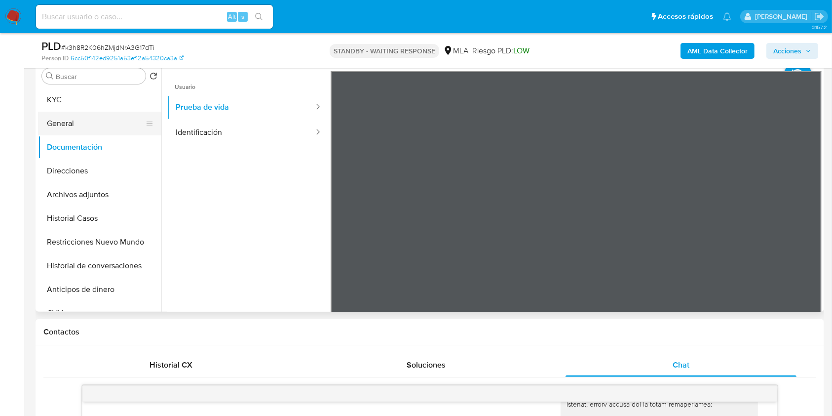
click at [96, 119] on button "General" at bounding box center [95, 124] width 115 height 24
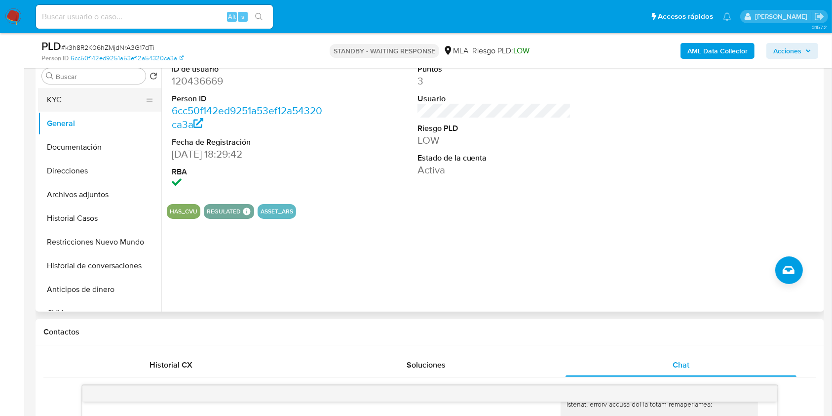
click at [71, 104] on button "KYC" at bounding box center [95, 100] width 115 height 24
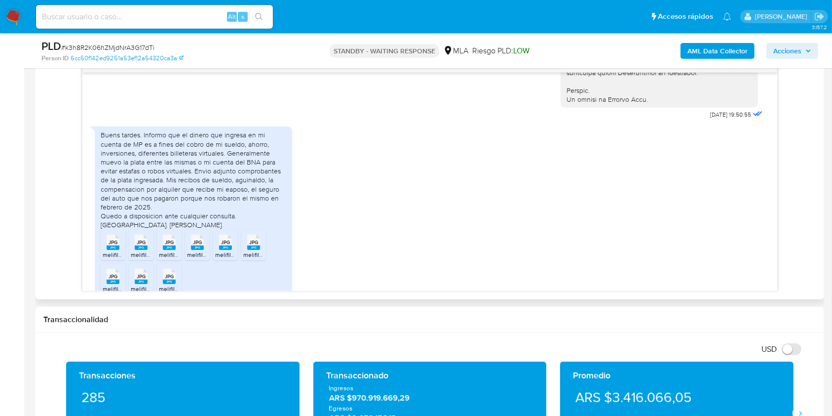
scroll to position [495, 0]
click at [154, 153] on div "Buens tardes. Informo que el dinero que ingresa en mi cuenta de MP es a fines d…" at bounding box center [194, 180] width 186 height 99
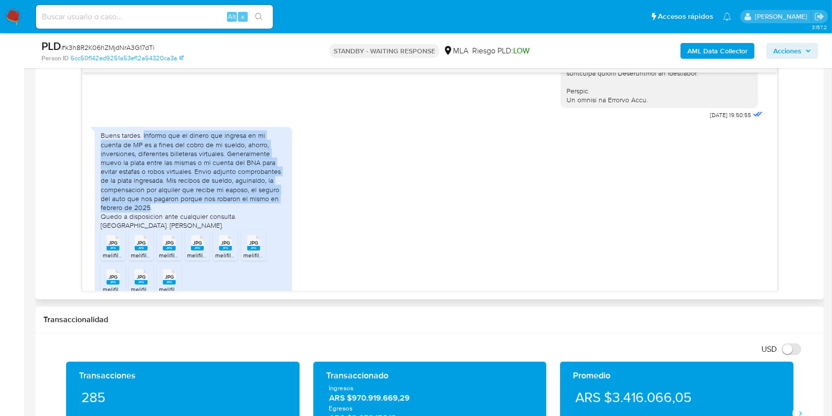
drag, startPoint x: 154, startPoint y: 153, endPoint x: 263, endPoint y: 214, distance: 124.4
click at [263, 214] on div "Buens tardes. Informo que el dinero que ingresa en mi cuenta de MP es a fines d…" at bounding box center [194, 180] width 186 height 99
copy div "Informo que el dinero que ingresa en mi cuenta de MP es a fines del cobro de mi…"
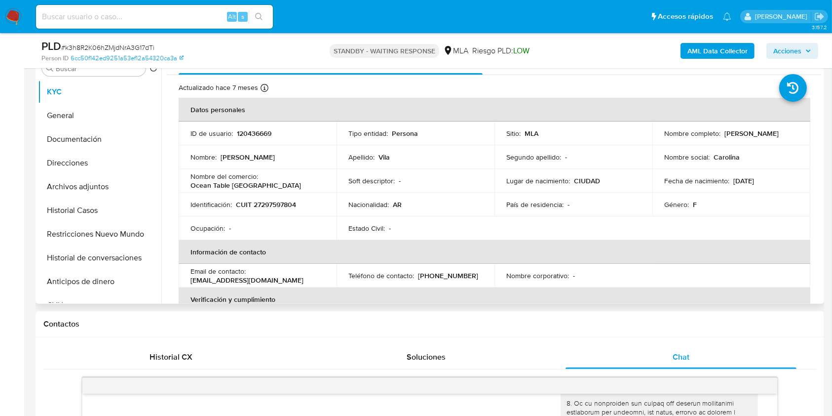
scroll to position [131, 0]
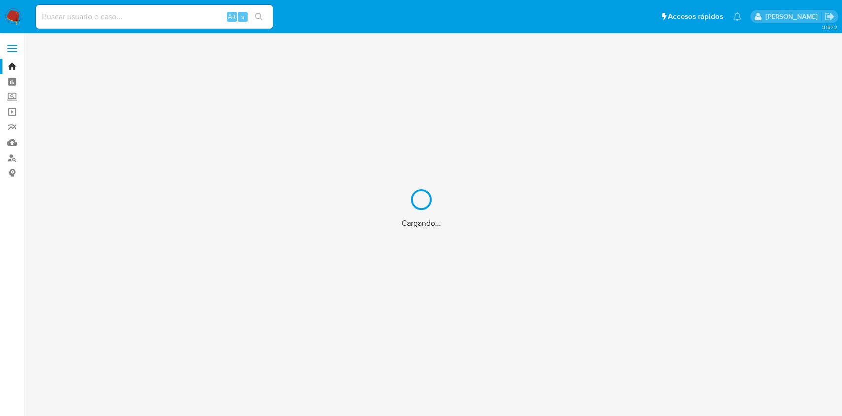
click at [81, 17] on div "Cargando..." at bounding box center [421, 208] width 842 height 416
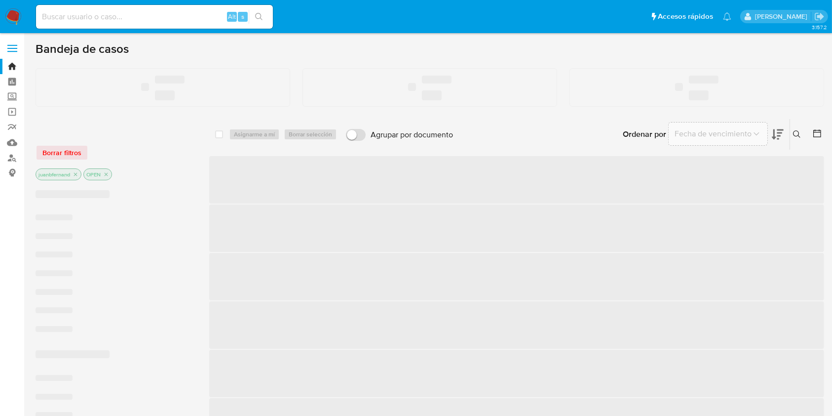
click at [74, 18] on input at bounding box center [154, 16] width 237 height 13
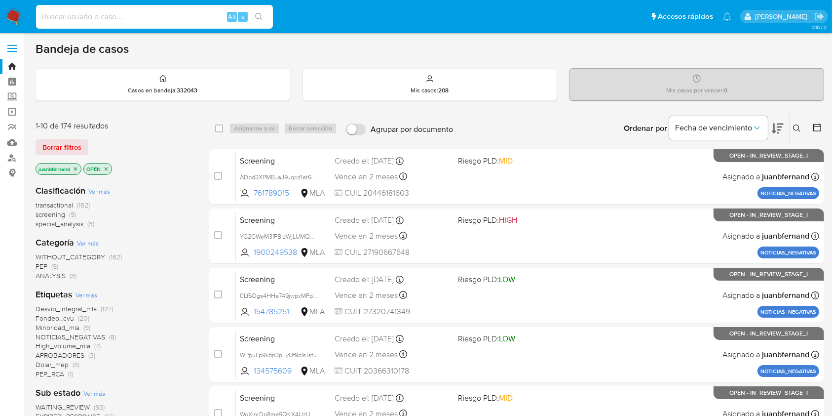
paste input "VBapMDJipVyvM49yGsAsbhGB"
type input "VBapMDJipVyvM49yGsAsbhGB"
click at [256, 16] on icon "search-icon" at bounding box center [258, 16] width 7 height 7
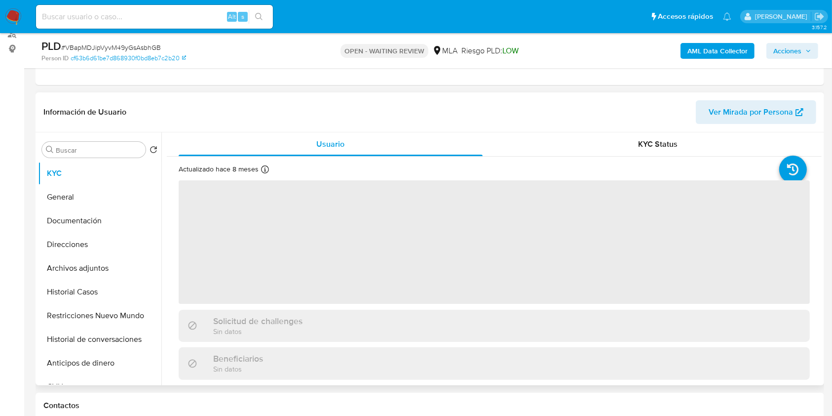
scroll to position [263, 0]
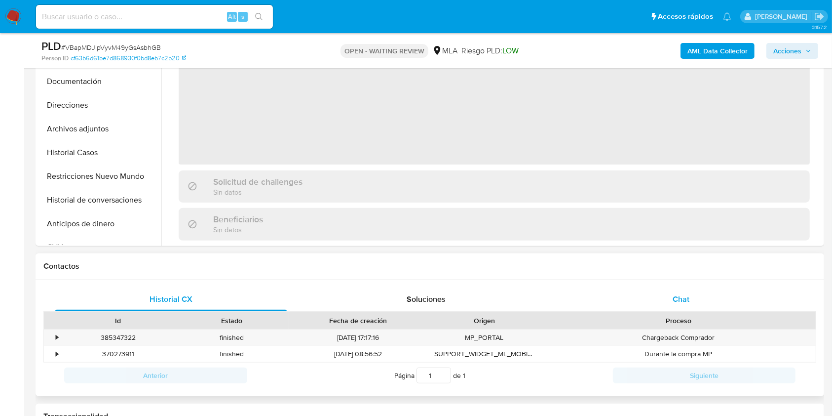
click at [692, 294] on div "Chat" at bounding box center [681, 299] width 231 height 24
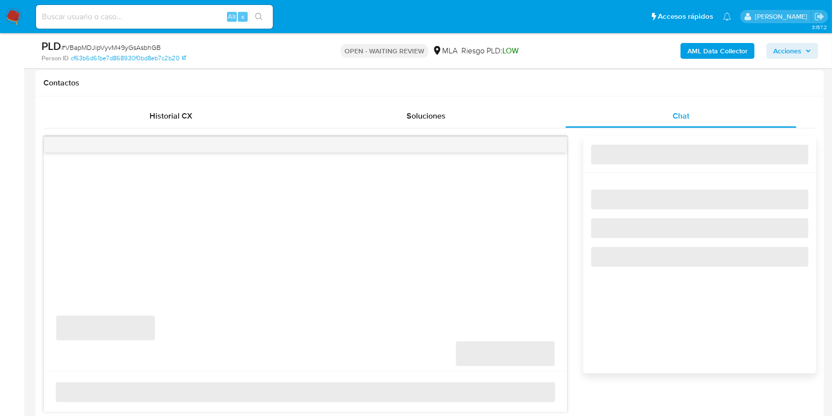
select select "10"
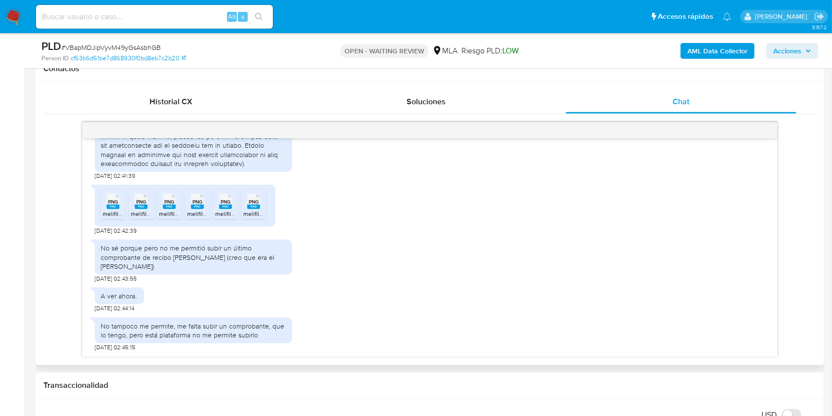
scroll to position [865, 0]
click at [184, 111] on div "Historial CX" at bounding box center [170, 102] width 231 height 24
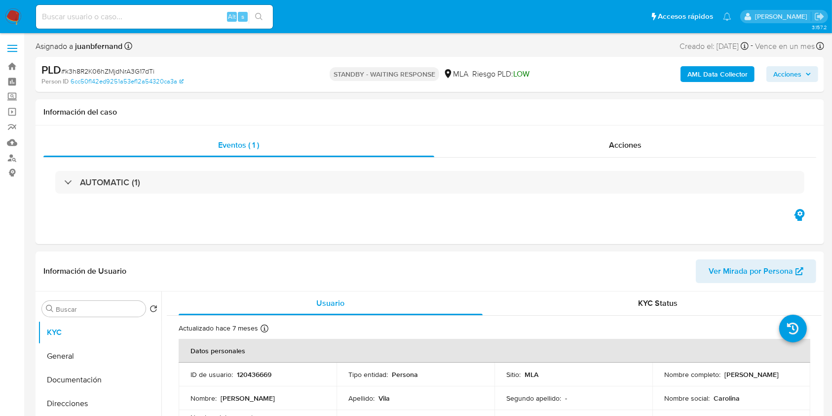
select select "10"
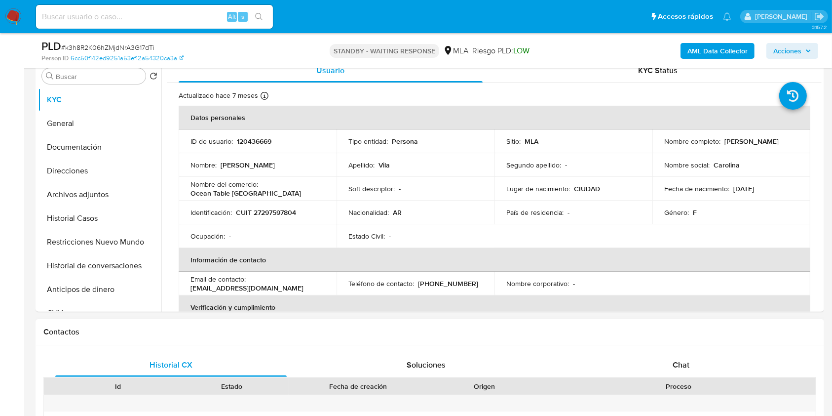
scroll to position [329, 0]
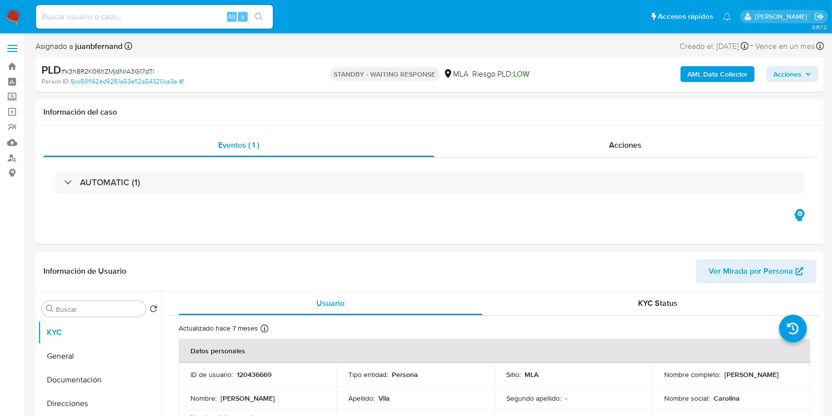
select select "10"
click at [206, 19] on input at bounding box center [154, 16] width 237 height 13
paste input "9WNnbd0NxjPGmUU50iFZrRSt"
type input "9WNnbd0NxjPGmUU50iFZrRSt"
click at [262, 22] on button "search-icon" at bounding box center [259, 17] width 20 height 14
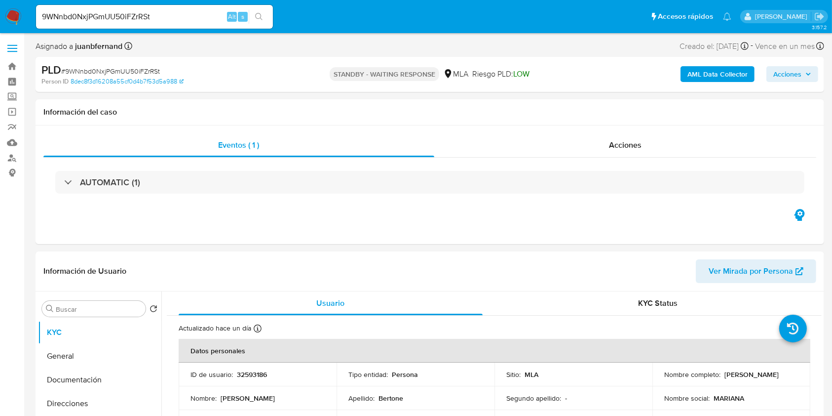
select select "10"
click at [202, 8] on div "9WNnbd0NxjPGmUU50iFZrRSt Alt s" at bounding box center [154, 17] width 237 height 24
click at [206, 25] on div "9WNnbd0NxjPGmUU50iFZrRSt Alt s" at bounding box center [154, 17] width 237 height 24
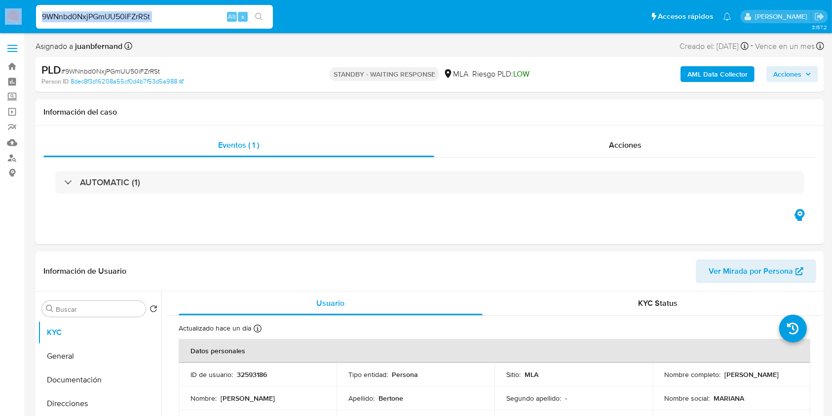
click at [184, 10] on input "9WNnbd0NxjPGmUU50iFZrRSt" at bounding box center [154, 16] width 237 height 13
paste input "0lHRX4TgMuXaQKQB2Cl4bW1P"
type input "0lHRX4TgMuXaQKQB2Cl4bW1P"
click at [268, 21] on button "search-icon" at bounding box center [259, 17] width 20 height 14
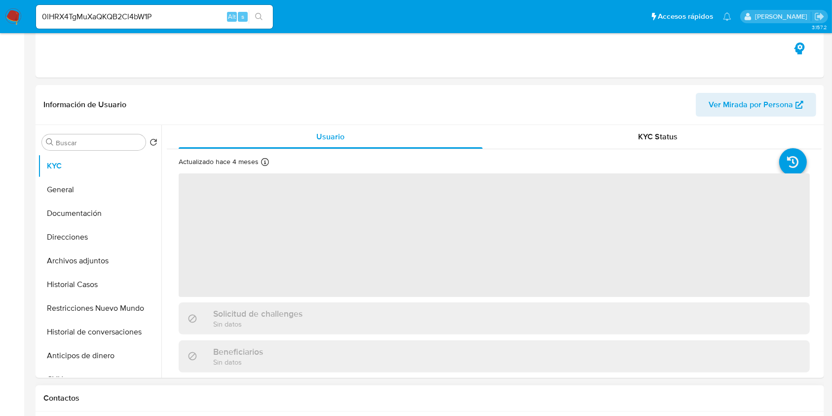
scroll to position [329, 0]
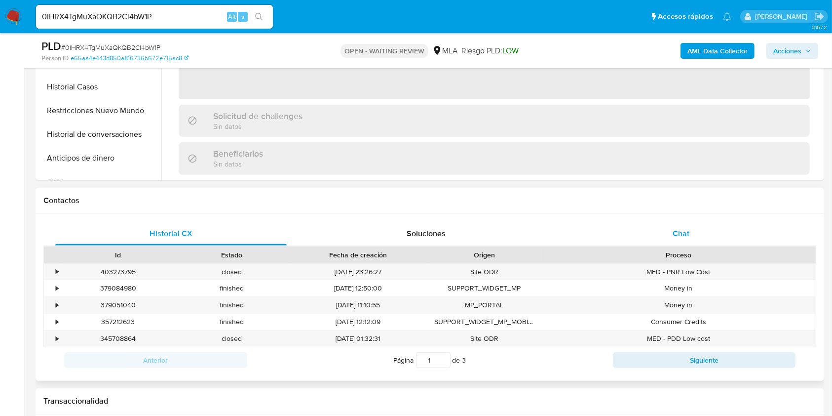
click at [708, 228] on div "Chat" at bounding box center [681, 234] width 231 height 24
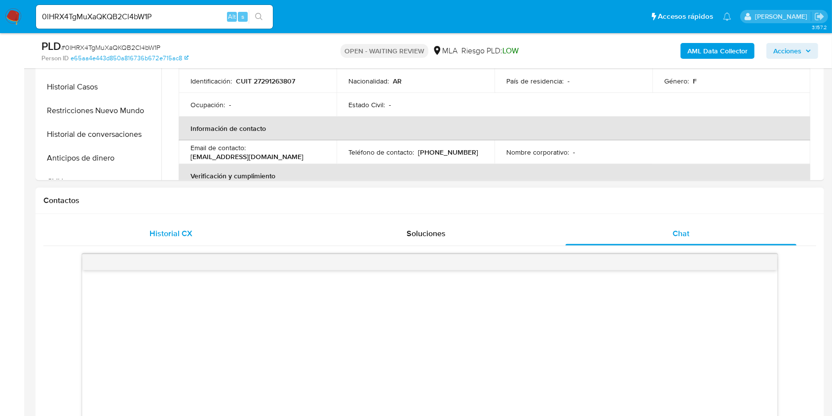
scroll to position [460, 0]
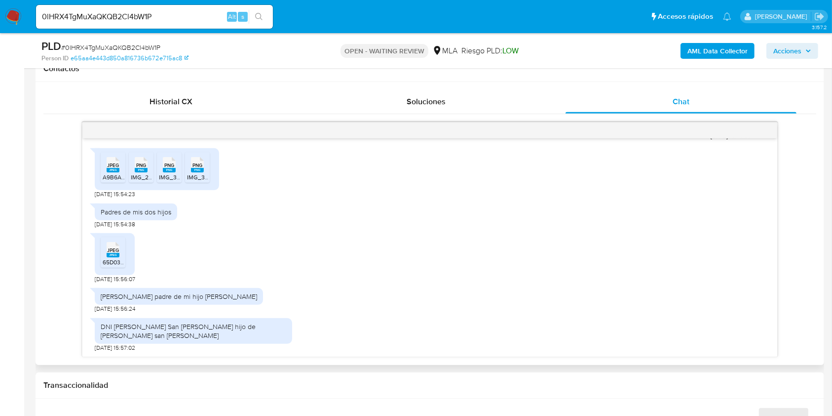
select select "10"
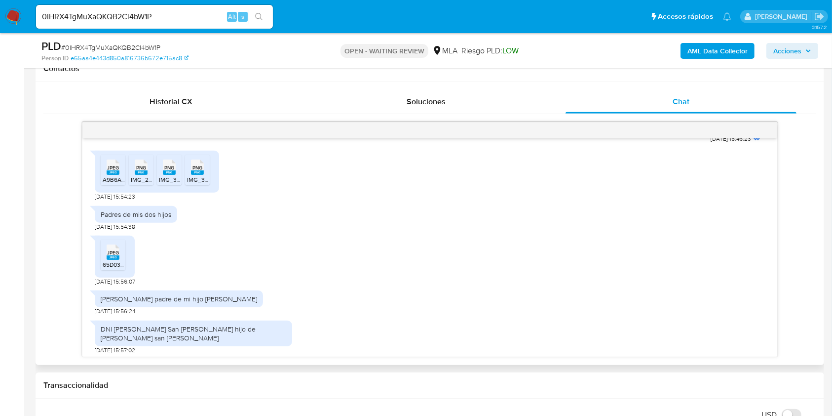
scroll to position [1146, 0]
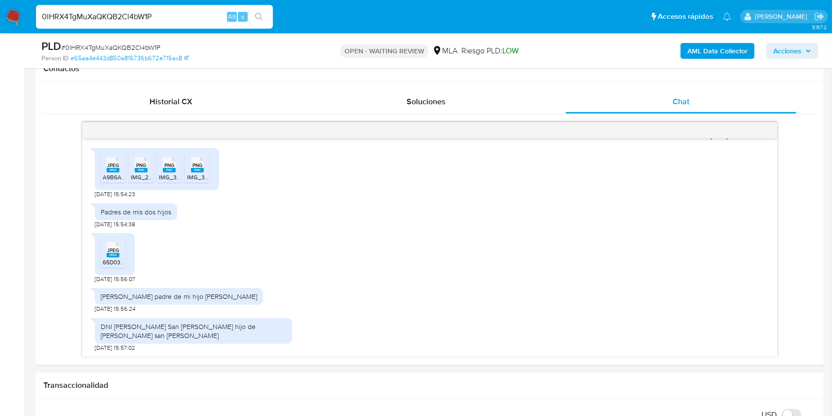
click at [202, 18] on input "0lHRX4TgMuXaQKQB2Cl4bW1P" at bounding box center [154, 16] width 237 height 13
paste input "bX6J8OToJd7xOssE1y5QbYpQ"
type input "bX6J8OToJd7xOssE1y5QbYpQ"
click at [265, 18] on button "search-icon" at bounding box center [259, 17] width 20 height 14
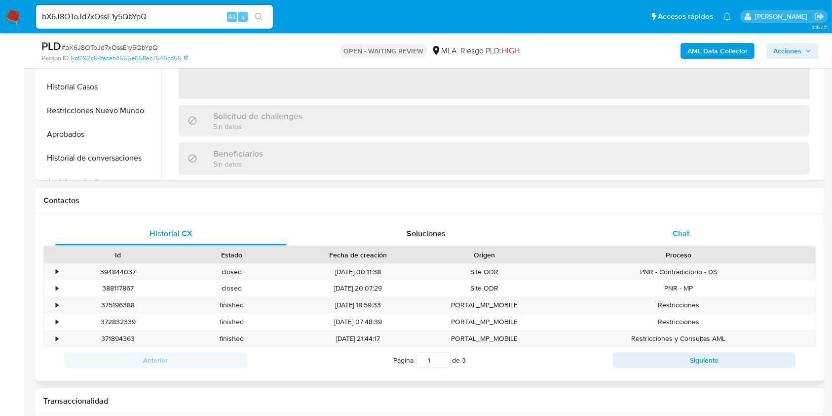
click at [679, 230] on span "Chat" at bounding box center [681, 233] width 17 height 11
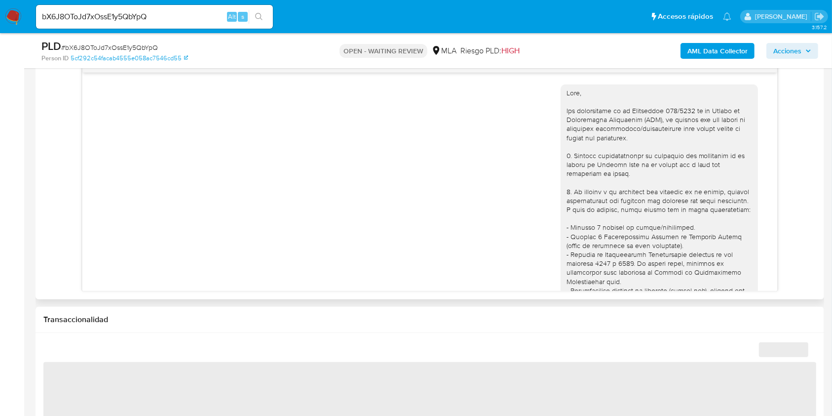
scroll to position [1152, 0]
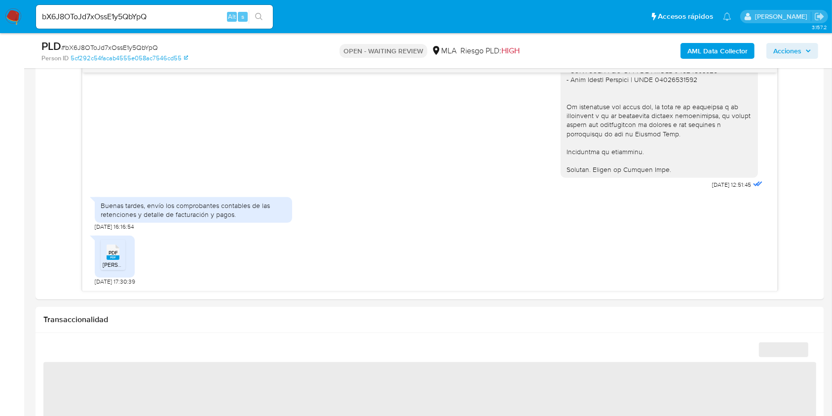
select select "10"
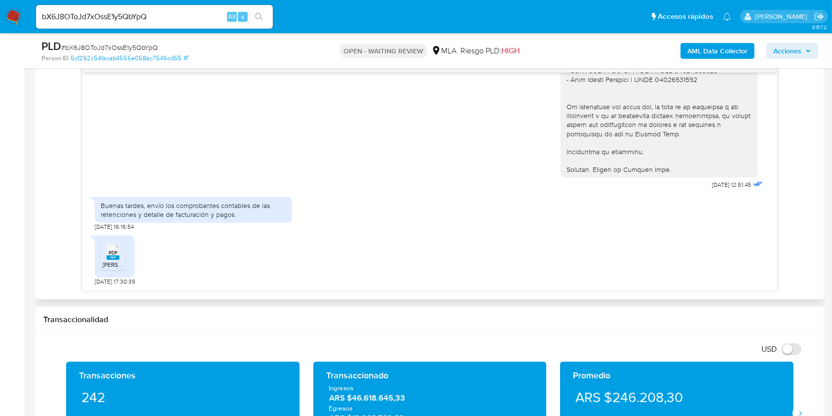
click at [114, 256] on rect at bounding box center [113, 257] width 13 height 4
click at [22, 245] on aside "Bandeja Tablero Screening Búsqueda en Listas Watchlist Herramientas Operaciones…" at bounding box center [12, 421] width 24 height 1894
drag, startPoint x: 198, startPoint y: 25, endPoint x: 196, endPoint y: 17, distance: 8.6
click at [197, 22] on div "bX6J8OToJd7xOssE1y5QbYpQ Alt s" at bounding box center [154, 17] width 237 height 24
click at [196, 17] on input "bX6J8OToJd7xOssE1y5QbYpQ" at bounding box center [154, 16] width 237 height 13
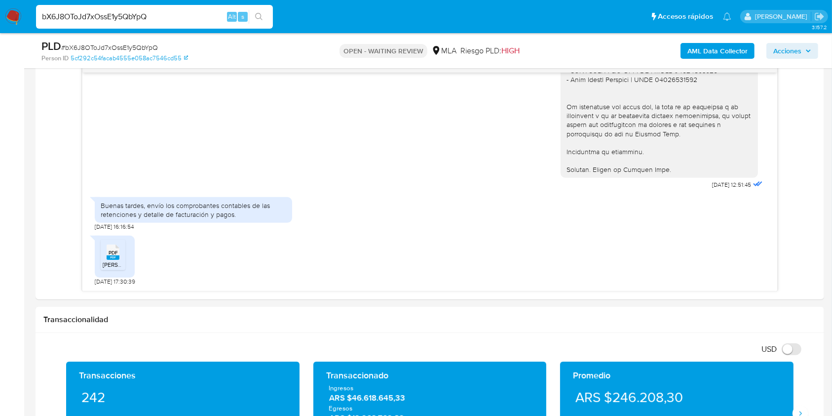
click at [196, 17] on input "bX6J8OToJd7xOssE1y5QbYpQ" at bounding box center [154, 16] width 237 height 13
paste input "YKLnaT5c4YRBq92E5vKx4iKO"
type input "YKLnaT5c4YRBq92E5vKx4iKO"
click at [260, 22] on button "search-icon" at bounding box center [259, 17] width 20 height 14
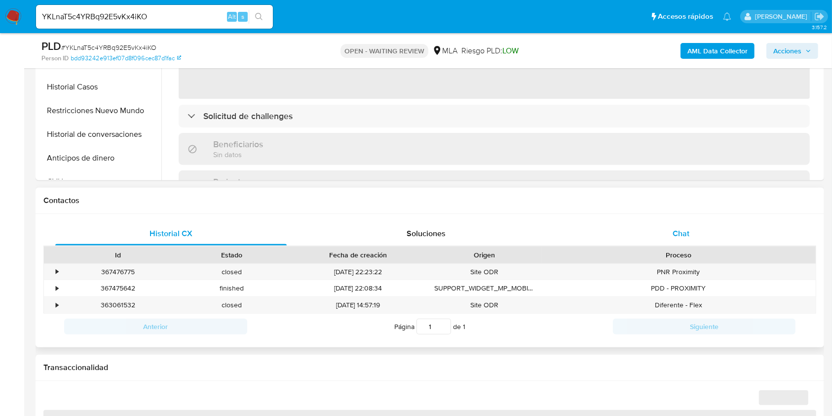
click at [724, 235] on div "Chat" at bounding box center [681, 234] width 231 height 24
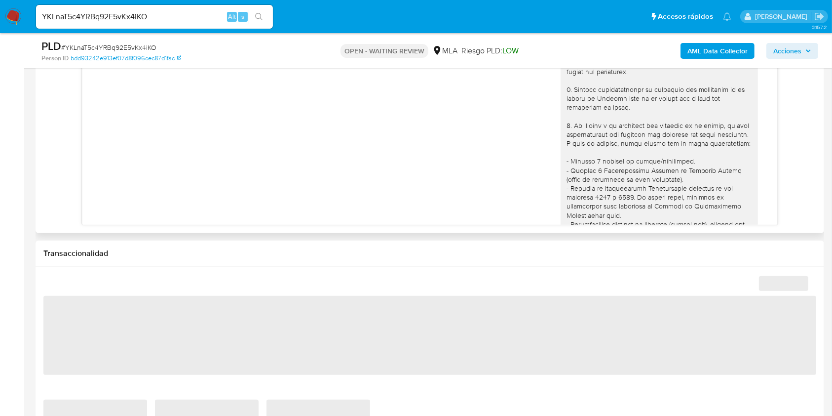
scroll to position [1102, 0]
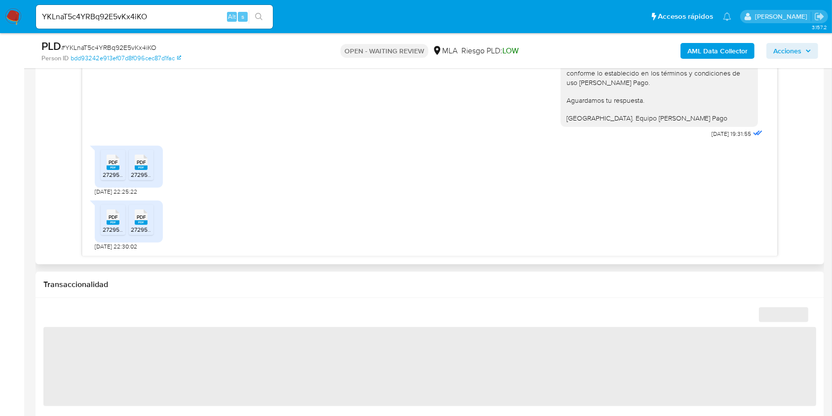
select select "10"
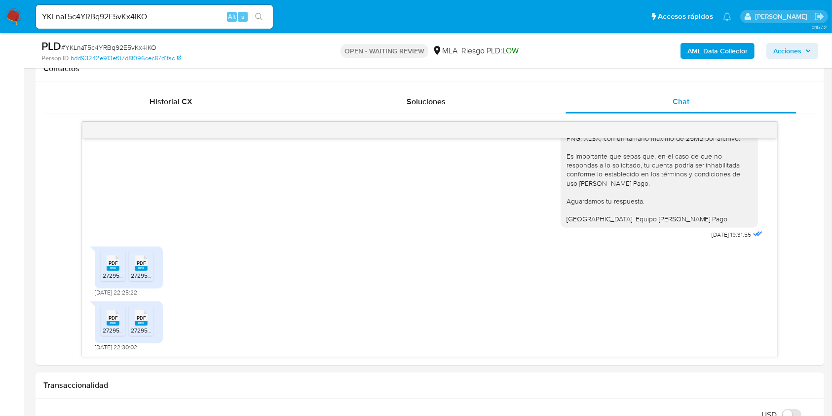
click at [106, 266] on div "PDF PDF" at bounding box center [113, 261] width 21 height 19
click at [139, 264] on span "PDF" at bounding box center [141, 263] width 9 height 6
drag, startPoint x: 116, startPoint y: 322, endPoint x: 126, endPoint y: 322, distance: 10.4
click at [116, 322] on rect at bounding box center [113, 323] width 13 height 4
drag, startPoint x: 133, startPoint y: 321, endPoint x: 144, endPoint y: 252, distance: 69.9
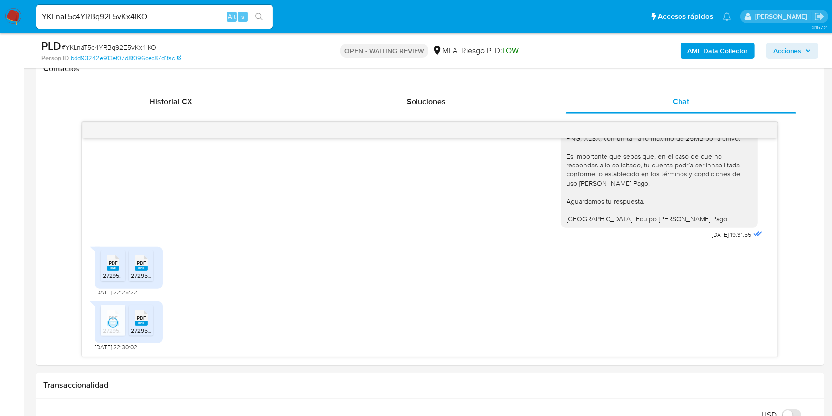
click at [133, 321] on div "PDF PDF" at bounding box center [141, 316] width 21 height 19
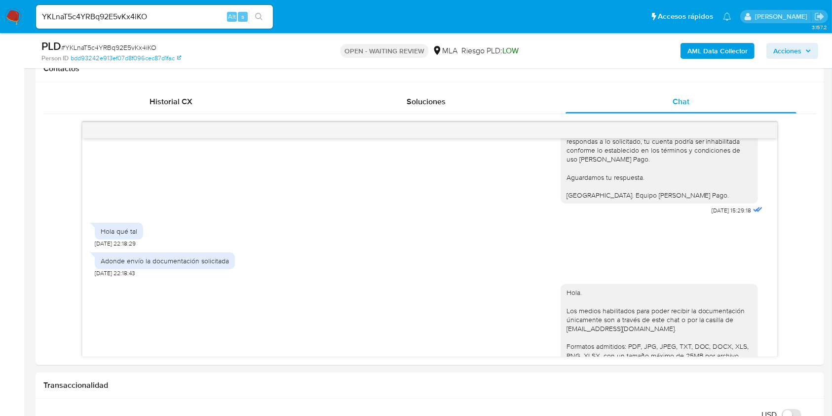
scroll to position [838, 0]
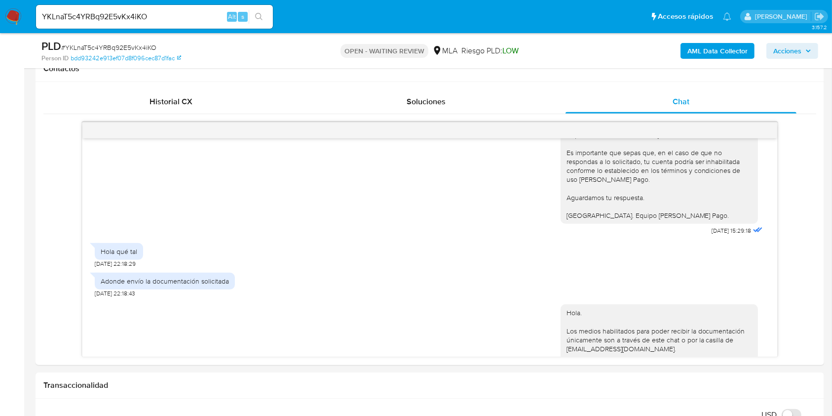
drag, startPoint x: 215, startPoint y: 25, endPoint x: 212, endPoint y: 14, distance: 10.8
click at [213, 18] on div "YKLnaT5c4YRBq92E5vKx4iKO Alt s" at bounding box center [154, 17] width 237 height 24
click at [212, 14] on input "YKLnaT5c4YRBq92E5vKx4iKO" at bounding box center [154, 16] width 237 height 13
